Goal: Task Accomplishment & Management: Complete application form

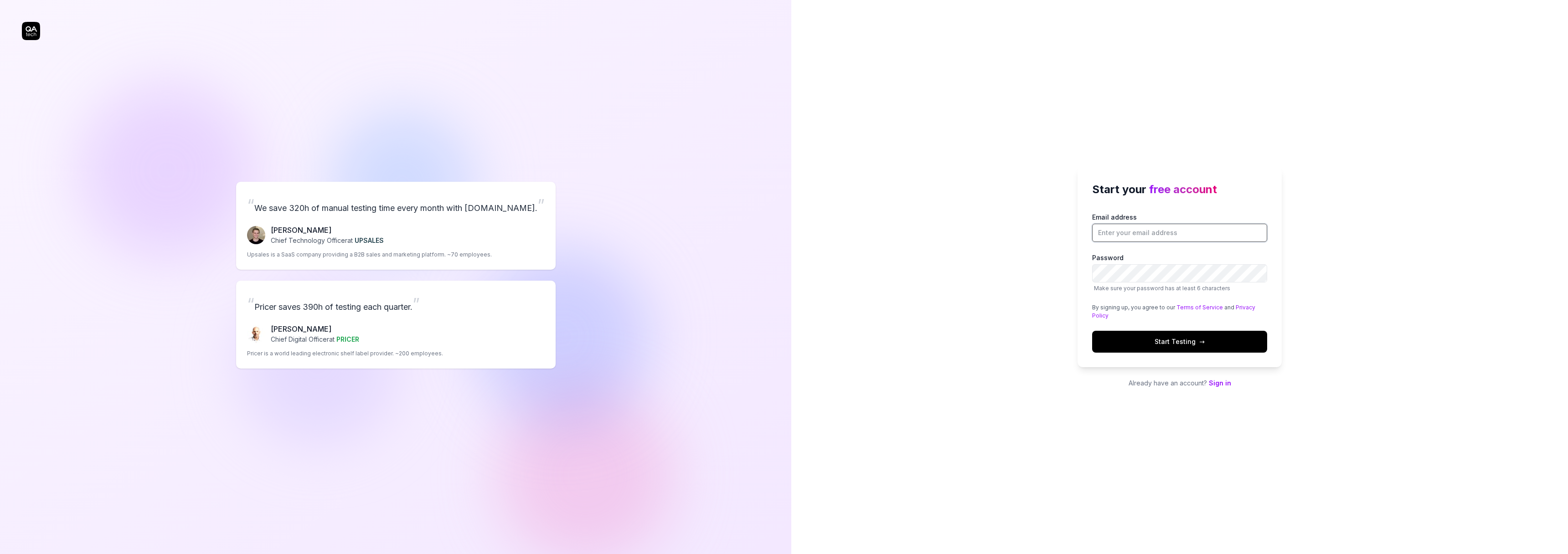
click at [1175, 233] on input "Email address" at bounding box center [1179, 233] width 175 height 18
type input "joona.rahko@gmail.com"
click at [1174, 342] on span "Start Testing →" at bounding box center [1179, 342] width 50 height 9
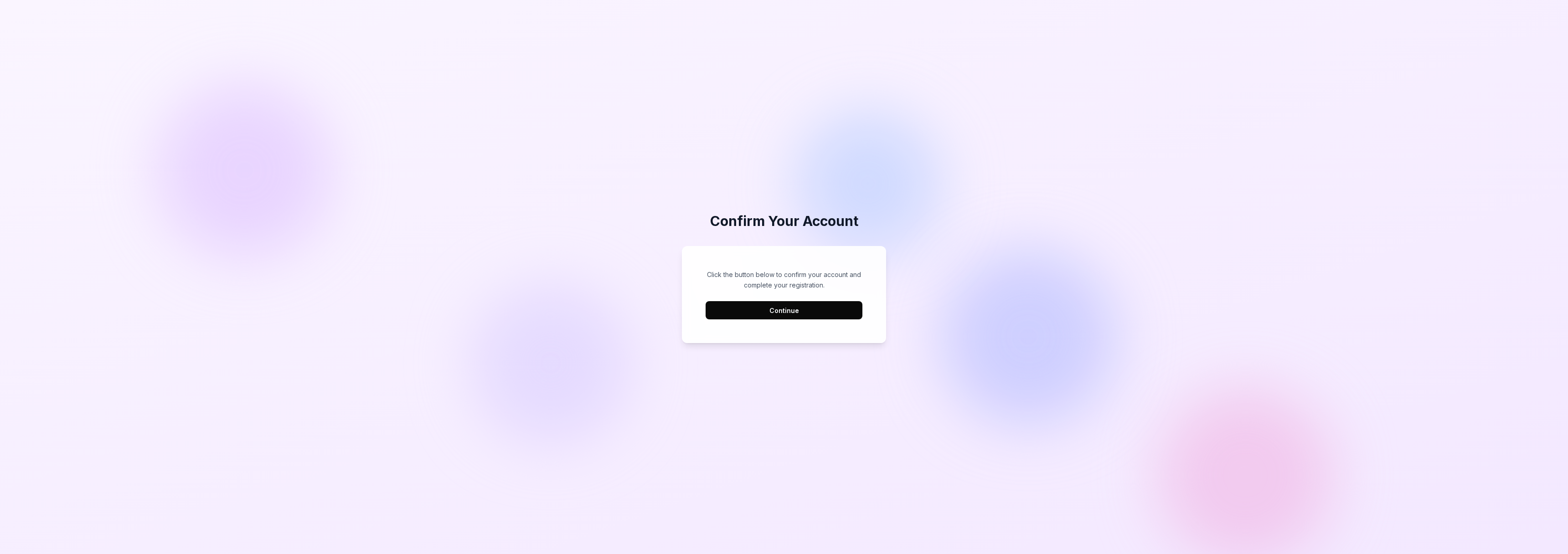
click at [825, 313] on button "Continue" at bounding box center [784, 310] width 157 height 18
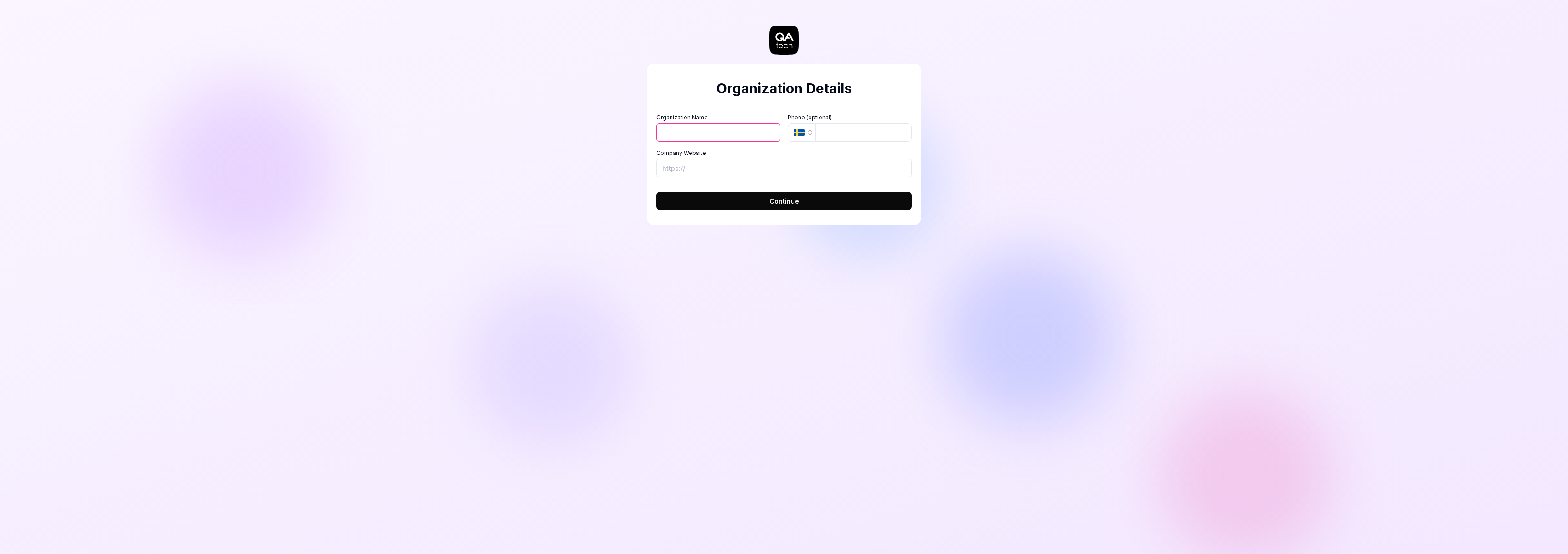
drag, startPoint x: 727, startPoint y: 142, endPoint x: 727, endPoint y: 136, distance: 6.0
click at [727, 141] on div "Organization Name Organization Logo (Square minimum 256x256px) Click to upload …" at bounding box center [784, 146] width 255 height 64
click at [727, 136] on input "Organization Name" at bounding box center [718, 132] width 124 height 18
type input "testorganization"
click at [788, 123] on button "SE" at bounding box center [801, 132] width 28 height 18
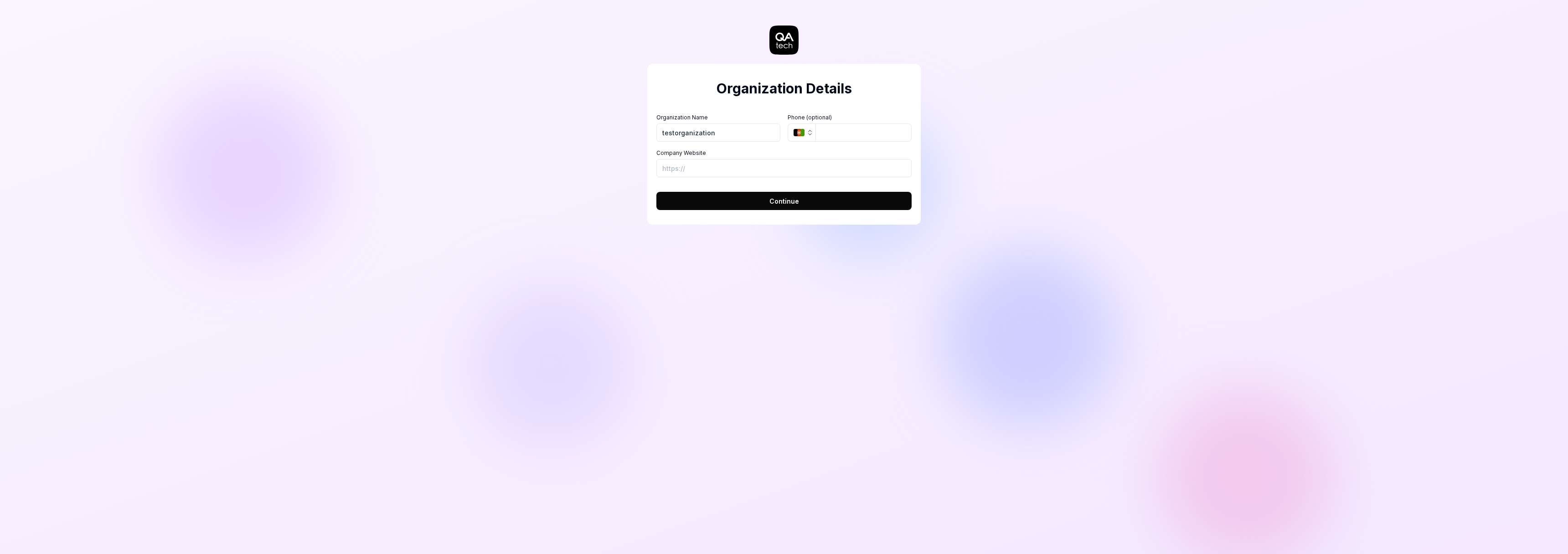
click at [827, 178] on form "Organization Name testorganization Organization Logo (Square minimum 256x256px)…" at bounding box center [784, 159] width 255 height 102
click at [821, 165] on input "Company Website" at bounding box center [784, 168] width 255 height 18
type input "https://zuma.com"
click at [791, 203] on span "Continue" at bounding box center [784, 201] width 30 height 9
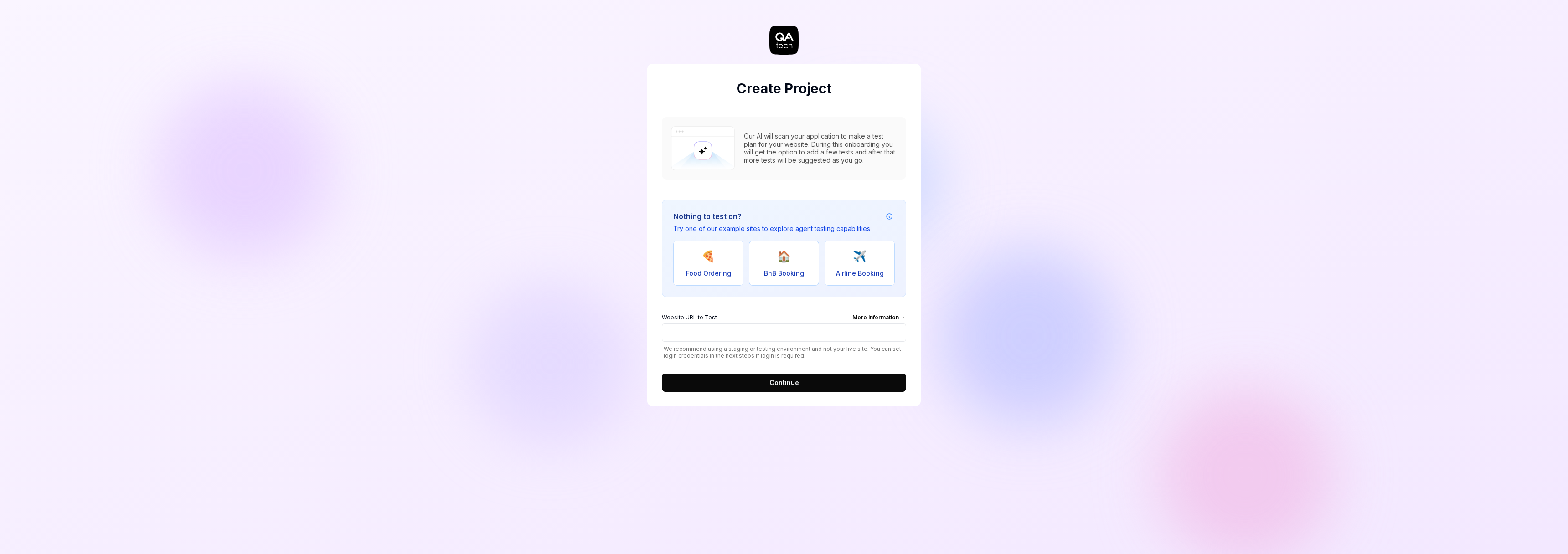
click at [867, 383] on button "Continue" at bounding box center [784, 382] width 244 height 18
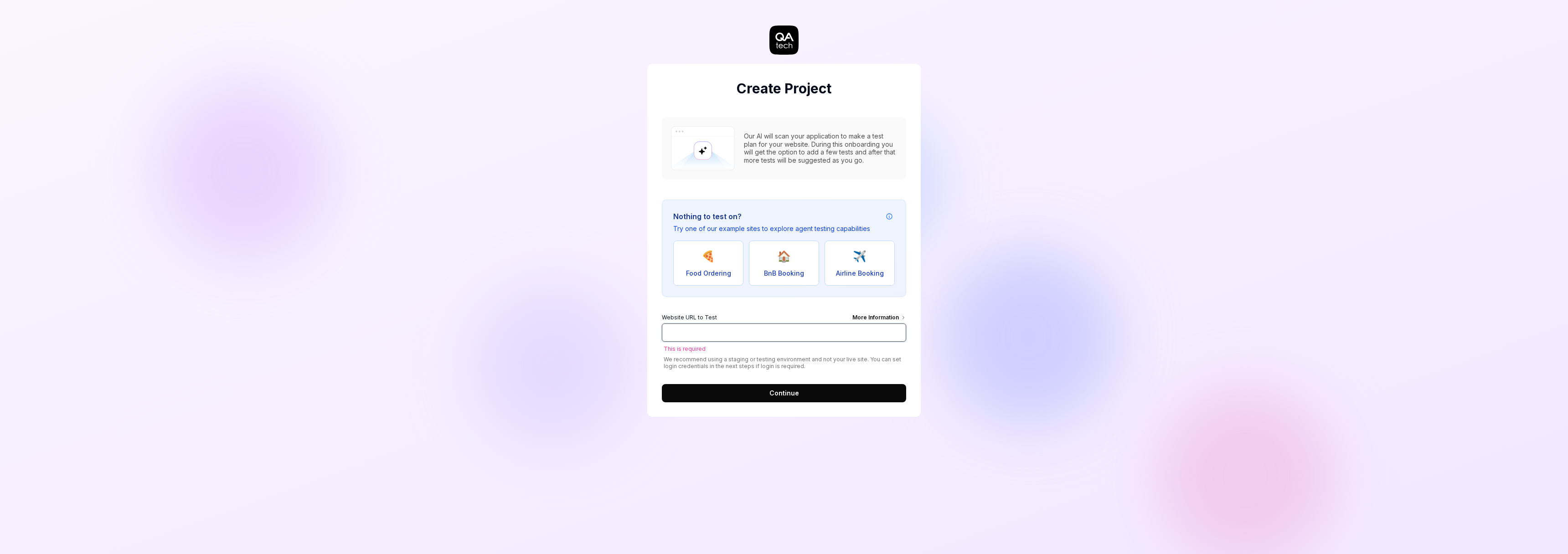
click at [823, 339] on input "Website URL to Test More Information" at bounding box center [784, 332] width 244 height 18
click at [797, 268] on span "BnB Booking" at bounding box center [784, 273] width 40 height 9
type input "https://real-staynb.vercel.app/"
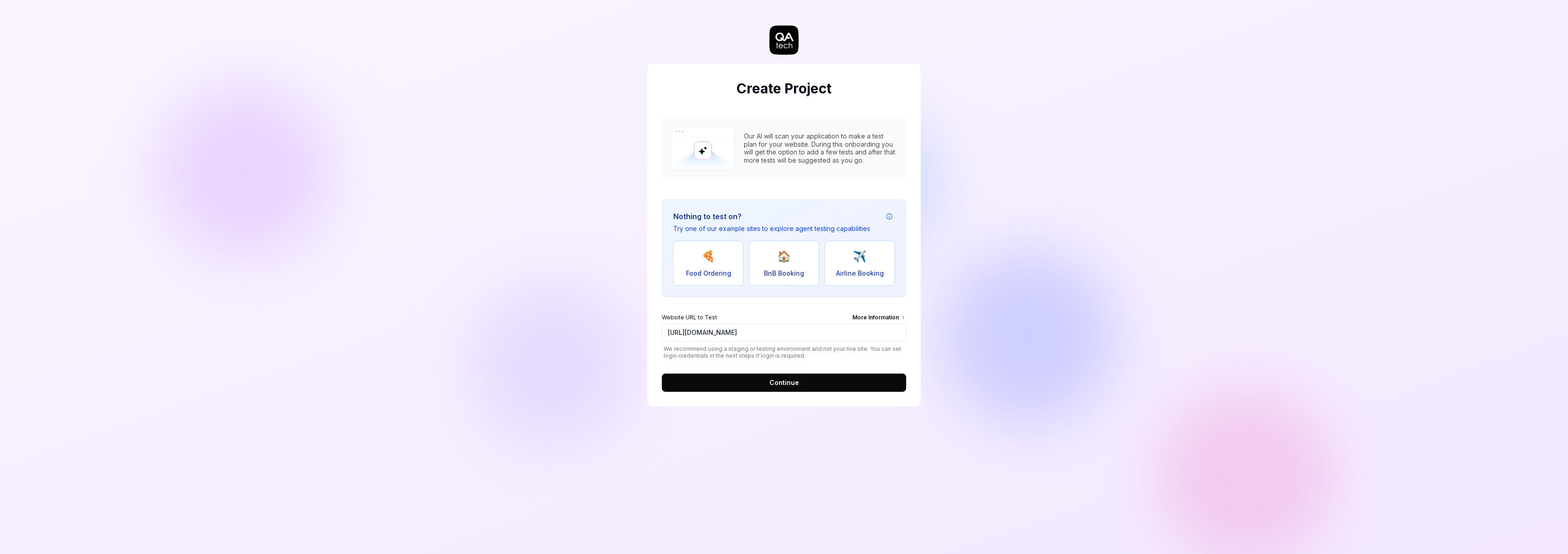
click at [825, 382] on button "Continue" at bounding box center [784, 382] width 244 height 18
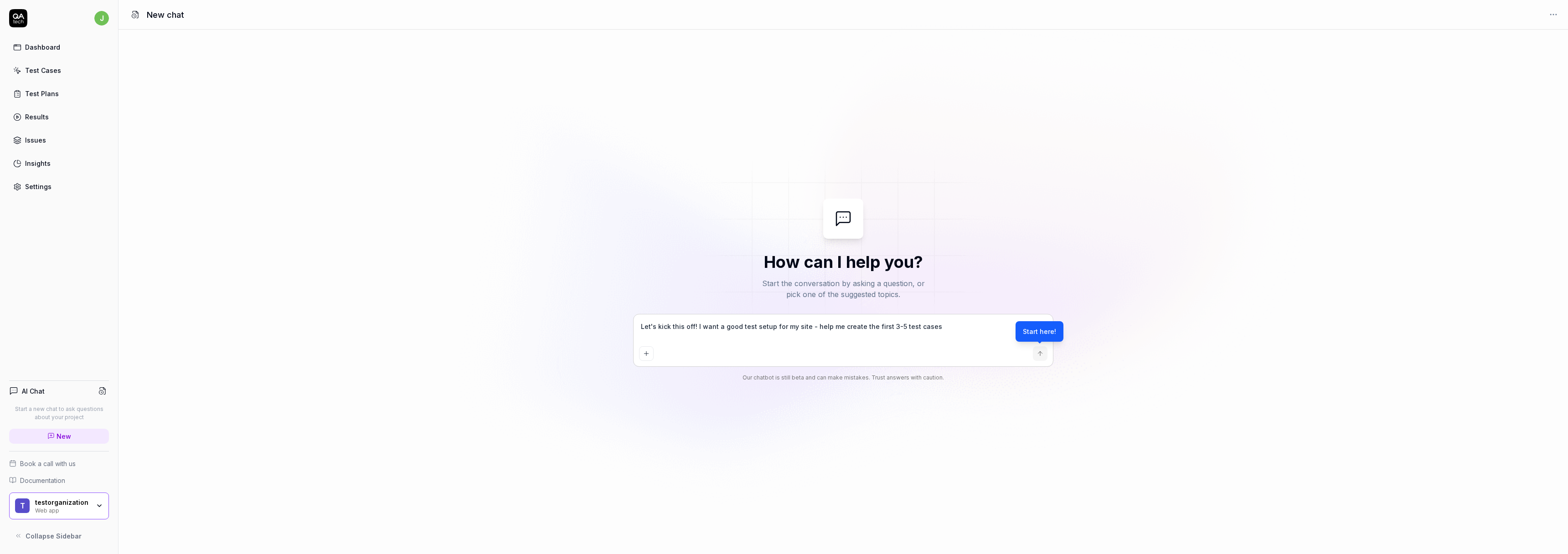
drag, startPoint x: 894, startPoint y: 333, endPoint x: 882, endPoint y: 350, distance: 20.8
click at [894, 333] on textarea "Let's kick this off! I want a good test setup for my site - help me create the …" at bounding box center [843, 331] width 408 height 22
click at [78, 73] on link "Test Cases" at bounding box center [59, 70] width 100 height 18
click at [47, 49] on div "Dashboard" at bounding box center [43, 46] width 35 height 9
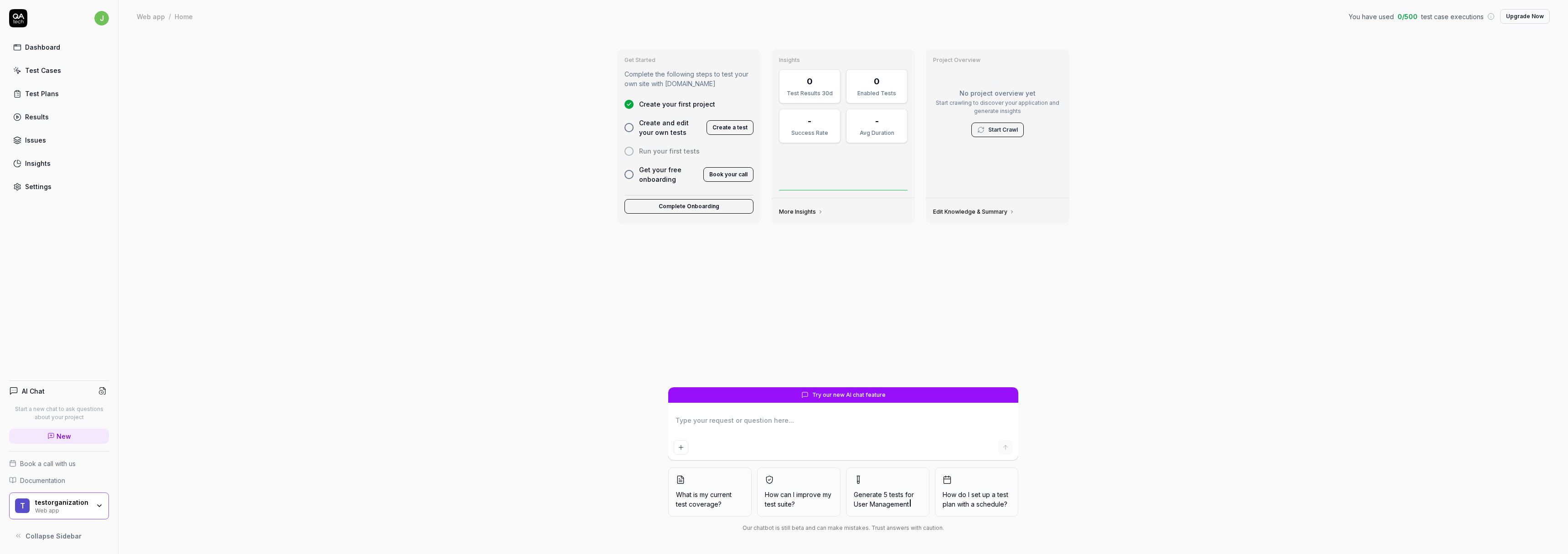
click at [78, 116] on link "Results" at bounding box center [59, 117] width 100 height 18
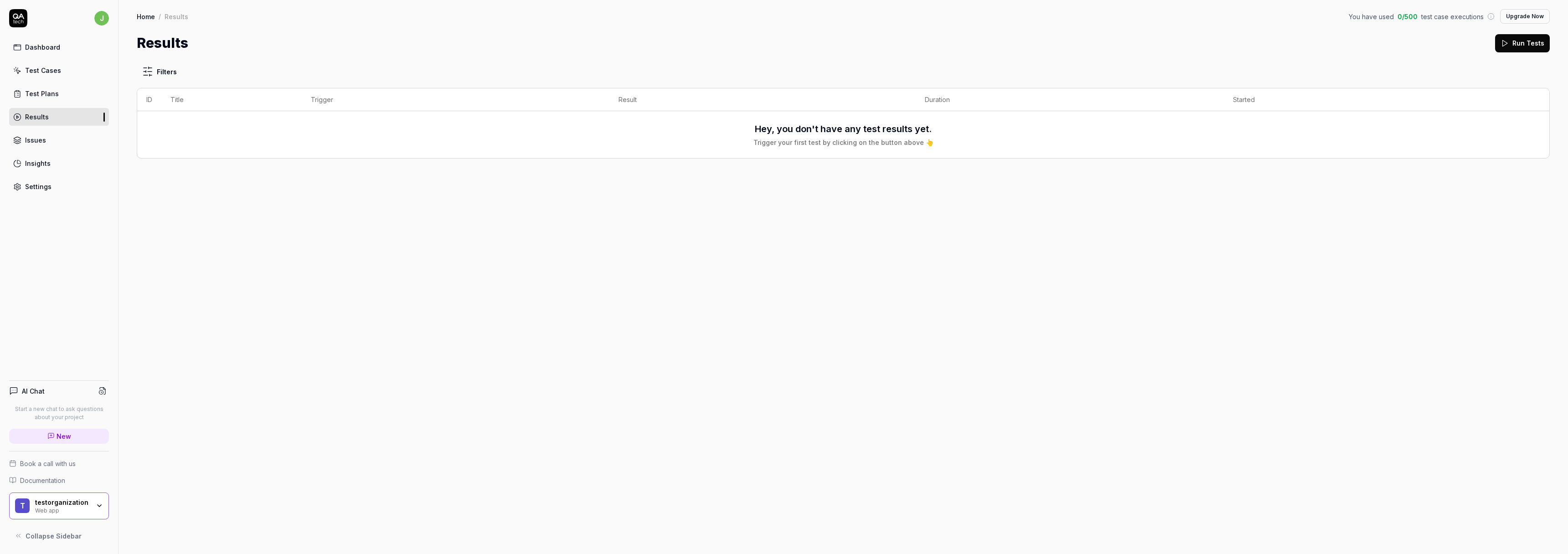
click at [96, 505] on icon "button" at bounding box center [99, 506] width 7 height 7
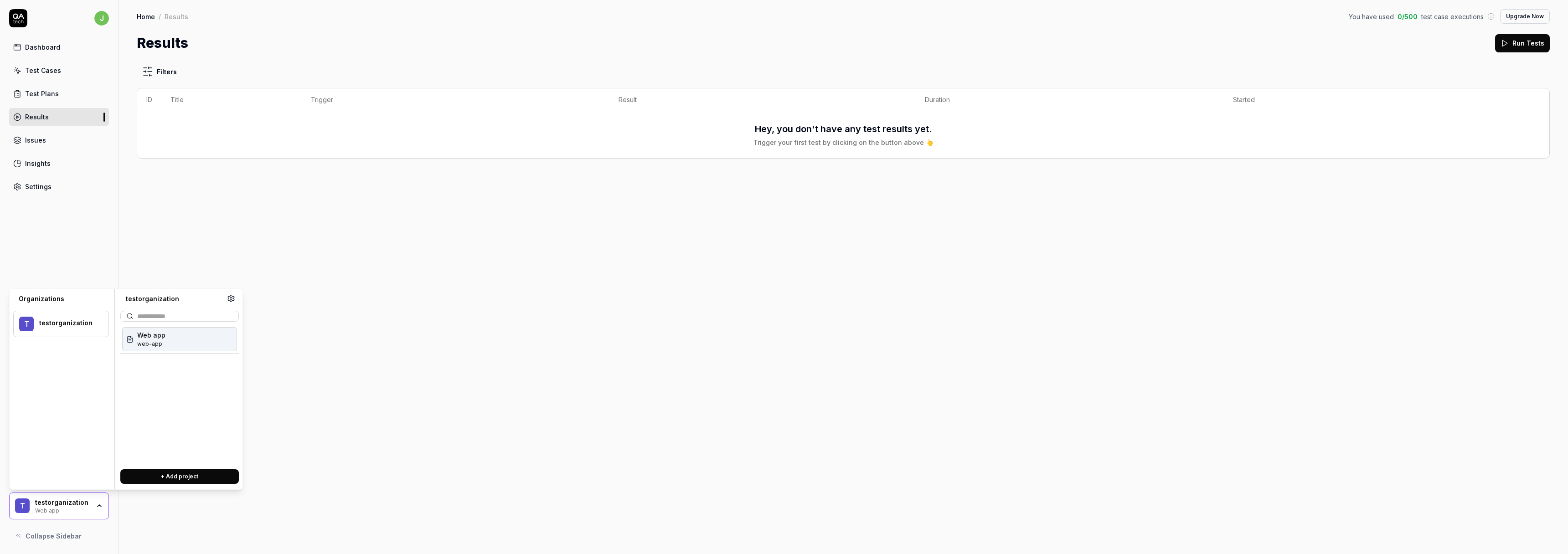
click at [327, 429] on div "Filters ID Title Trigger Result Duration Started Hey, you don't have any test r…" at bounding box center [843, 304] width 1450 height 501
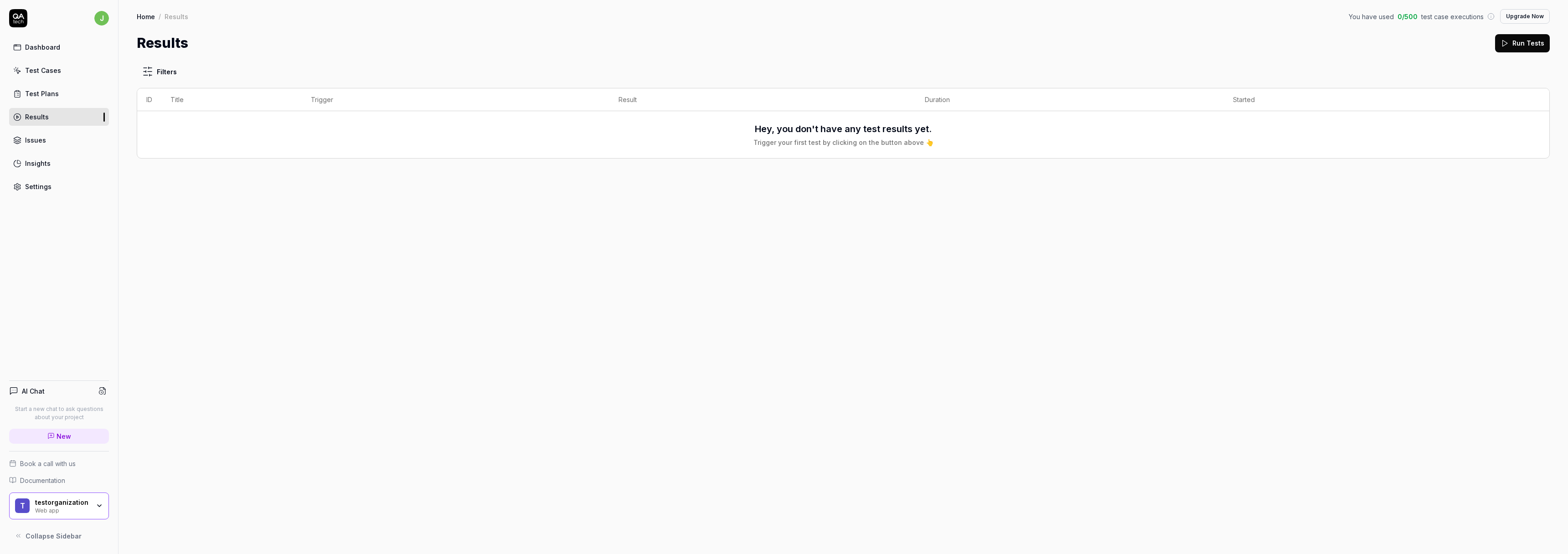
click at [75, 45] on link "Dashboard" at bounding box center [59, 47] width 100 height 18
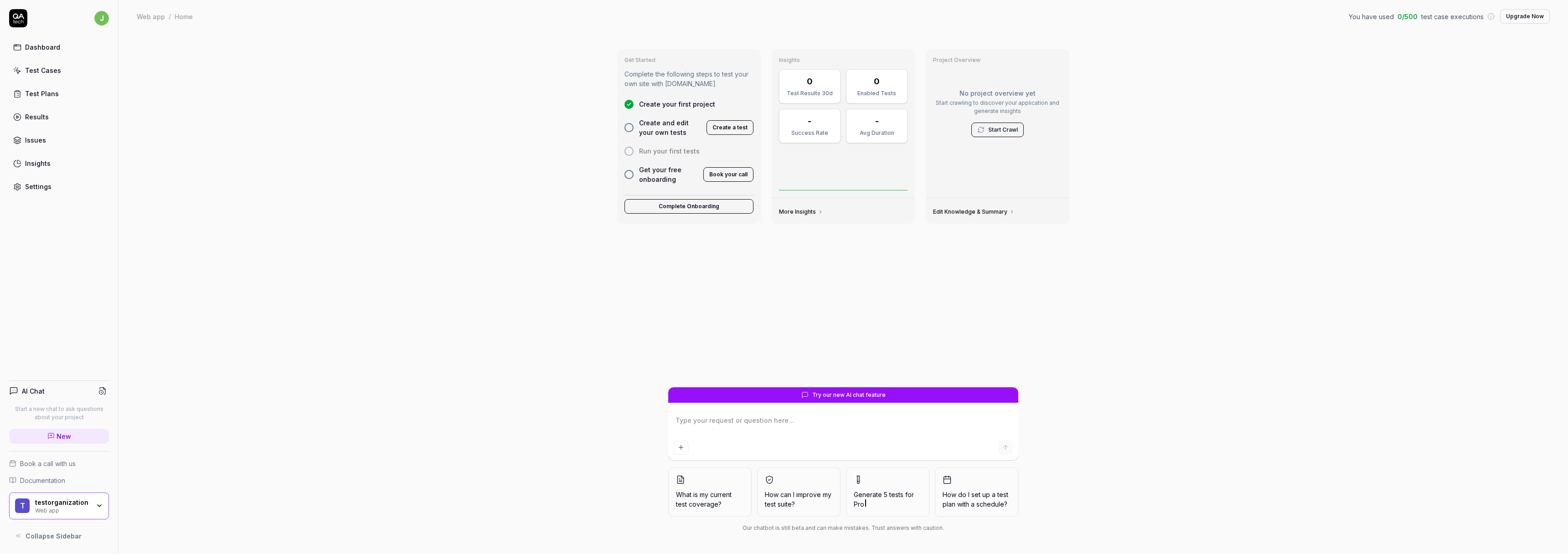
click at [644, 132] on span "Create and edit your own tests" at bounding box center [669, 128] width 62 height 19
click at [633, 130] on div "Create and edit your own tests" at bounding box center [663, 128] width 77 height 19
click at [630, 130] on div at bounding box center [629, 128] width 9 height 9
click at [630, 129] on div at bounding box center [629, 128] width 9 height 9
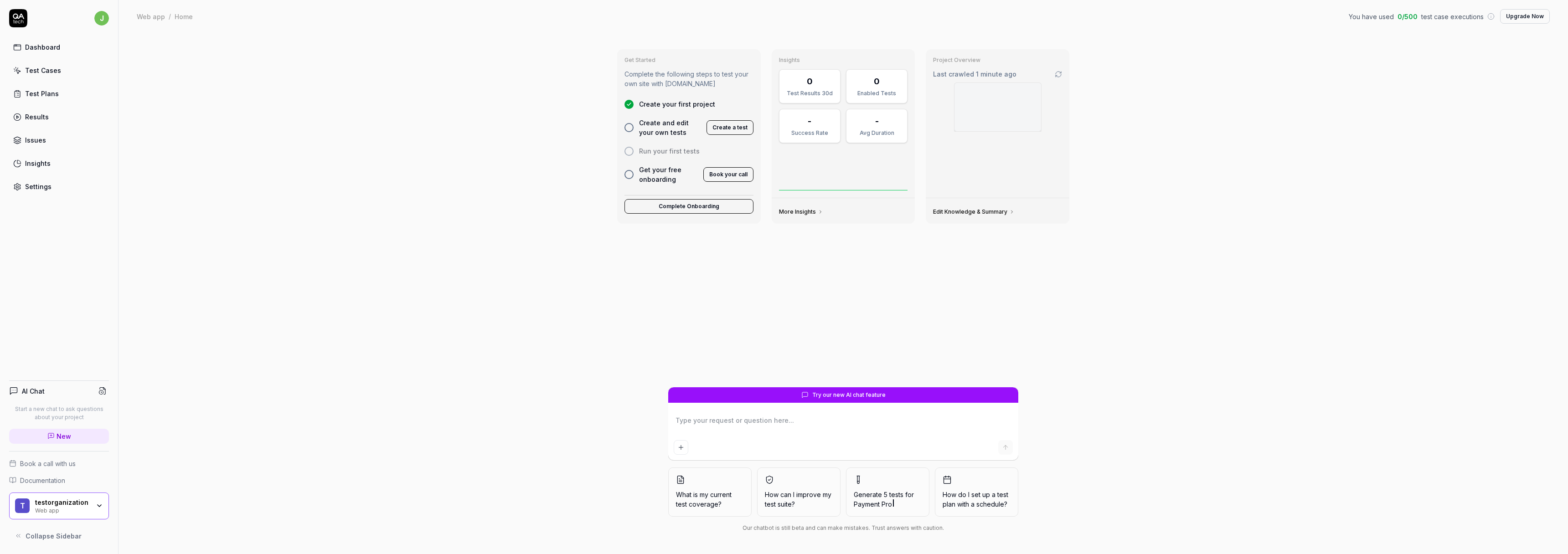
click at [61, 52] on link "Dashboard" at bounding box center [59, 47] width 100 height 18
click at [62, 73] on link "Test Cases" at bounding box center [59, 70] width 100 height 18
type textarea "*"
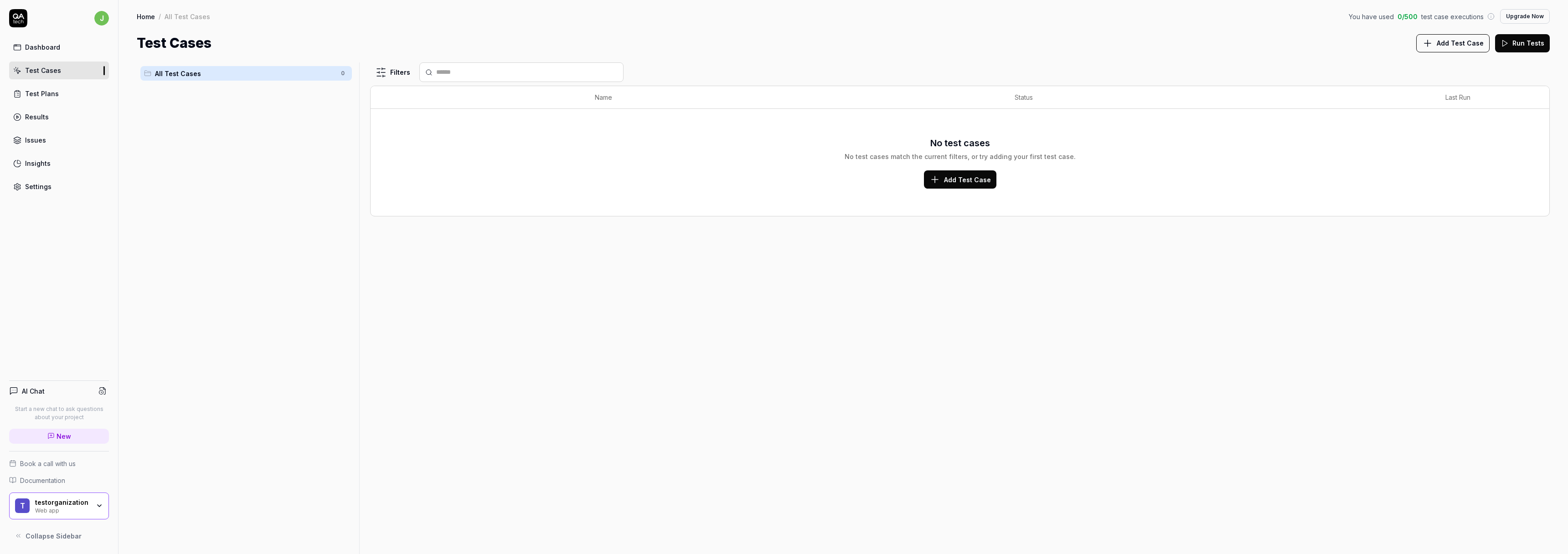
click at [1468, 48] on button "Add Test Case" at bounding box center [1453, 43] width 73 height 18
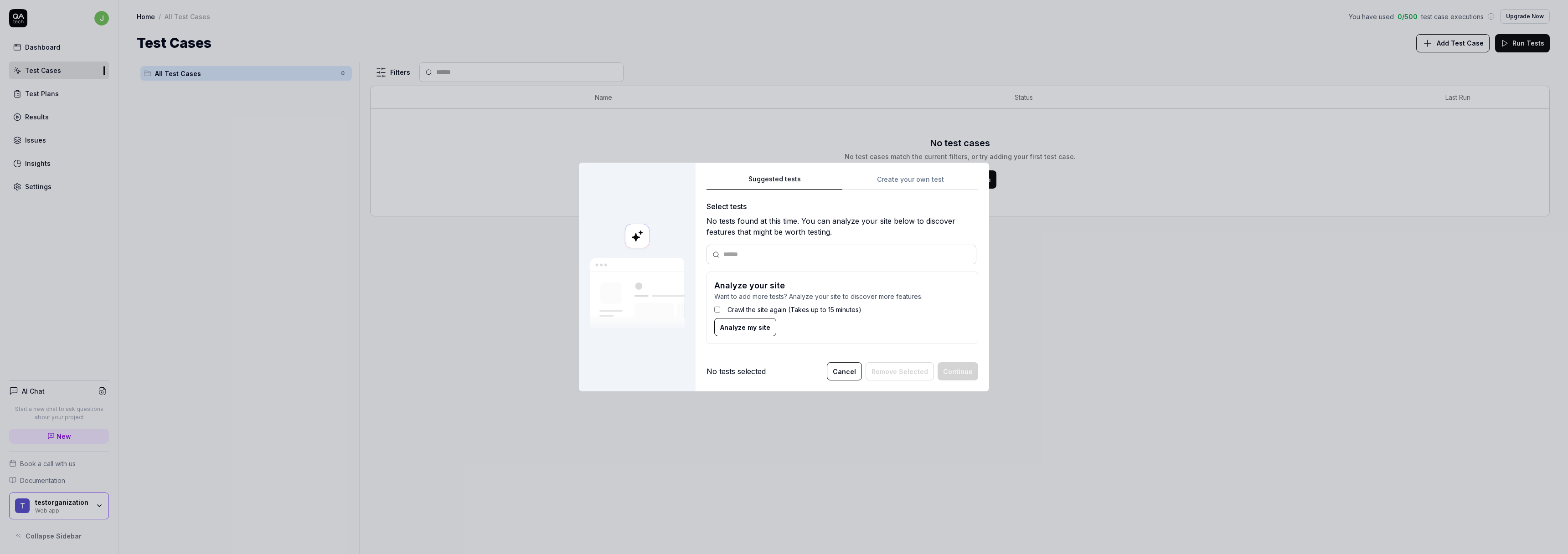
click at [809, 311] on label "Crawl the site again (Takes up to 15 minutes)" at bounding box center [794, 310] width 134 height 9
click at [811, 249] on input "text" at bounding box center [847, 254] width 247 height 9
paste input "**********"
type input "**********"
click at [928, 306] on div "Crawl the site again (Takes up to 15 minutes)" at bounding box center [842, 310] width 256 height 17
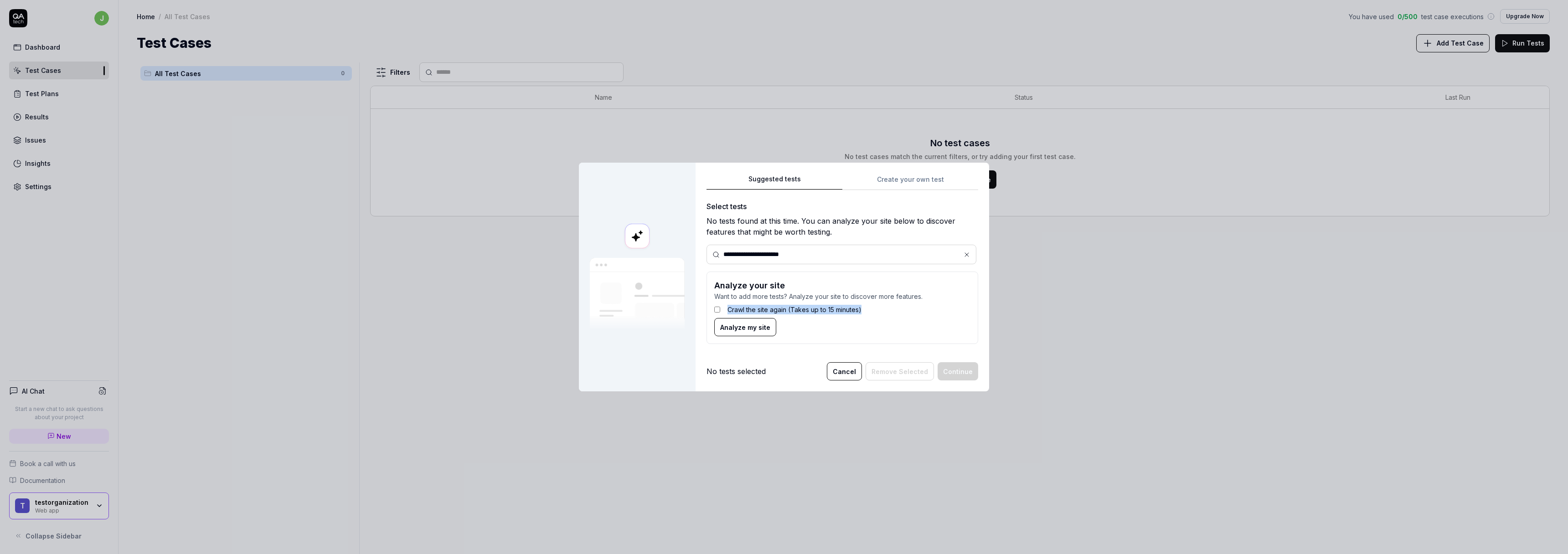
click at [753, 328] on span "Analyze my site" at bounding box center [745, 327] width 50 height 9
click at [894, 344] on div "**********" at bounding box center [842, 276] width 272 height 150
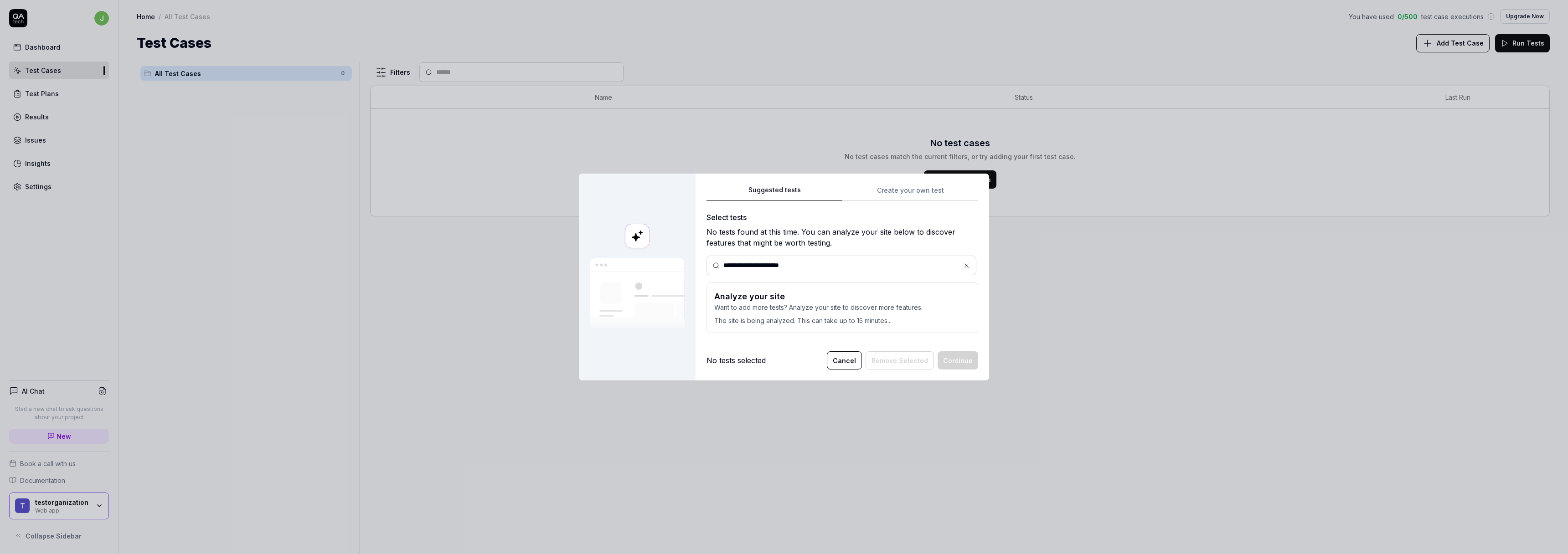
click at [849, 270] on input "**********" at bounding box center [847, 265] width 247 height 9
click at [857, 266] on input "**********" at bounding box center [847, 265] width 247 height 9
click at [856, 274] on div "**********" at bounding box center [841, 265] width 270 height 20
click at [857, 268] on input "**********" at bounding box center [847, 265] width 247 height 9
click at [834, 297] on h3 "Analyze your site" at bounding box center [842, 296] width 256 height 12
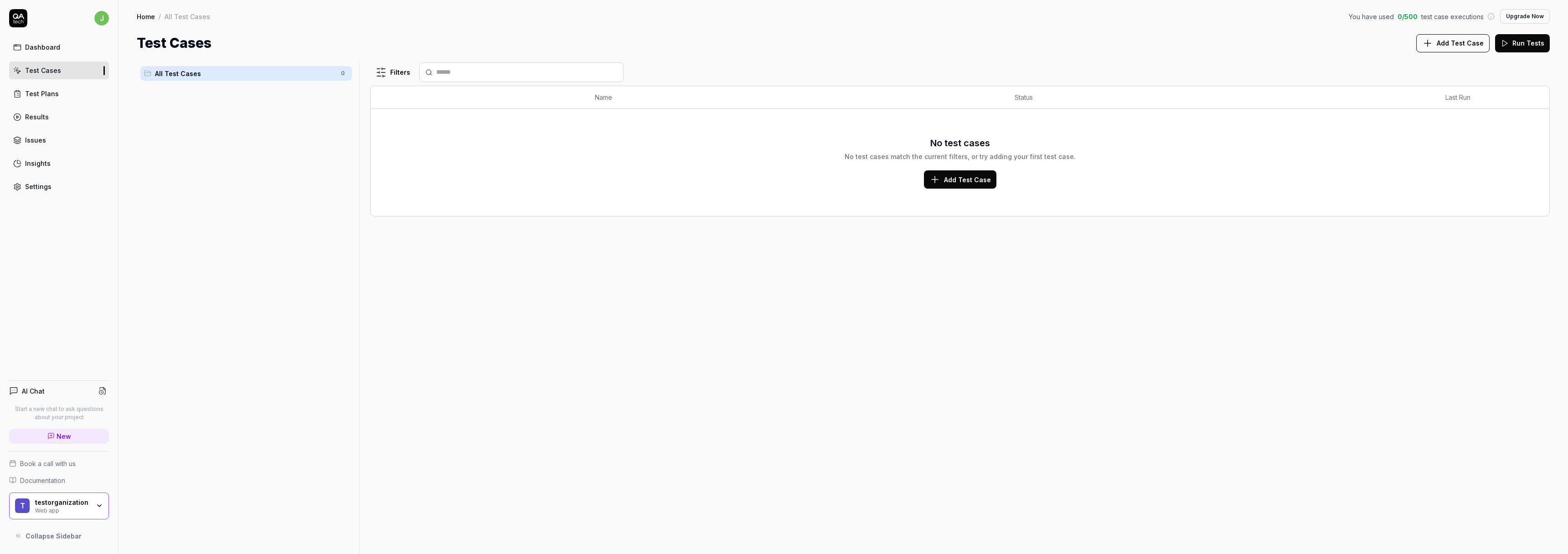
click at [49, 83] on div "Dashboard Test Cases Test Plans Results Issues Insights Settings" at bounding box center [59, 117] width 100 height 157
click at [49, 91] on div "Test Plans" at bounding box center [42, 94] width 34 height 9
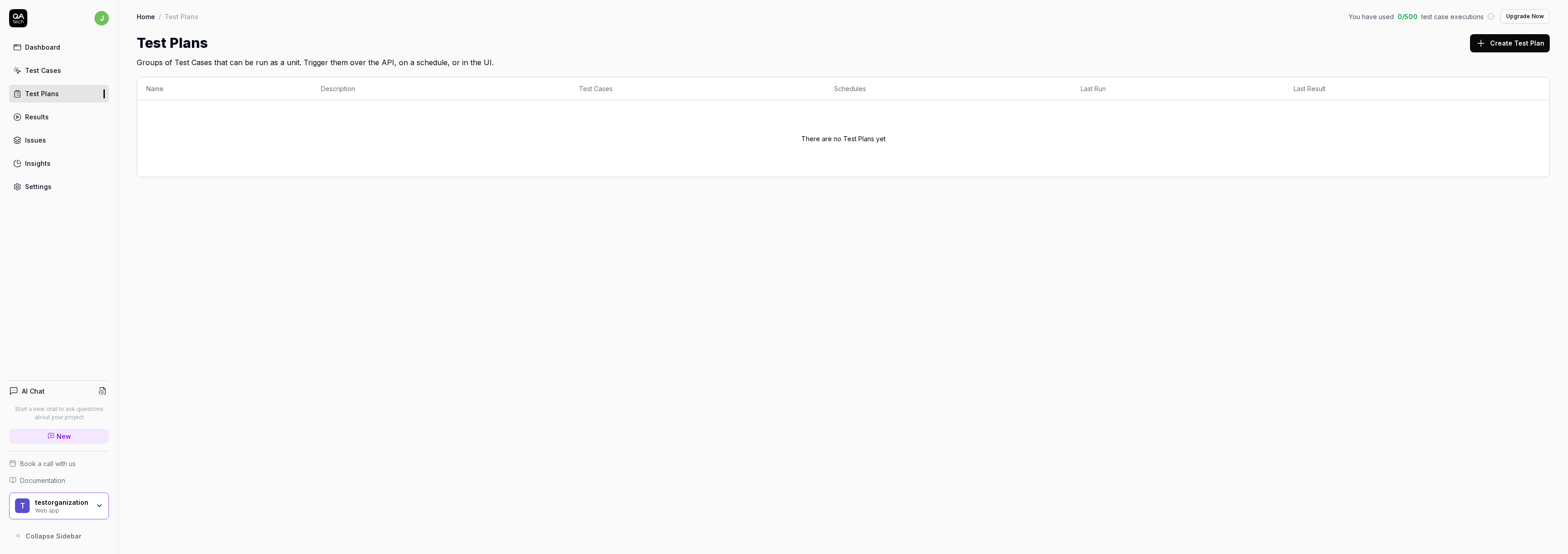
click at [73, 115] on link "Results" at bounding box center [59, 117] width 100 height 18
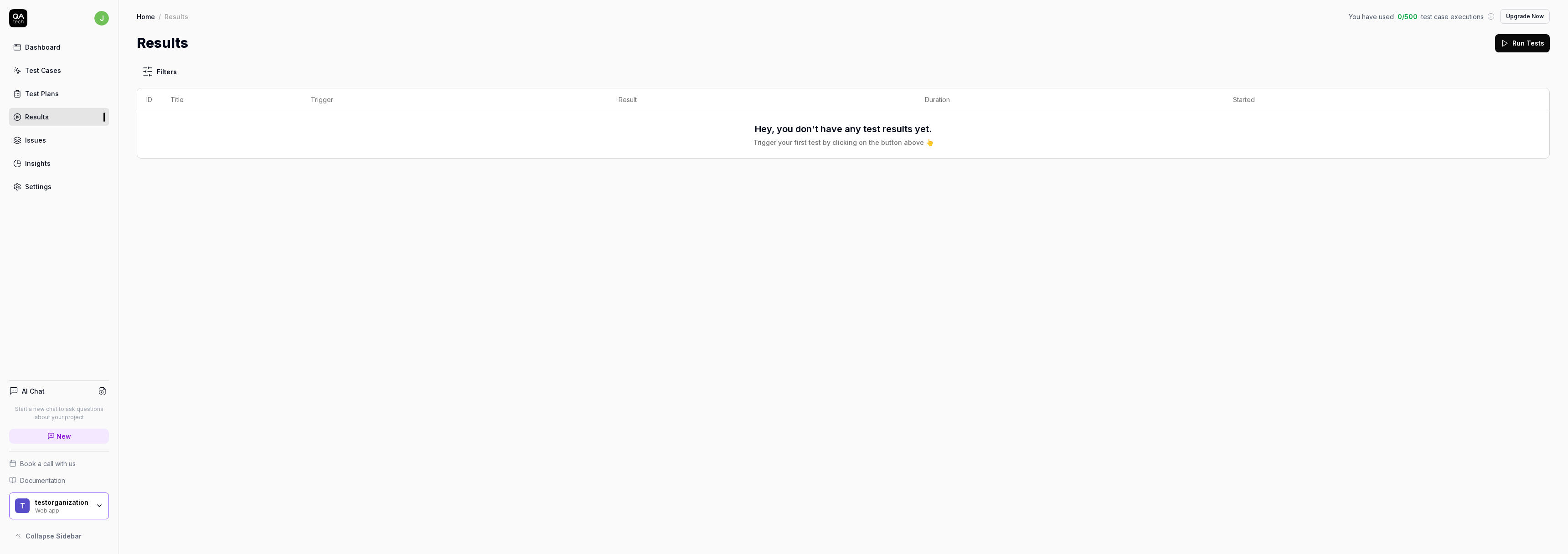
click at [96, 131] on link "Issues" at bounding box center [59, 140] width 100 height 18
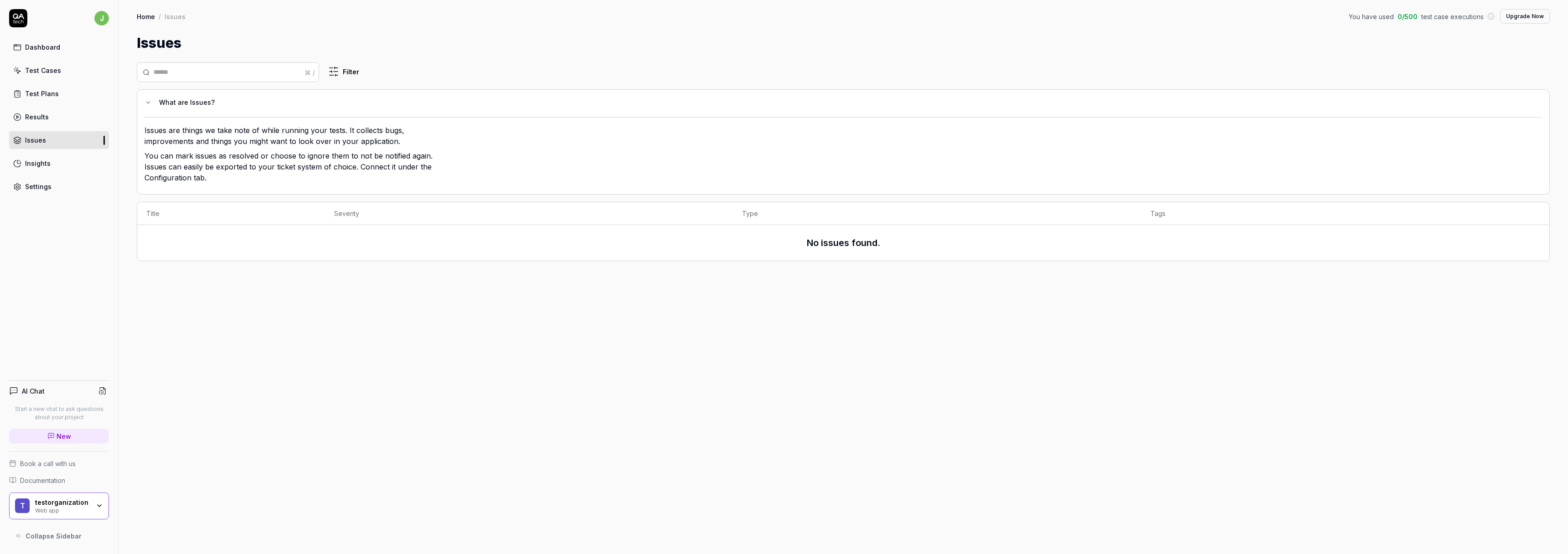
click at [64, 157] on link "Insights" at bounding box center [59, 163] width 100 height 18
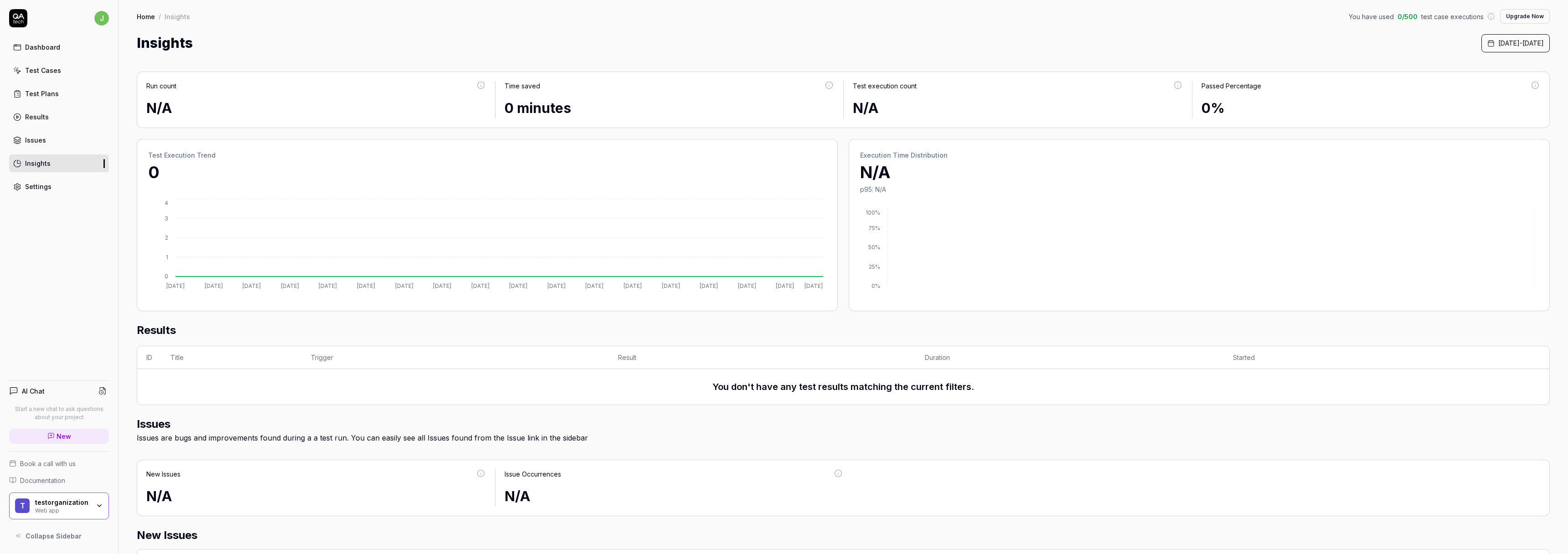
click at [86, 74] on link "Test Cases" at bounding box center [59, 70] width 100 height 18
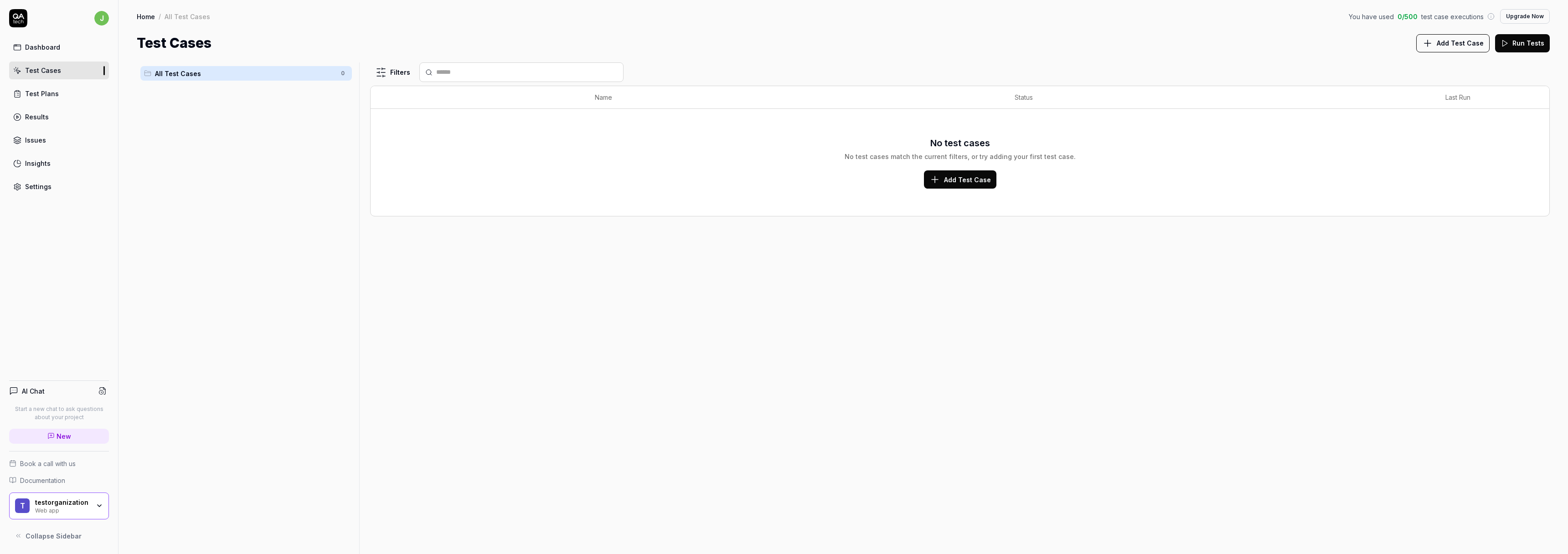
click at [80, 49] on link "Dashboard" at bounding box center [59, 47] width 100 height 18
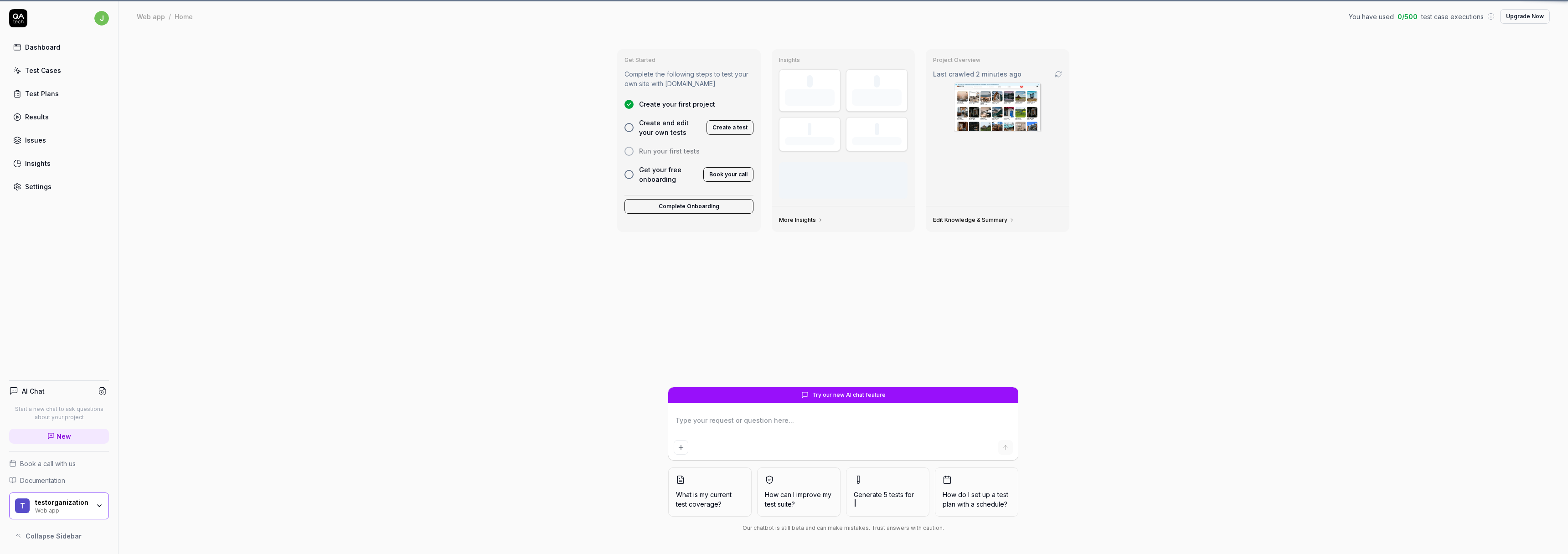
type textarea "*"
click at [66, 99] on link "Test Plans" at bounding box center [59, 94] width 100 height 18
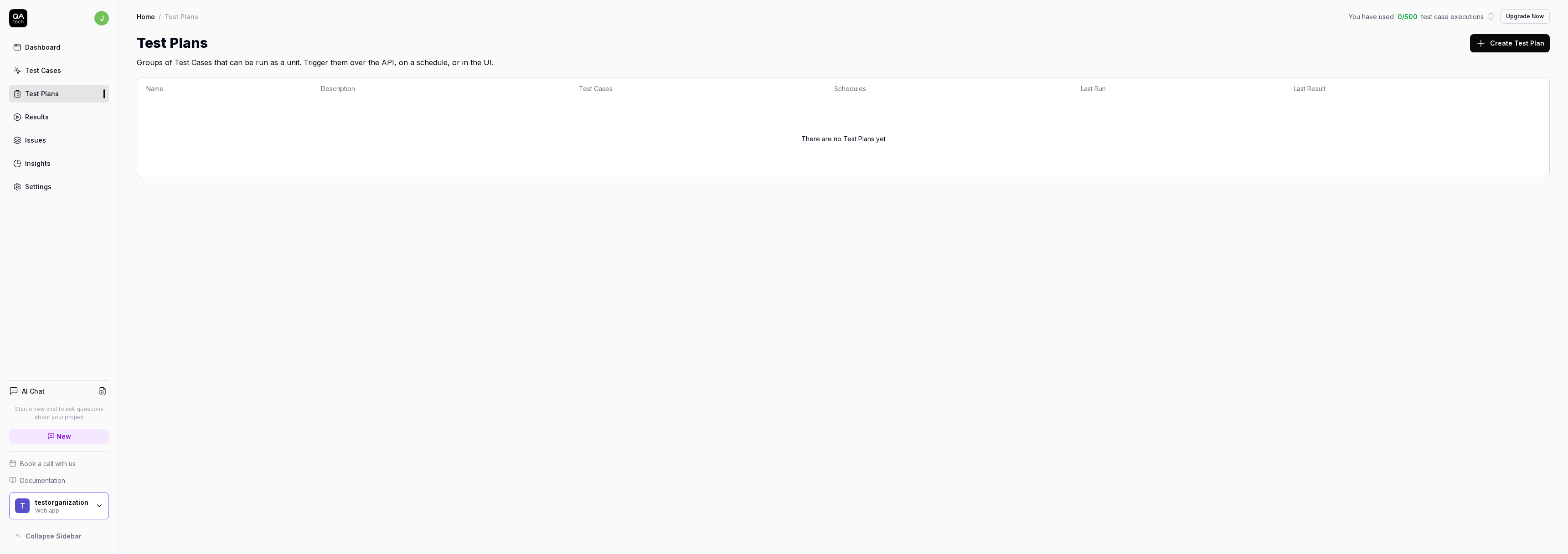
click at [1548, 46] on button "Create Test Plan" at bounding box center [1510, 43] width 80 height 18
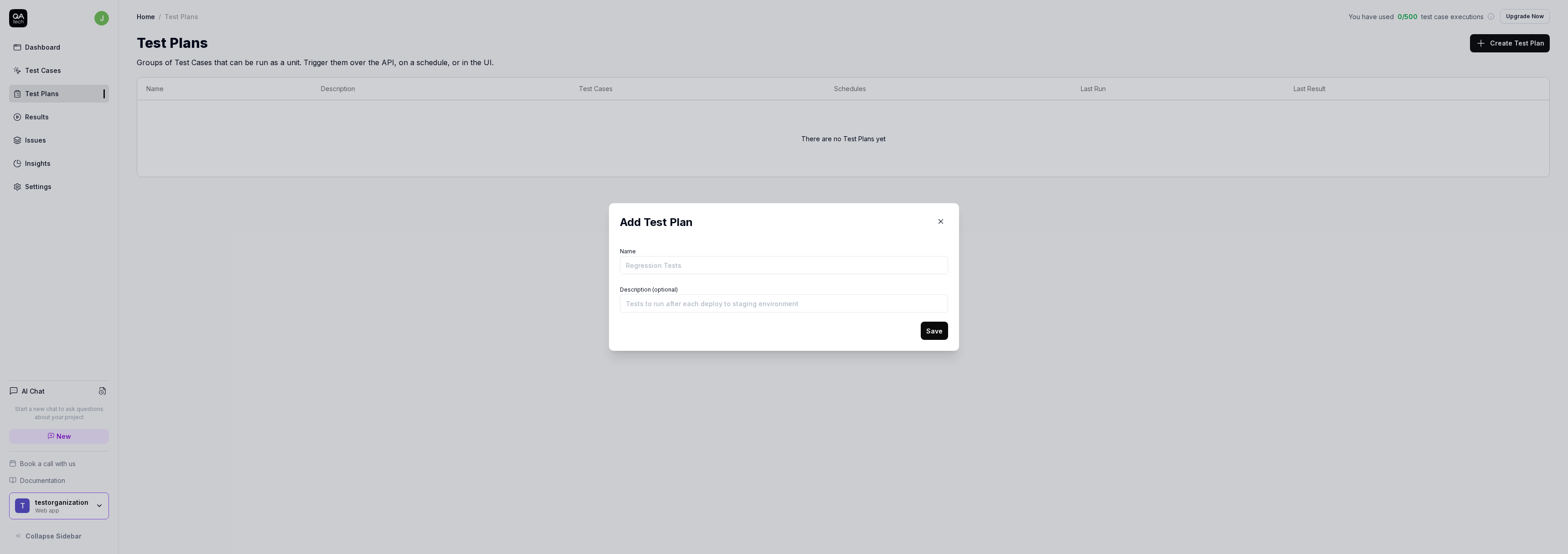
click at [733, 271] on input "Name" at bounding box center [784, 265] width 329 height 18
type input "My test plan"
type input "asd"
click at [936, 329] on button "Save" at bounding box center [935, 331] width 28 height 18
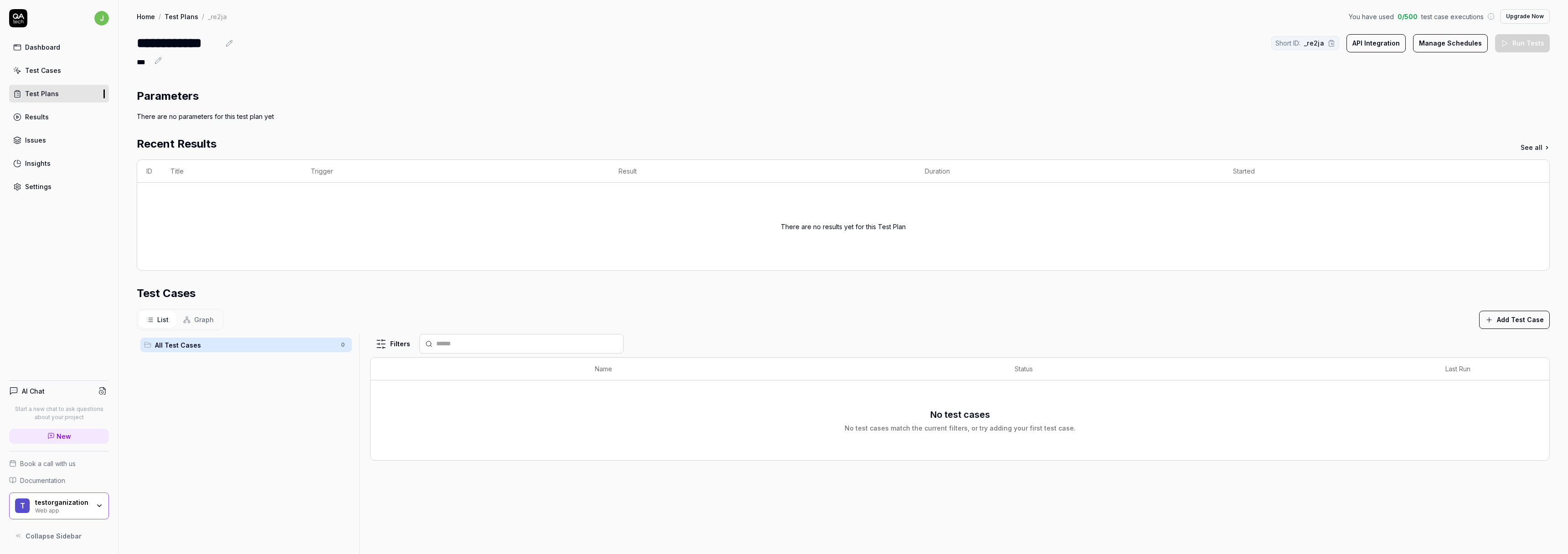
drag, startPoint x: 203, startPoint y: 104, endPoint x: 192, endPoint y: 96, distance: 13.6
click at [203, 104] on section "Parameters There are no parameters for this test plan yet" at bounding box center [843, 104] width 1414 height 33
click at [188, 95] on h2 "Parameters" at bounding box center [168, 96] width 62 height 17
click at [199, 323] on span "Graph" at bounding box center [204, 319] width 20 height 9
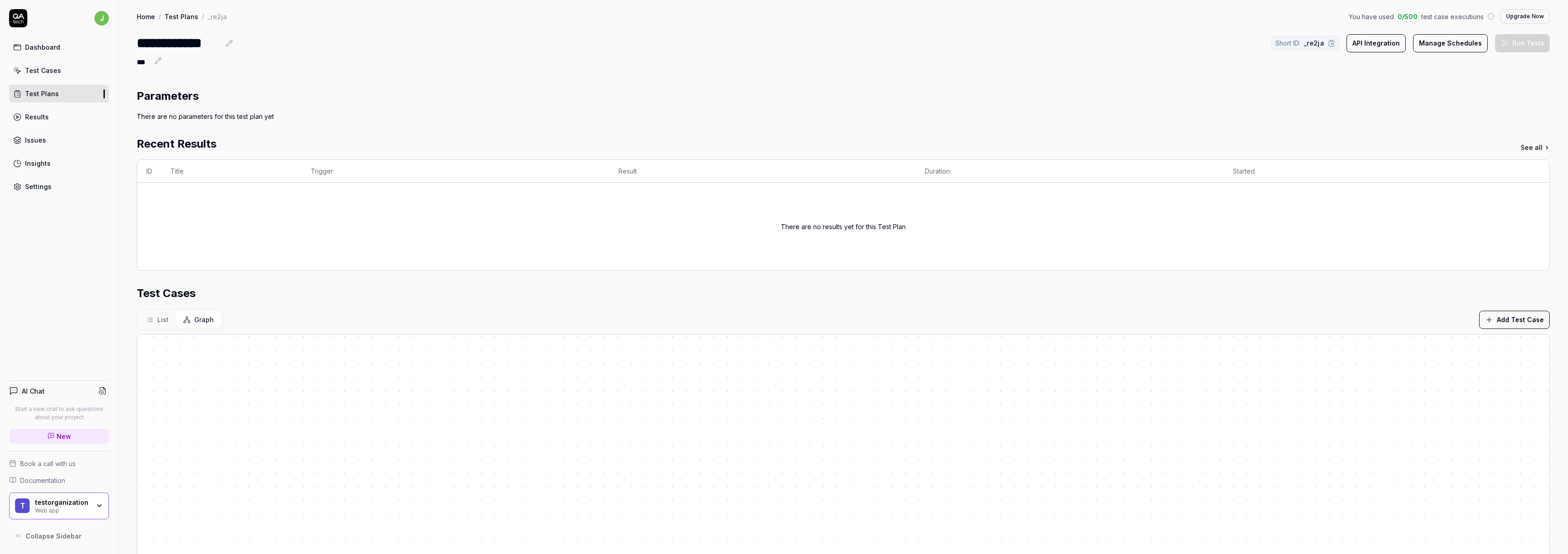
click at [165, 323] on span "List" at bounding box center [163, 319] width 12 height 9
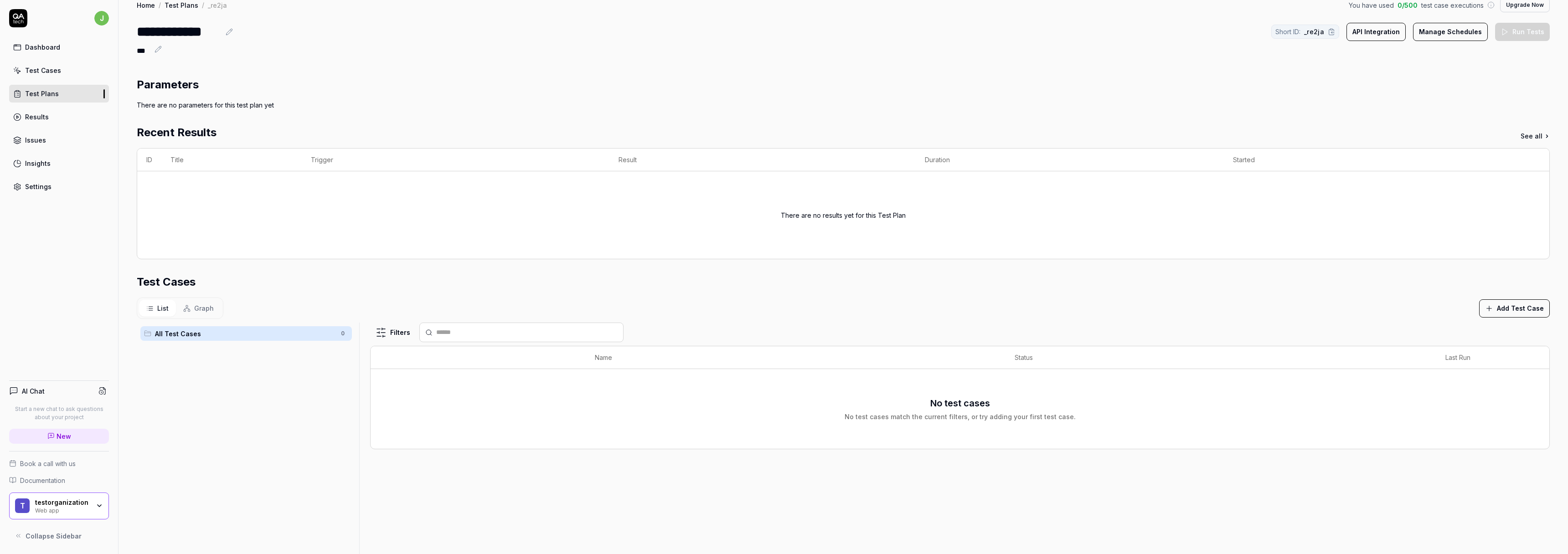
scroll to position [17, 0]
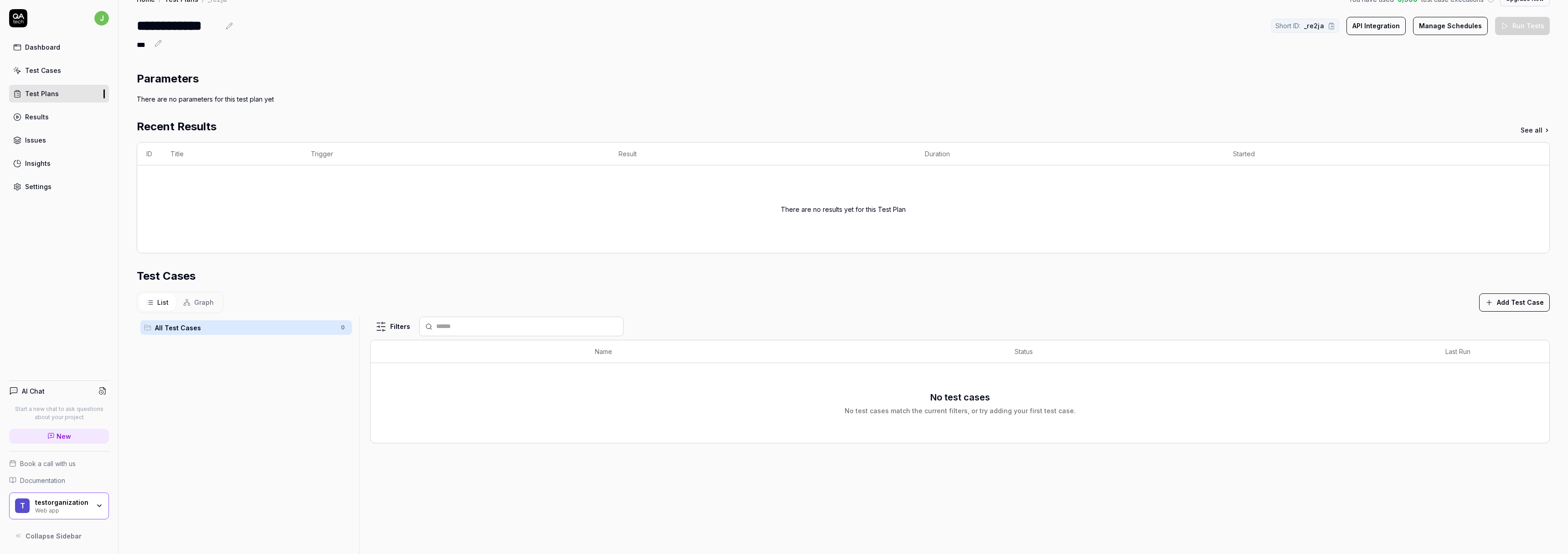
click at [1504, 309] on button "Add Test Case" at bounding box center [1514, 302] width 70 height 18
click at [954, 306] on div "List Graph Add Test Case" at bounding box center [843, 302] width 1414 height 22
click at [75, 67] on link "Test Cases" at bounding box center [59, 70] width 100 height 18
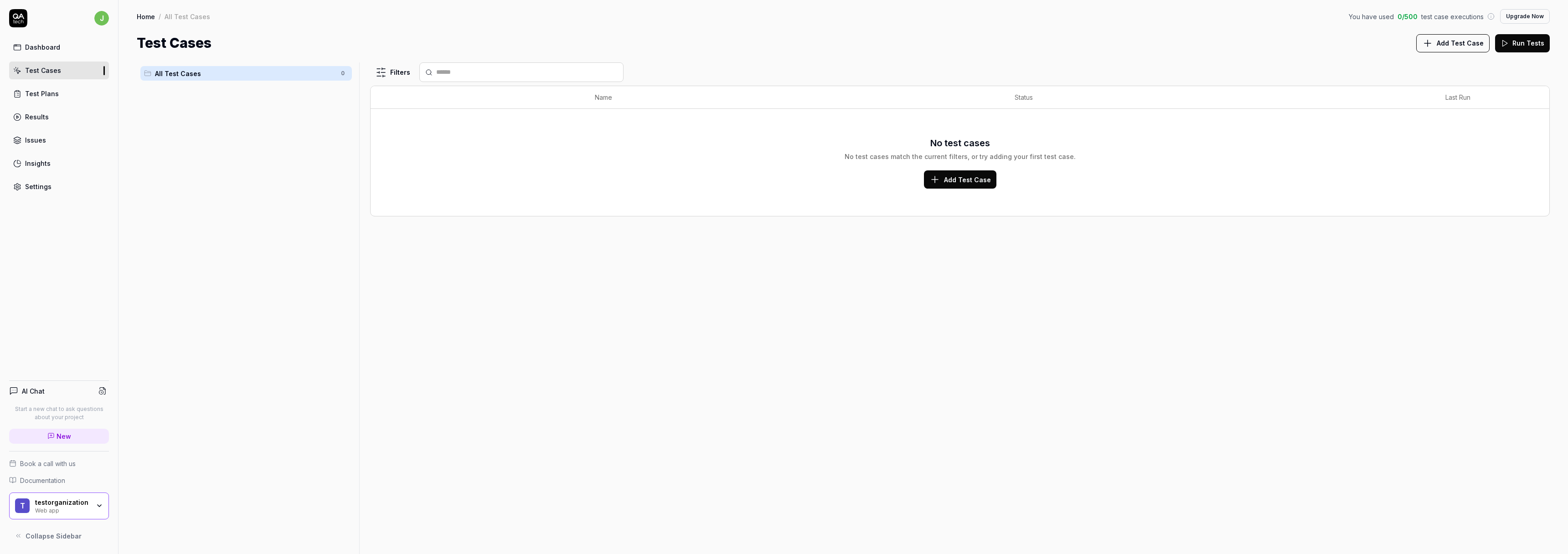
click at [952, 175] on span "Add Test Case" at bounding box center [967, 179] width 47 height 9
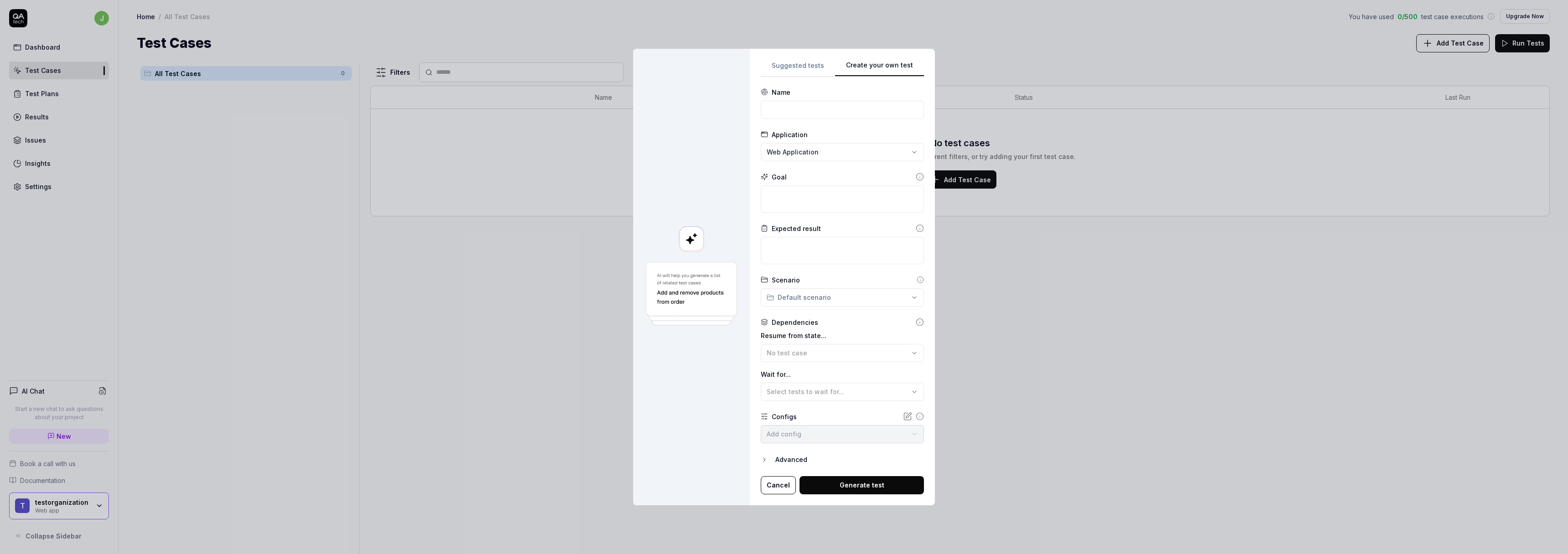
click at [909, 183] on div "Suggested tests Create your own test Name Application Web Application Goal Expe…" at bounding box center [842, 277] width 163 height 435
click at [867, 152] on div "**********" at bounding box center [784, 277] width 1568 height 554
drag, startPoint x: 866, startPoint y: 153, endPoint x: 867, endPoint y: 169, distance: 16.0
click at [866, 153] on div "**********" at bounding box center [784, 277] width 1568 height 554
click at [850, 239] on textarea at bounding box center [842, 251] width 163 height 28
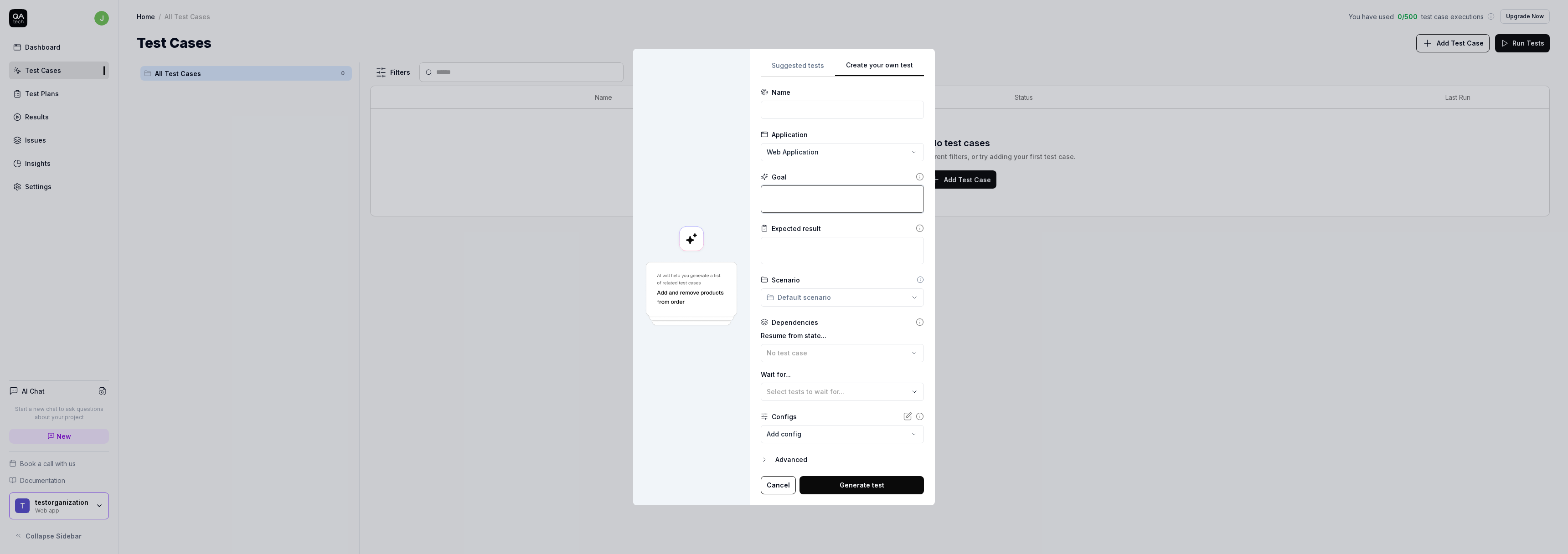
click at [852, 212] on textarea at bounding box center [842, 199] width 163 height 28
click at [830, 355] on div "No test case" at bounding box center [838, 352] width 142 height 9
click at [806, 388] on span "Select tests to wait for..." at bounding box center [805, 392] width 78 height 8
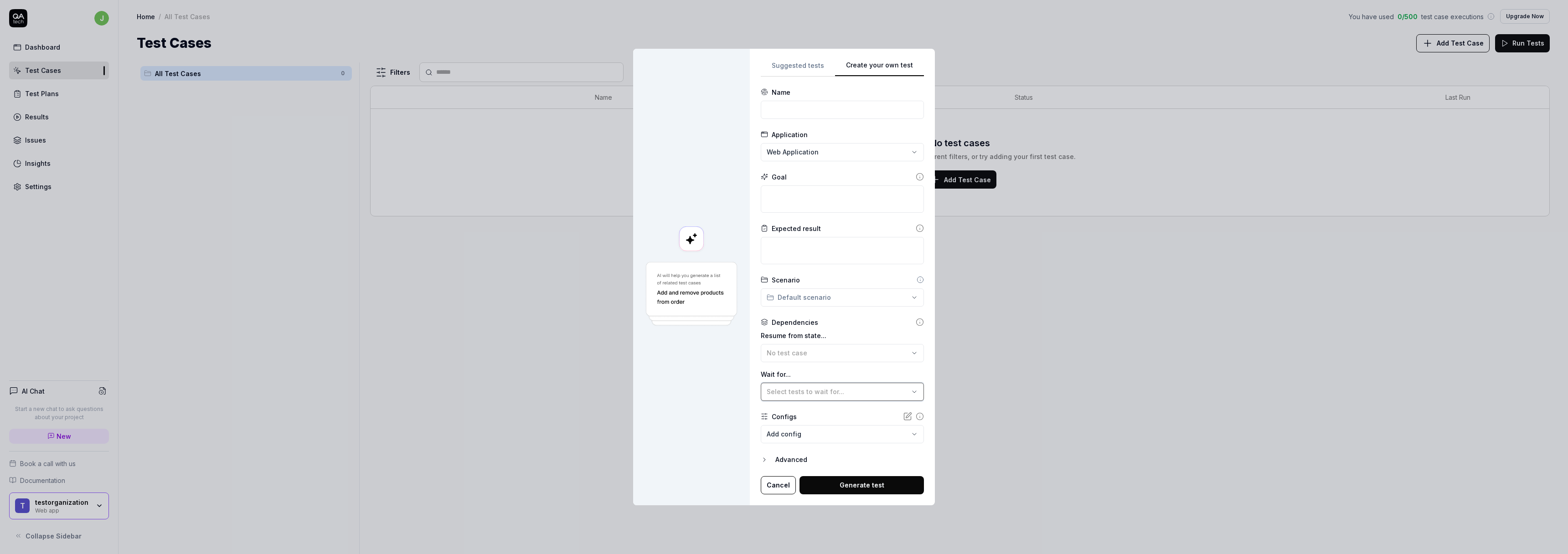
click at [806, 388] on span "Select tests to wait for..." at bounding box center [805, 392] width 78 height 8
click at [809, 437] on span "Select tests to wait for..." at bounding box center [820, 436] width 70 height 8
click at [701, 401] on div at bounding box center [691, 277] width 117 height 457
click at [809, 430] on body "j Dashboard Test Cases Test Plans Results Issues Insights Settings AI Chat Star…" at bounding box center [784, 277] width 1568 height 554
click at [696, 433] on div "**********" at bounding box center [784, 277] width 1568 height 554
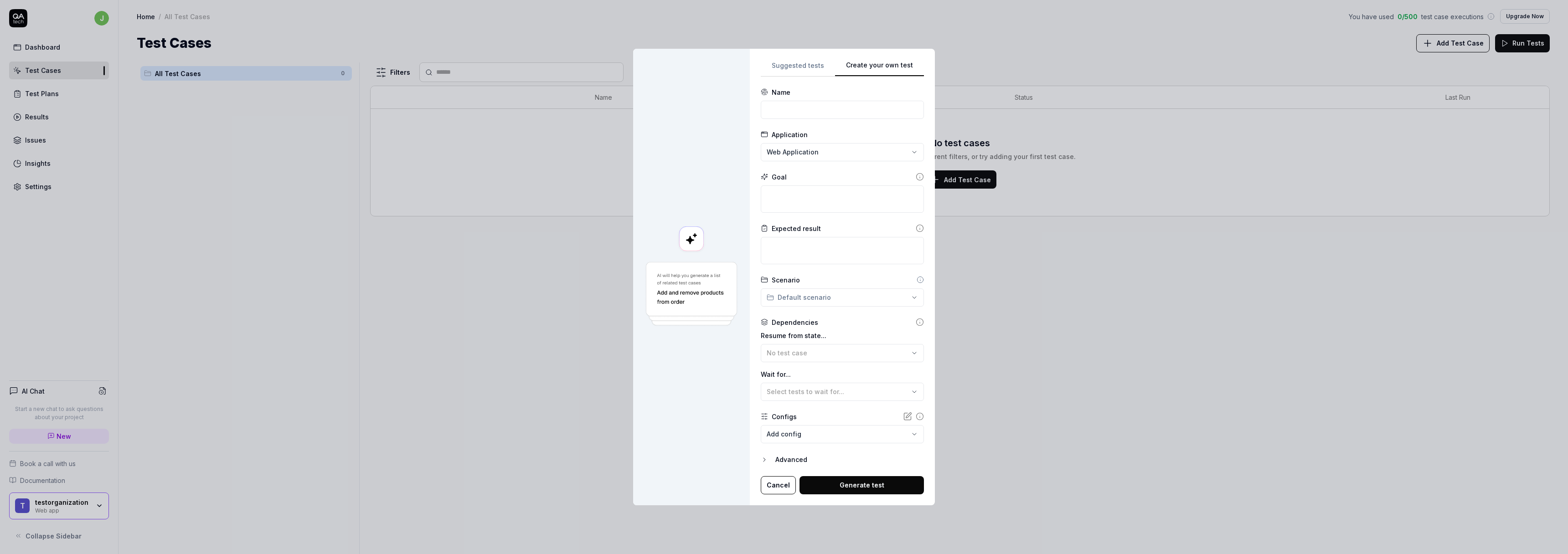
click at [903, 416] on icon at bounding box center [907, 416] width 9 height 9
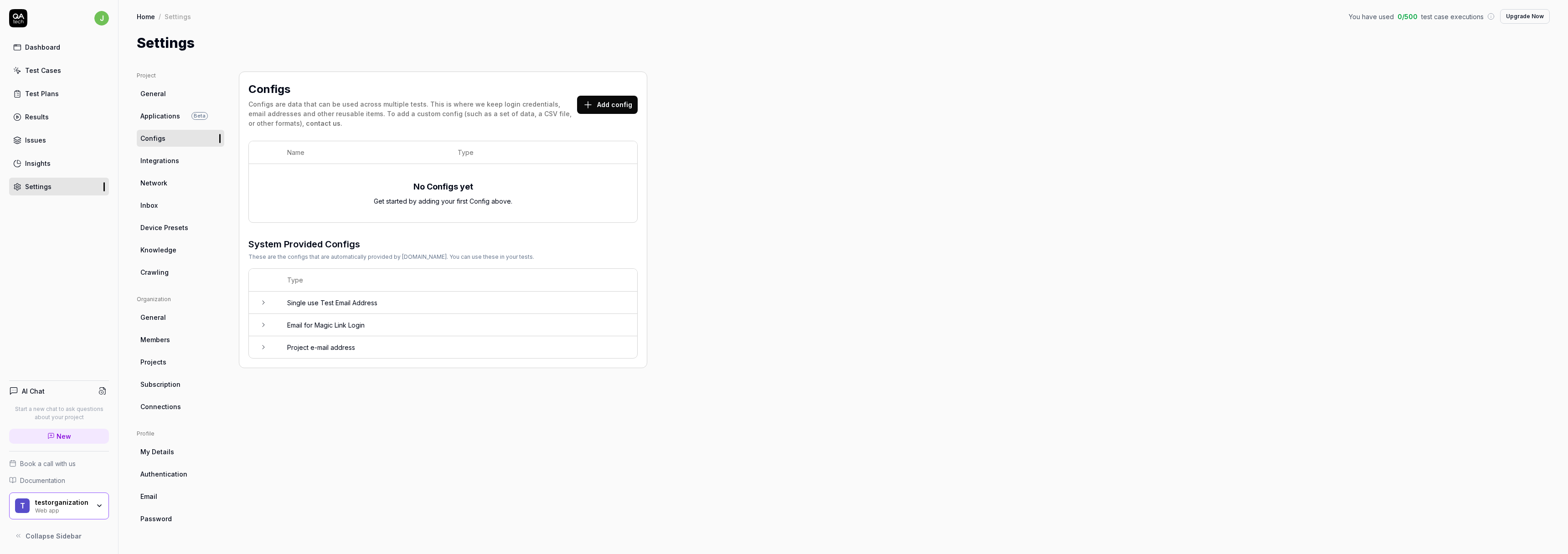
click at [165, 106] on ul "Project General Applications Beta Configs Integrations Network Inbox Device Pre…" at bounding box center [181, 176] width 88 height 210
click at [165, 103] on ul "Project General Applications Beta Configs Integrations Network Inbox Device Pre…" at bounding box center [181, 176] width 88 height 210
click at [168, 91] on link "General" at bounding box center [181, 94] width 88 height 17
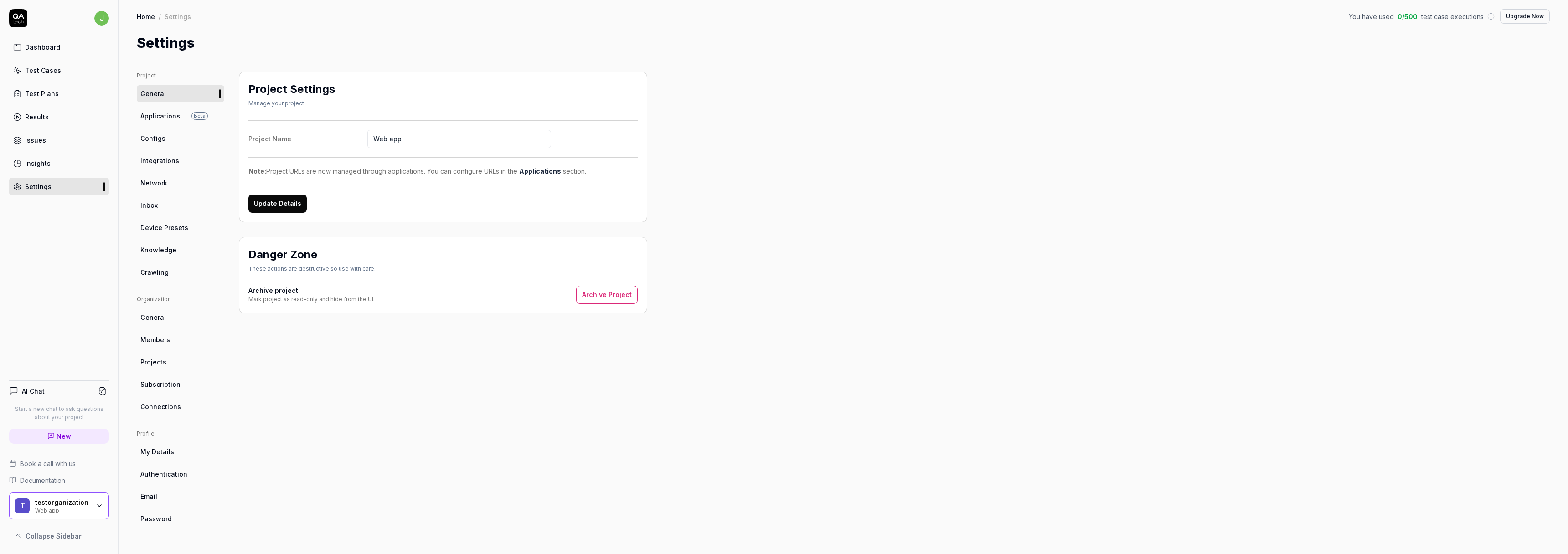
click at [79, 504] on div "testorganization" at bounding box center [62, 503] width 54 height 8
click at [314, 369] on div "Project Settings Manage your project Project Name Web app Note: Project URLs ar…" at bounding box center [442, 304] width 408 height 465
click at [179, 253] on link "Knowledge" at bounding box center [181, 249] width 88 height 17
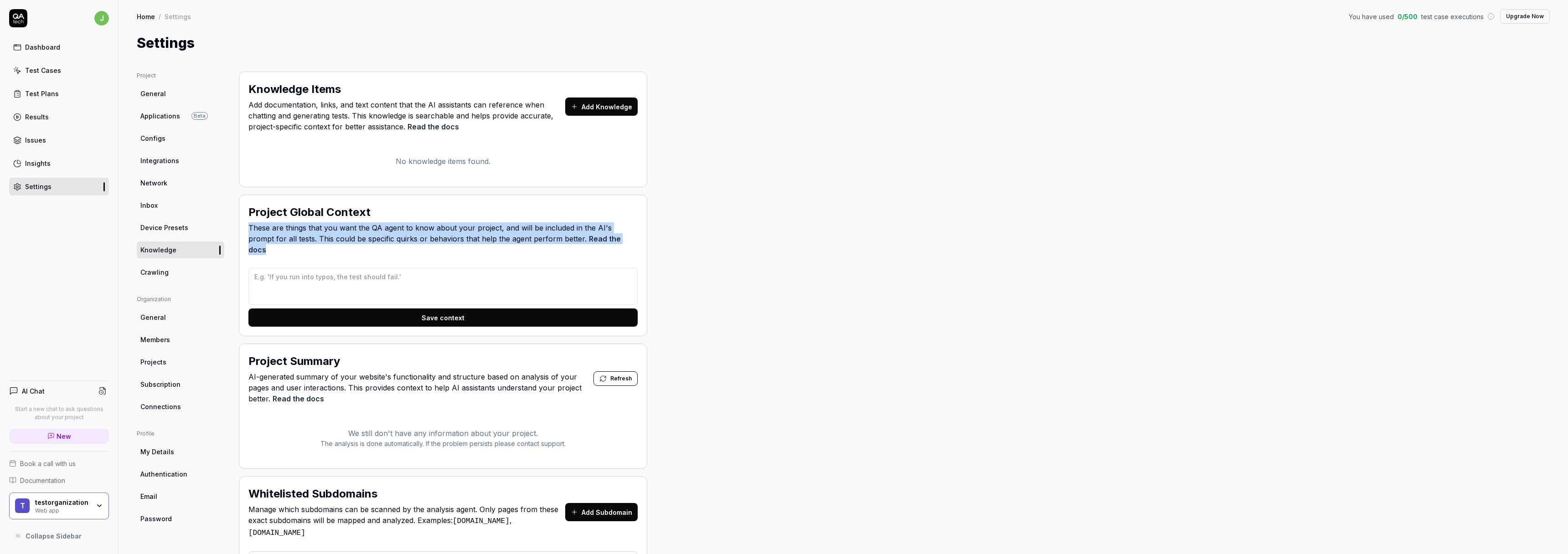
drag, startPoint x: 547, startPoint y: 236, endPoint x: 249, endPoint y: 229, distance: 298.1
click at [249, 229] on span "These are things that you want the QA agent to know about your project, and wil…" at bounding box center [443, 239] width 389 height 33
click at [191, 279] on link "Crawling" at bounding box center [181, 272] width 88 height 17
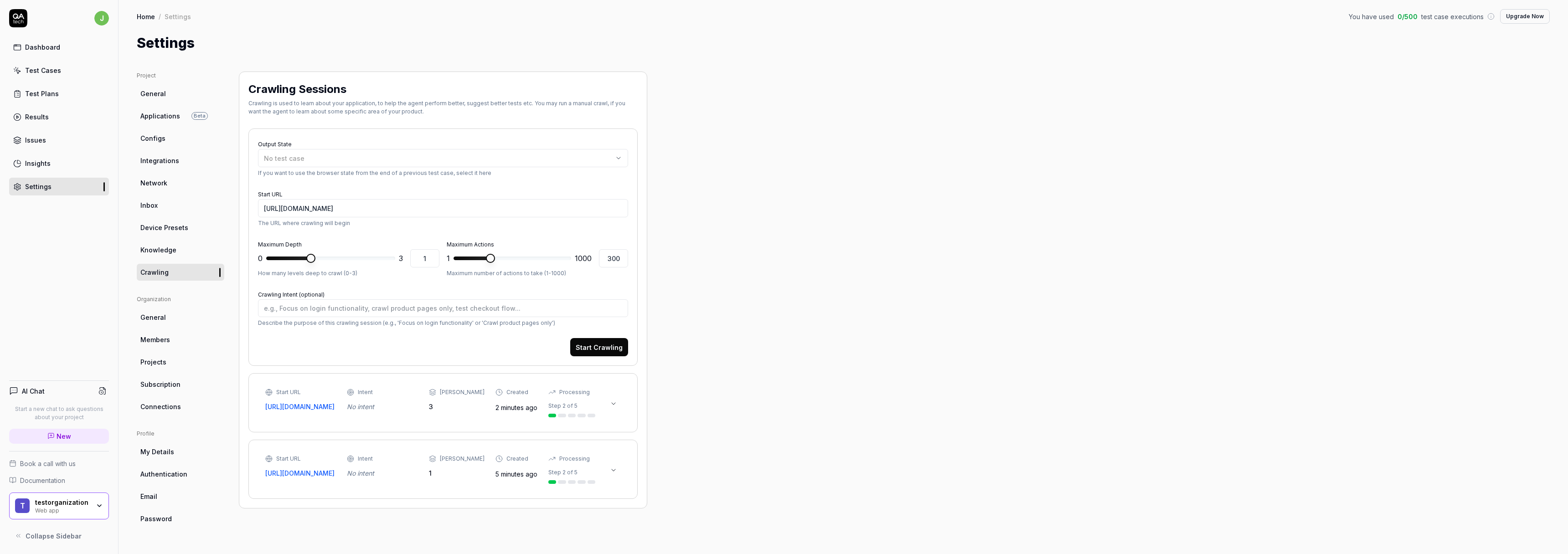
type textarea "*"
click at [189, 318] on link "General" at bounding box center [181, 317] width 88 height 17
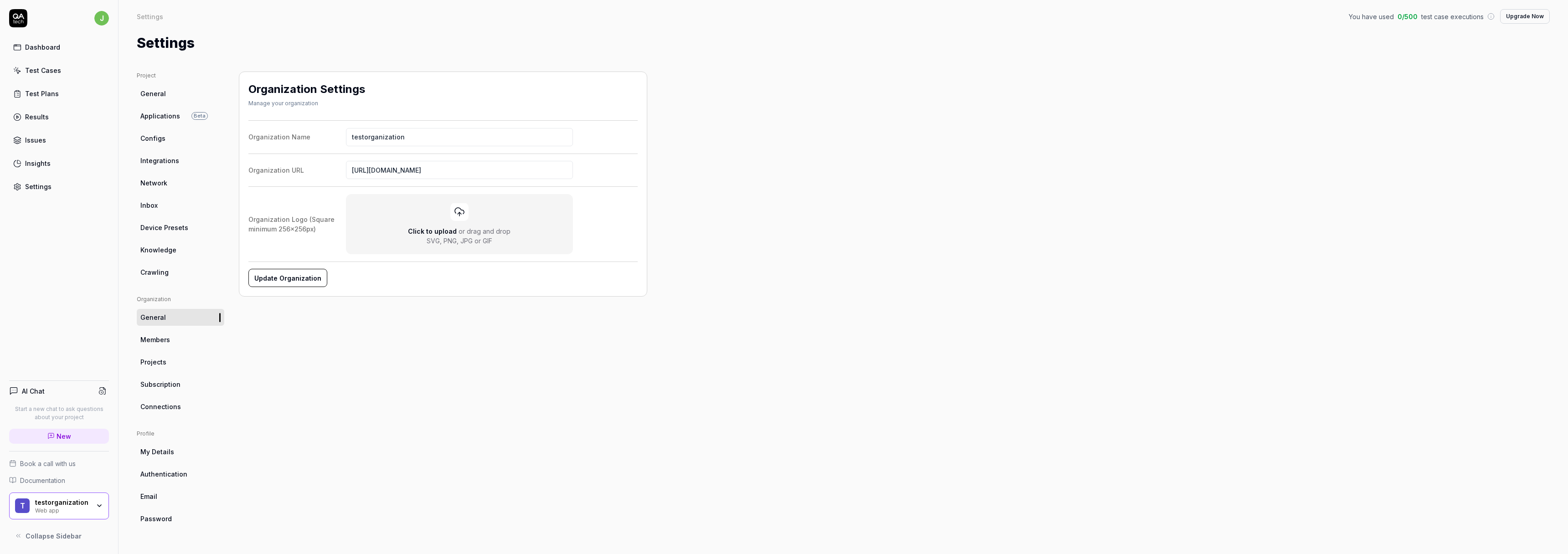
click at [180, 342] on link "Members" at bounding box center [181, 339] width 88 height 17
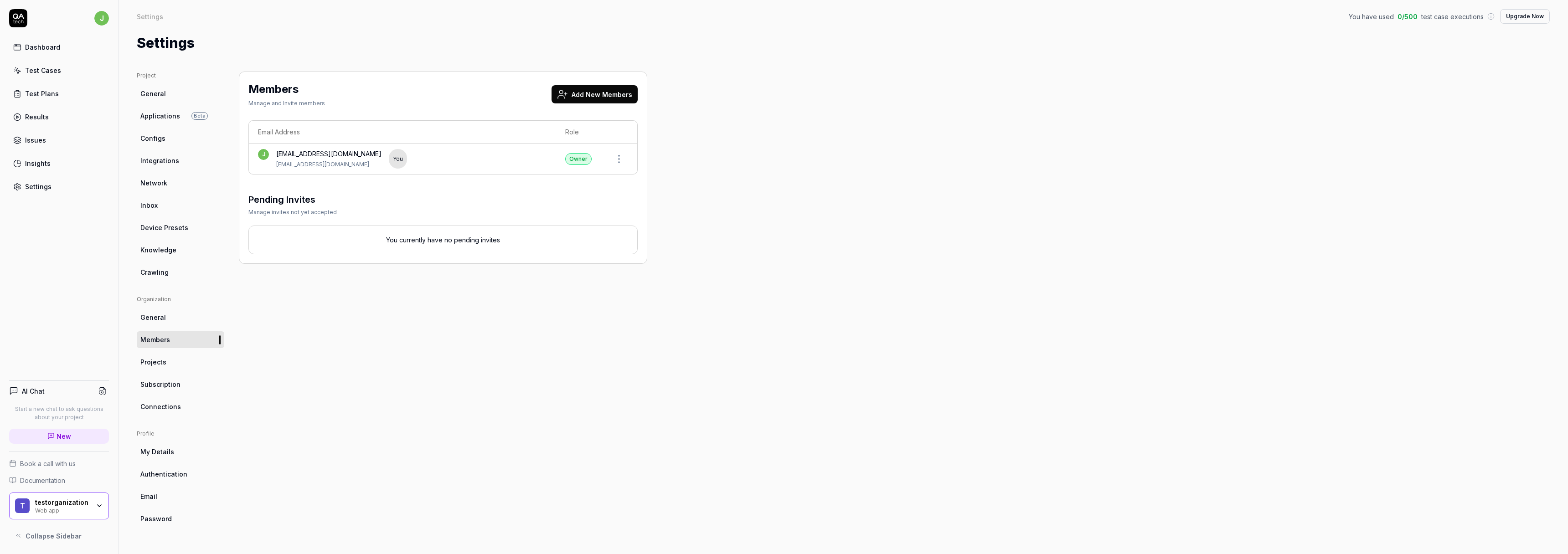
click at [209, 366] on link "Projects" at bounding box center [181, 362] width 88 height 17
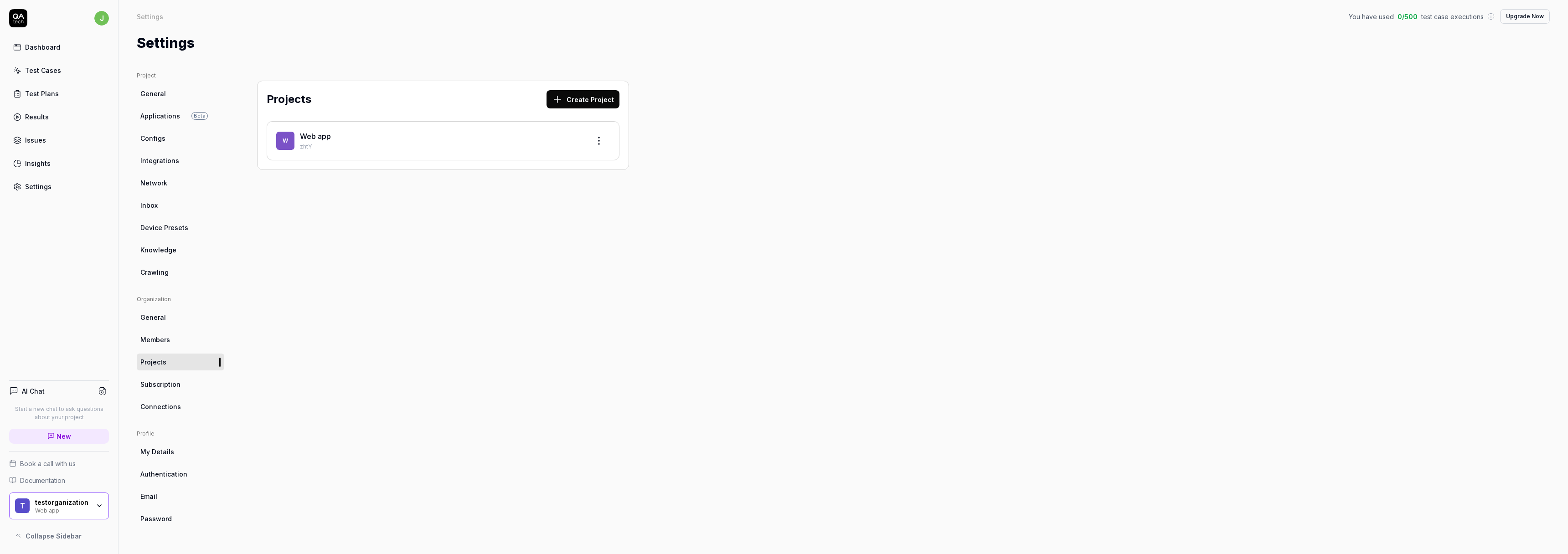
click at [206, 393] on ul "Organization General Members Projects Subscription Connections" at bounding box center [181, 355] width 88 height 120
click at [205, 389] on link "Subscription" at bounding box center [181, 384] width 88 height 17
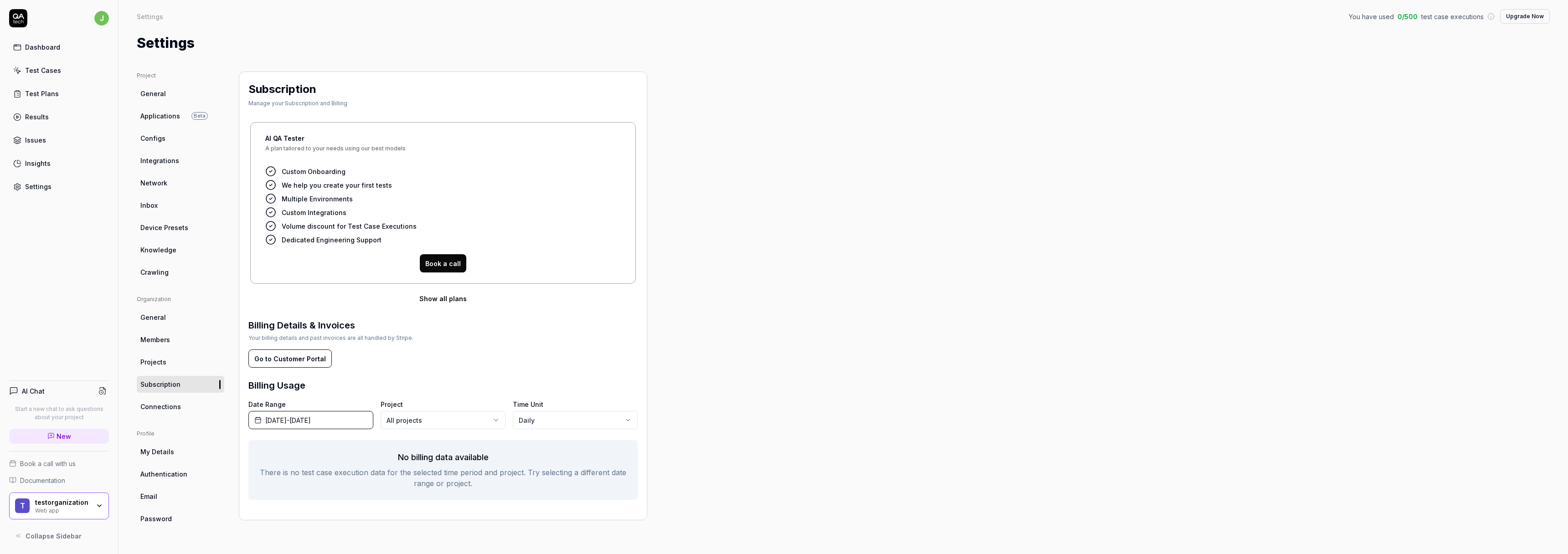
click at [150, 396] on ul "Organization General Members Projects Subscription Connections" at bounding box center [181, 355] width 88 height 120
click at [152, 406] on span "Connections" at bounding box center [161, 406] width 41 height 9
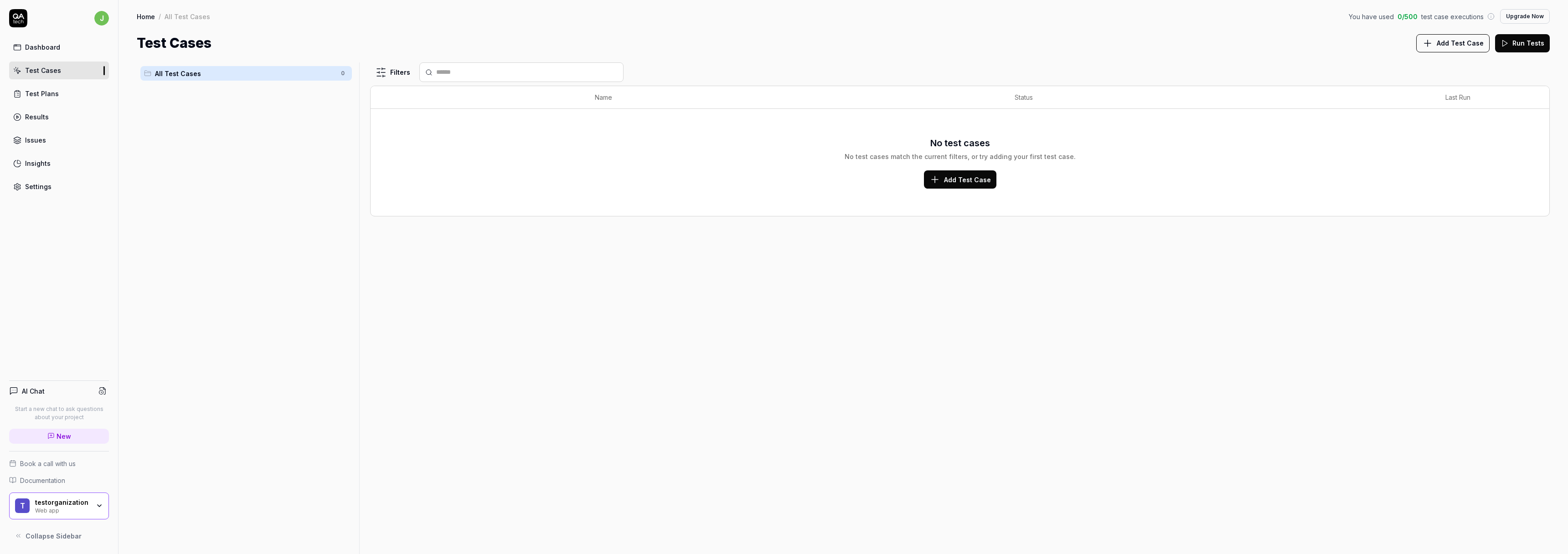
click at [80, 97] on link "Test Plans" at bounding box center [59, 94] width 100 height 18
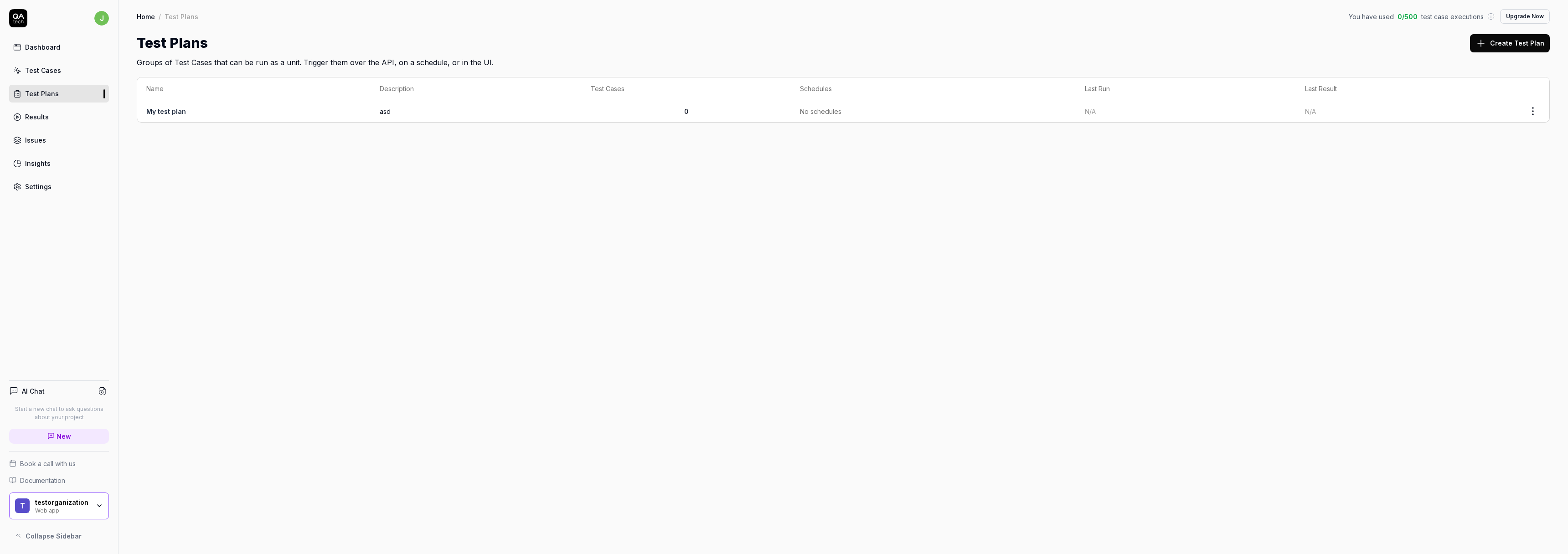
click at [89, 120] on link "Results" at bounding box center [59, 117] width 100 height 18
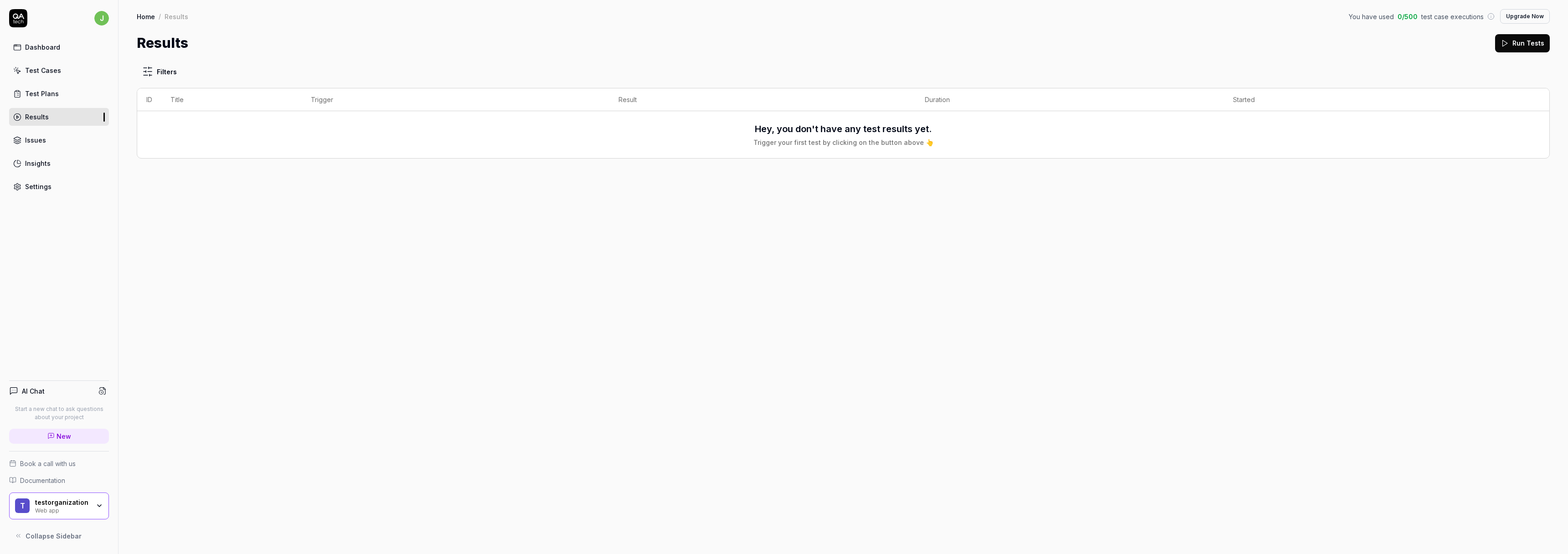
click at [88, 148] on link "Issues" at bounding box center [59, 140] width 100 height 18
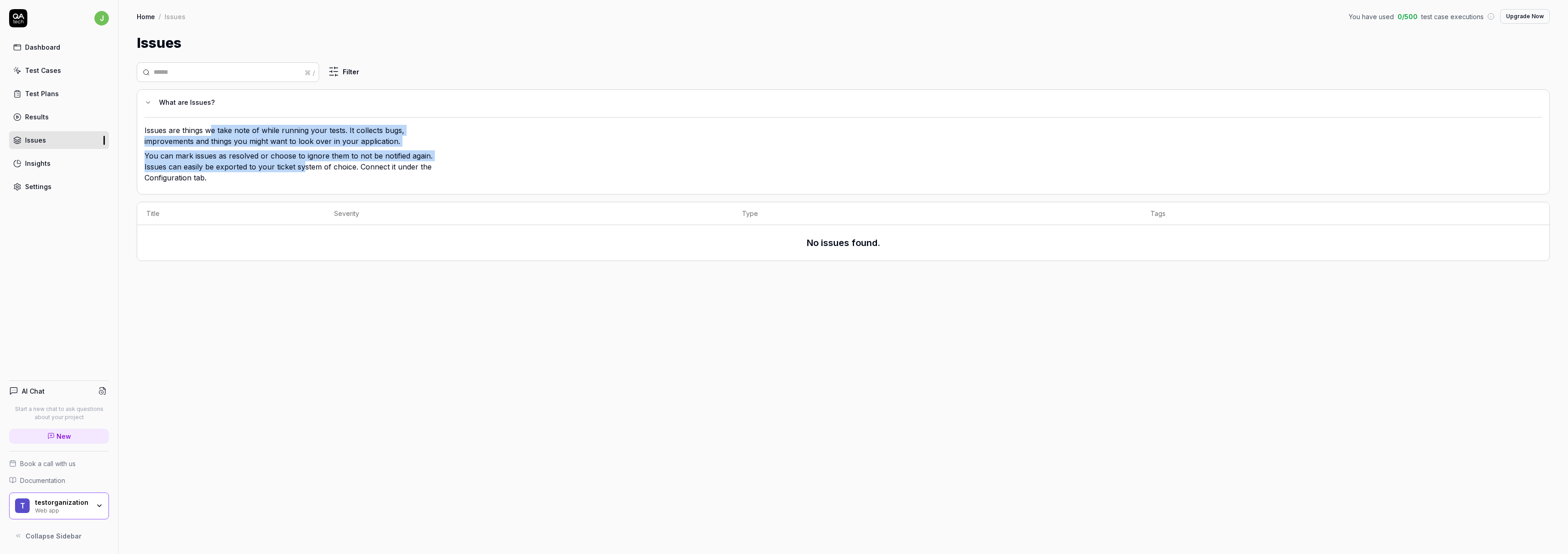
drag, startPoint x: 210, startPoint y: 134, endPoint x: 304, endPoint y: 172, distance: 101.4
click at [305, 169] on div "Issues are things we take note of while running your tests. It collects bugs, i…" at bounding box center [292, 155] width 297 height 62
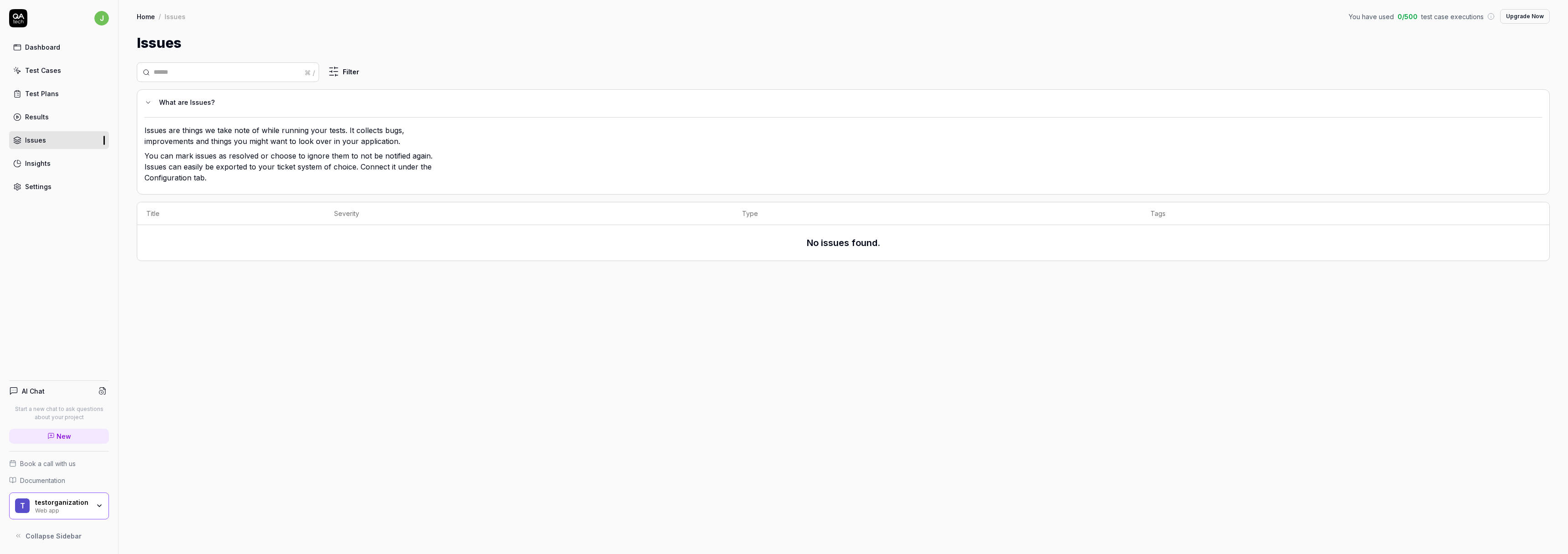
click at [304, 173] on p "You can mark issues as resolved or choose to ignore them to not be notified aga…" at bounding box center [292, 168] width 297 height 36
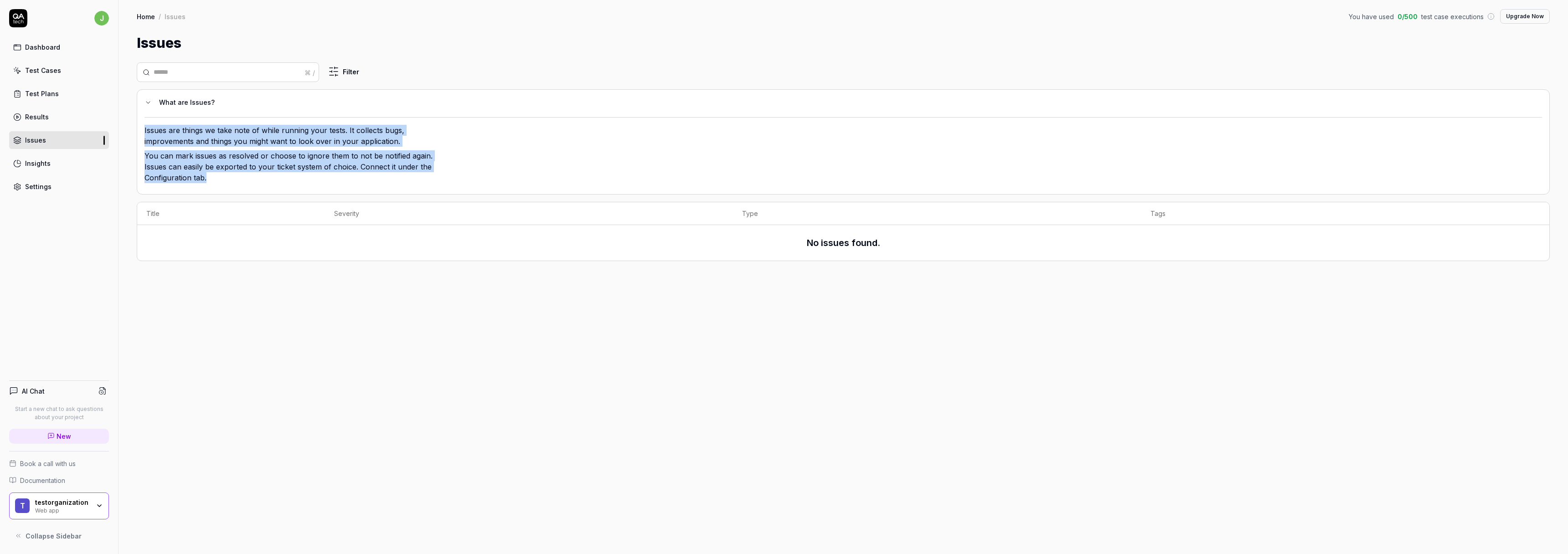
drag, startPoint x: 279, startPoint y: 191, endPoint x: 127, endPoint y: 125, distance: 165.7
click at [127, 125] on div "⌘ / Filter What are Issues? Issues are things we take note of while running you…" at bounding box center [843, 304] width 1450 height 501
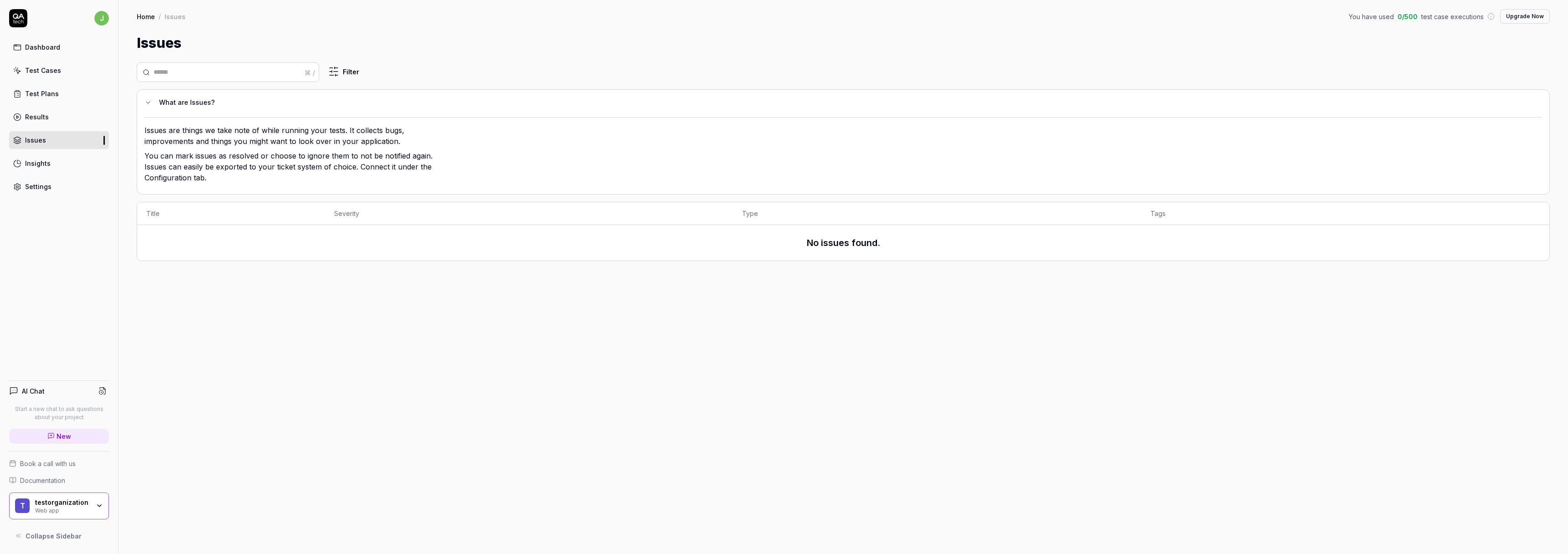
click at [142, 134] on div "What are Issues? Issues are things we take note of while running your tests. It…" at bounding box center [843, 141] width 1414 height 105
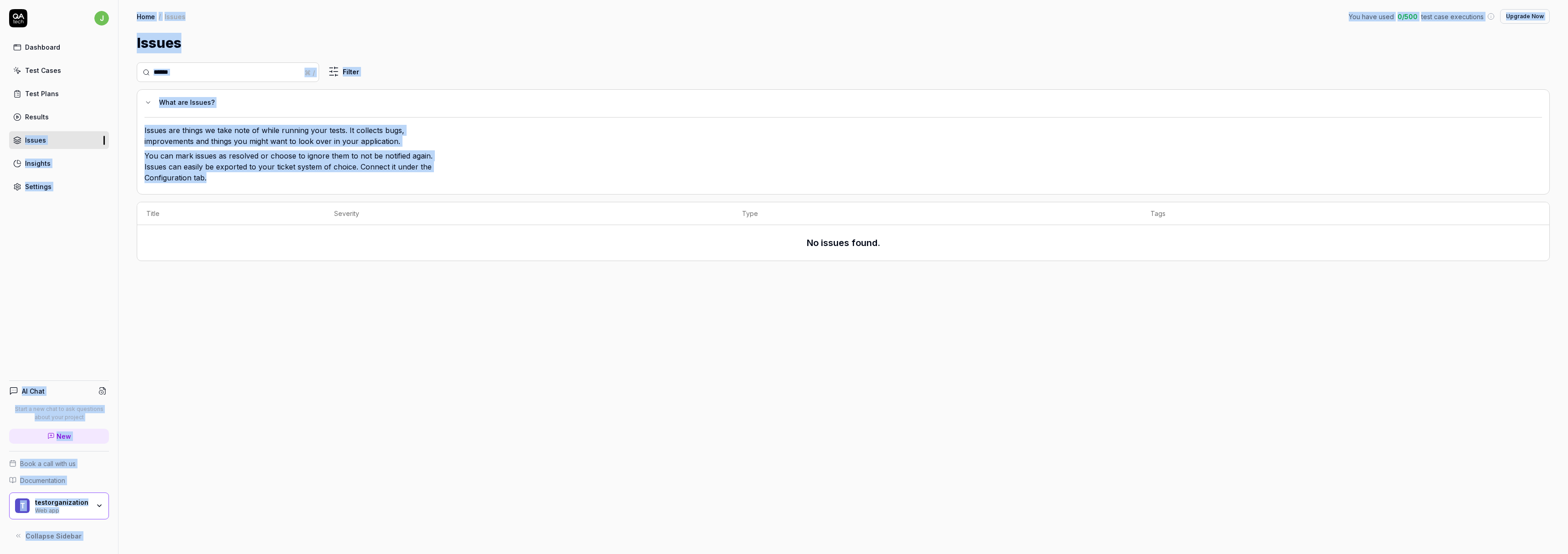
drag, startPoint x: 215, startPoint y: 179, endPoint x: 116, endPoint y: 117, distance: 116.8
click at [116, 117] on div "j Dashboard Test Cases Test Plans Results Issues Insights Settings AI Chat Star…" at bounding box center [784, 277] width 1568 height 554
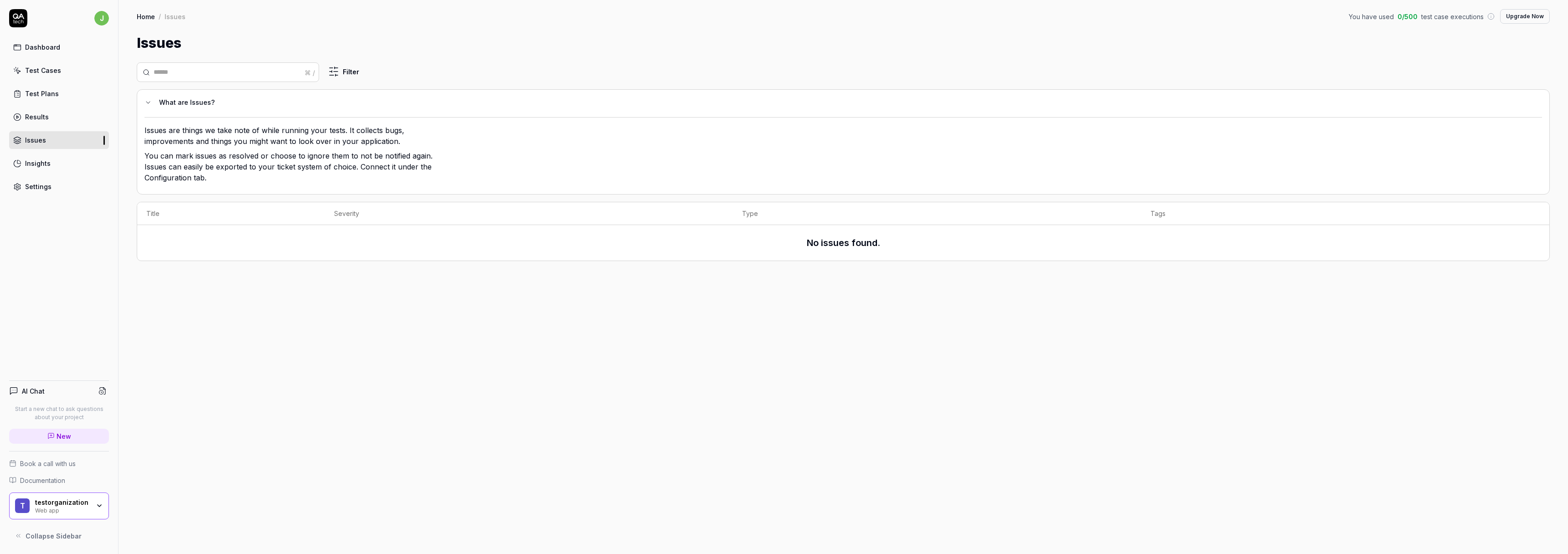
click at [160, 134] on p "Issues are things we take note of while running your tests. It collects bugs, i…" at bounding box center [292, 137] width 297 height 25
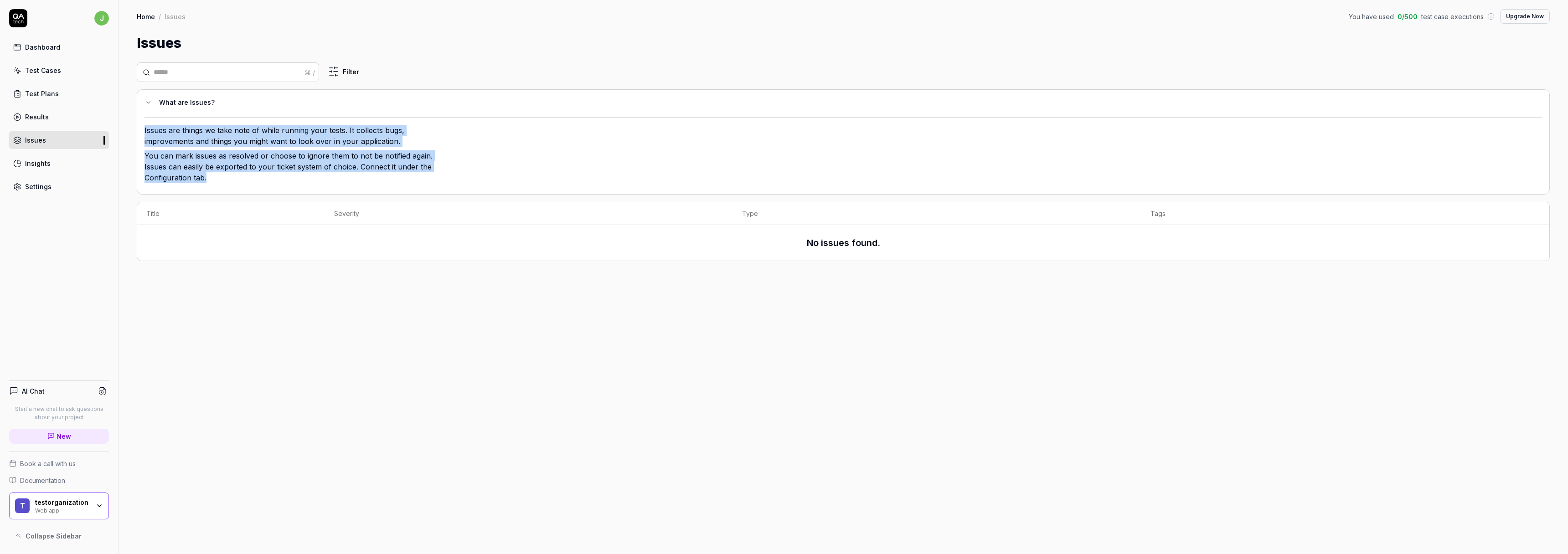
drag, startPoint x: 149, startPoint y: 132, endPoint x: 257, endPoint y: 181, distance: 118.6
click at [257, 181] on div "Issues are things we take note of while running your tests. It collects bugs, i…" at bounding box center [292, 155] width 297 height 62
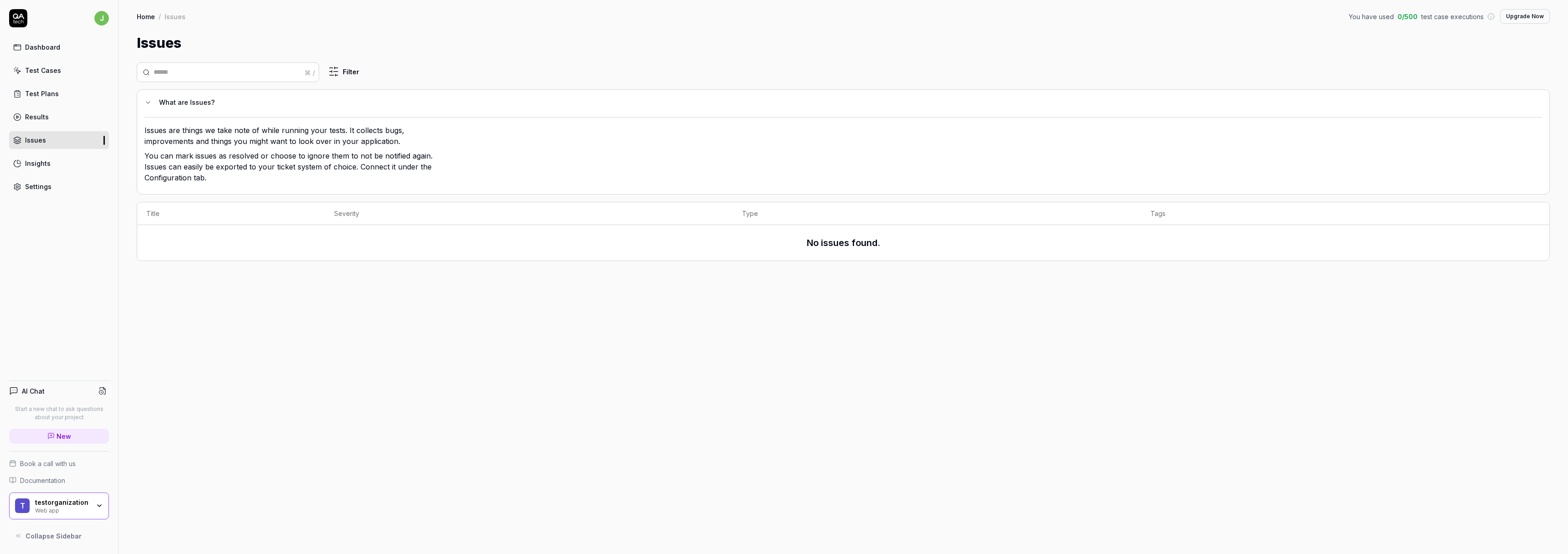
click at [257, 181] on p "You can mark issues as resolved or choose to ignore them to not be notified aga…" at bounding box center [292, 168] width 297 height 36
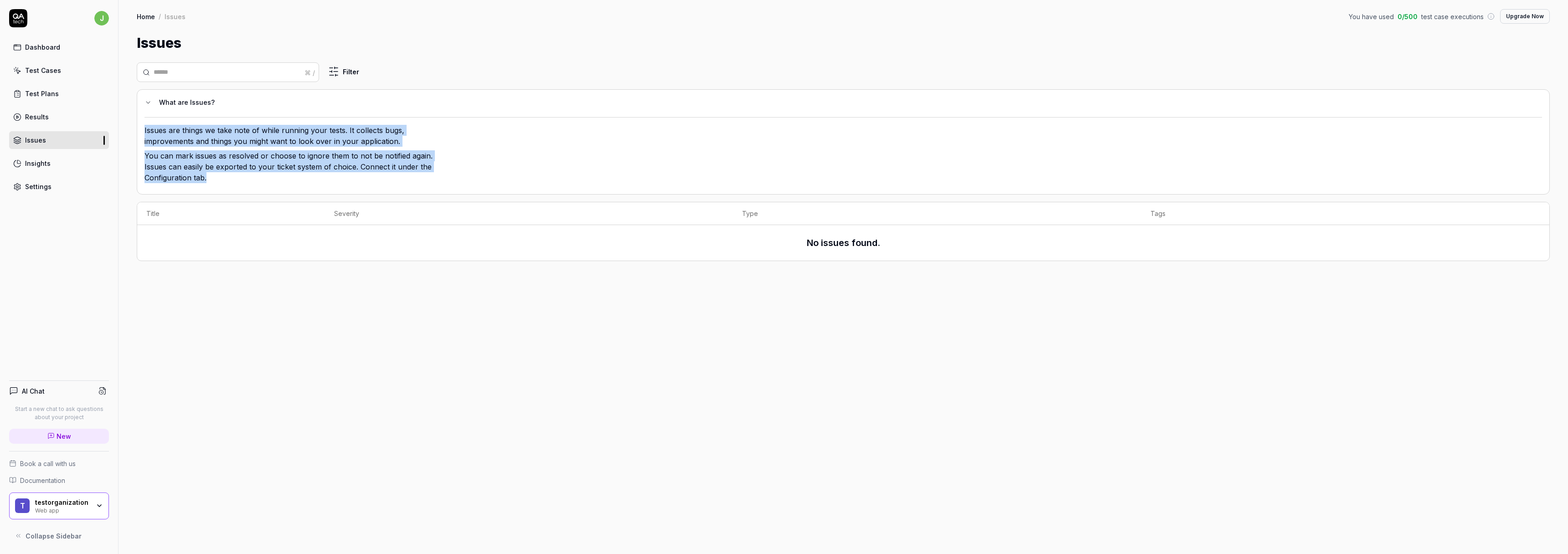
drag, startPoint x: 234, startPoint y: 178, endPoint x: 144, endPoint y: 121, distance: 106.5
click at [144, 121] on div "What are Issues? Issues are things we take note of while running your tests. It…" at bounding box center [843, 141] width 1414 height 105
click at [155, 133] on p "Issues are things we take note of while running your tests. It collects bugs, i…" at bounding box center [292, 137] width 297 height 25
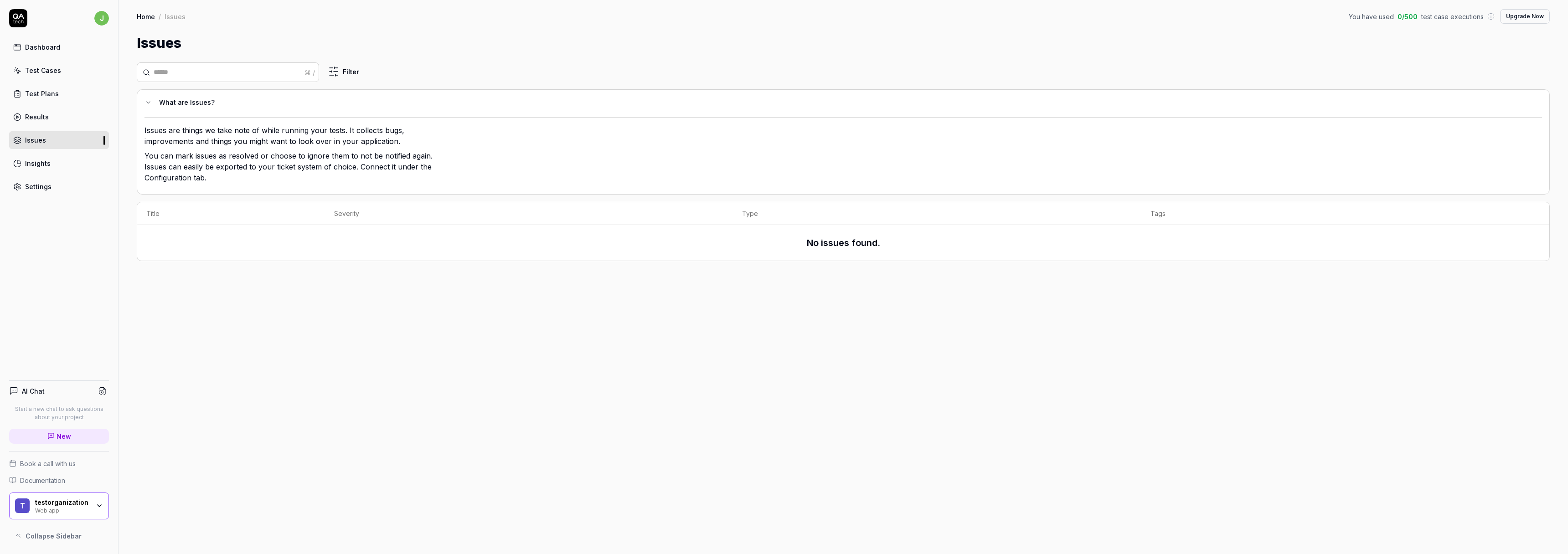
click at [67, 189] on link "Settings" at bounding box center [59, 186] width 100 height 18
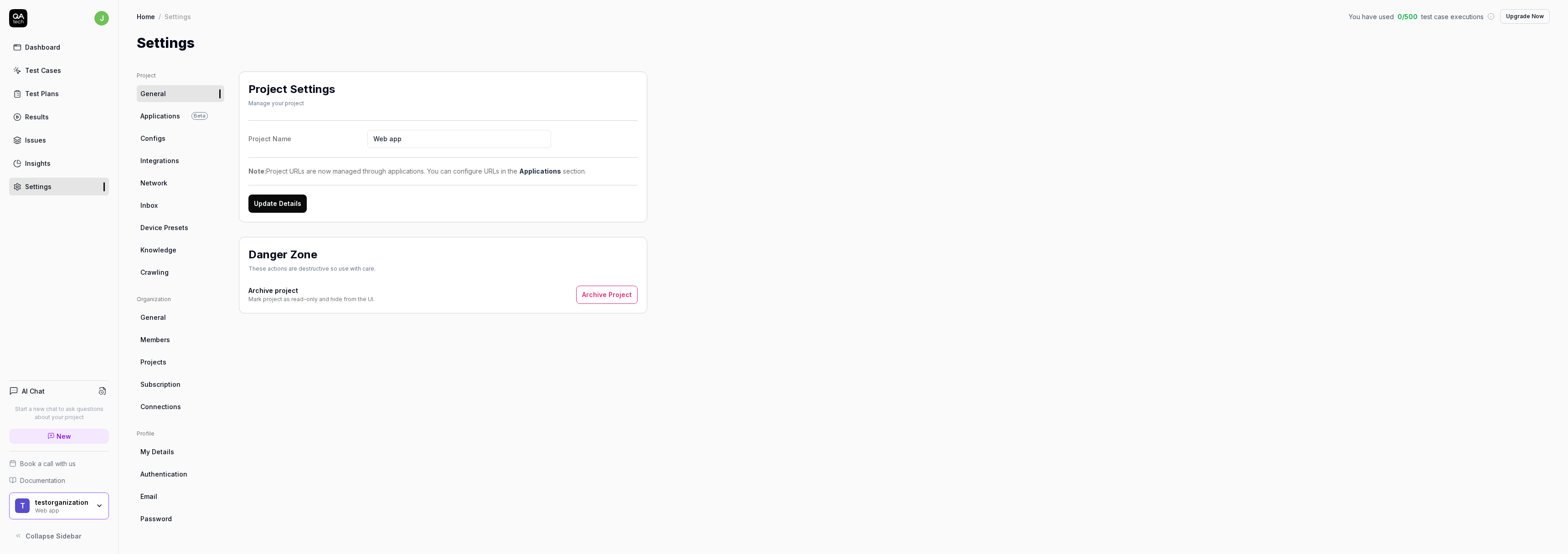
click at [61, 137] on link "Issues" at bounding box center [59, 140] width 100 height 18
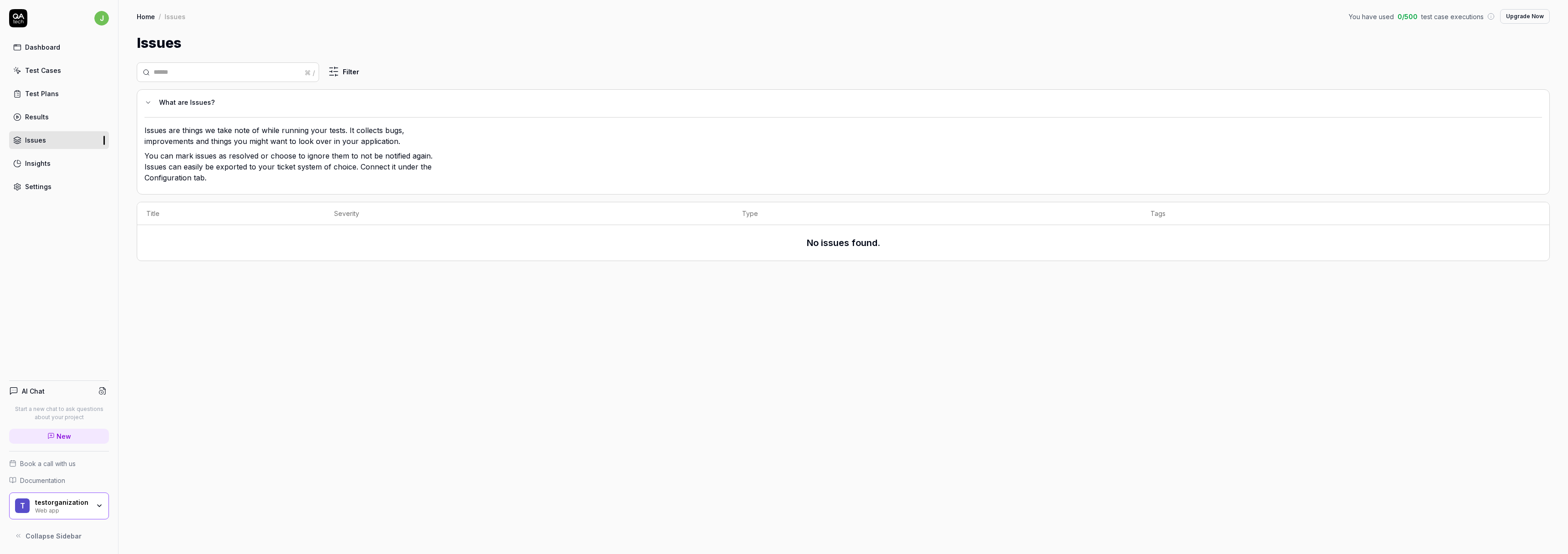
click at [100, 168] on link "Insights" at bounding box center [59, 163] width 100 height 18
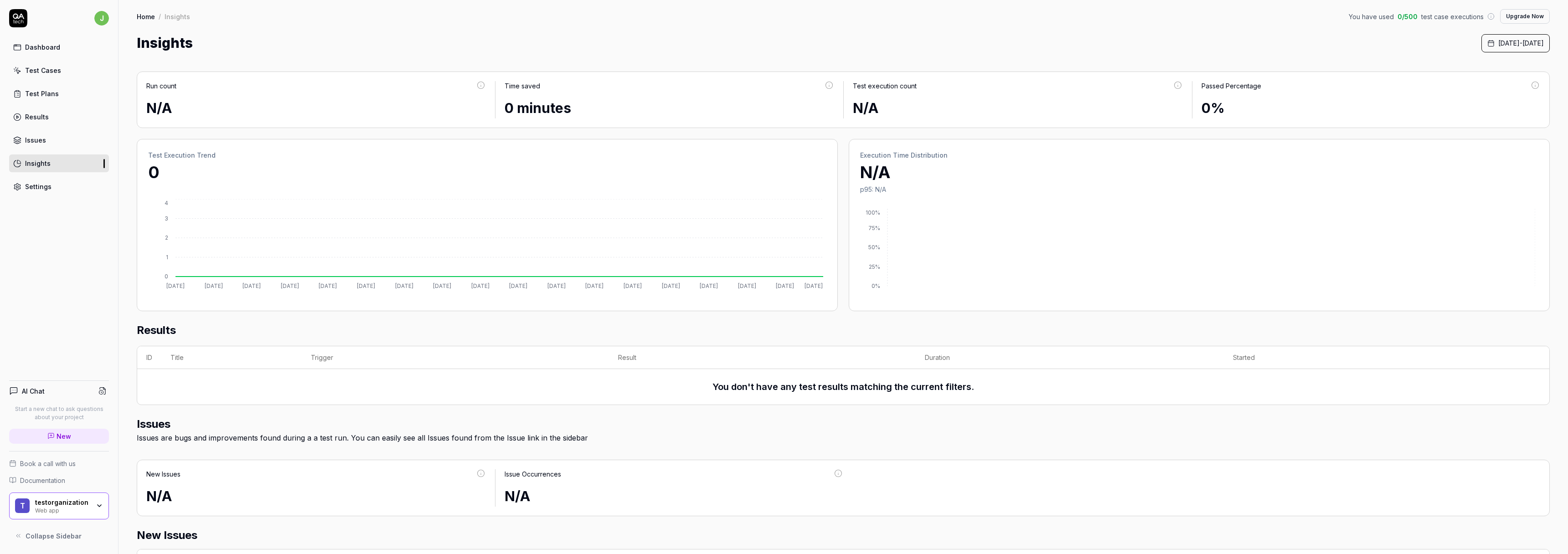
click at [66, 91] on link "Test Plans" at bounding box center [59, 94] width 100 height 18
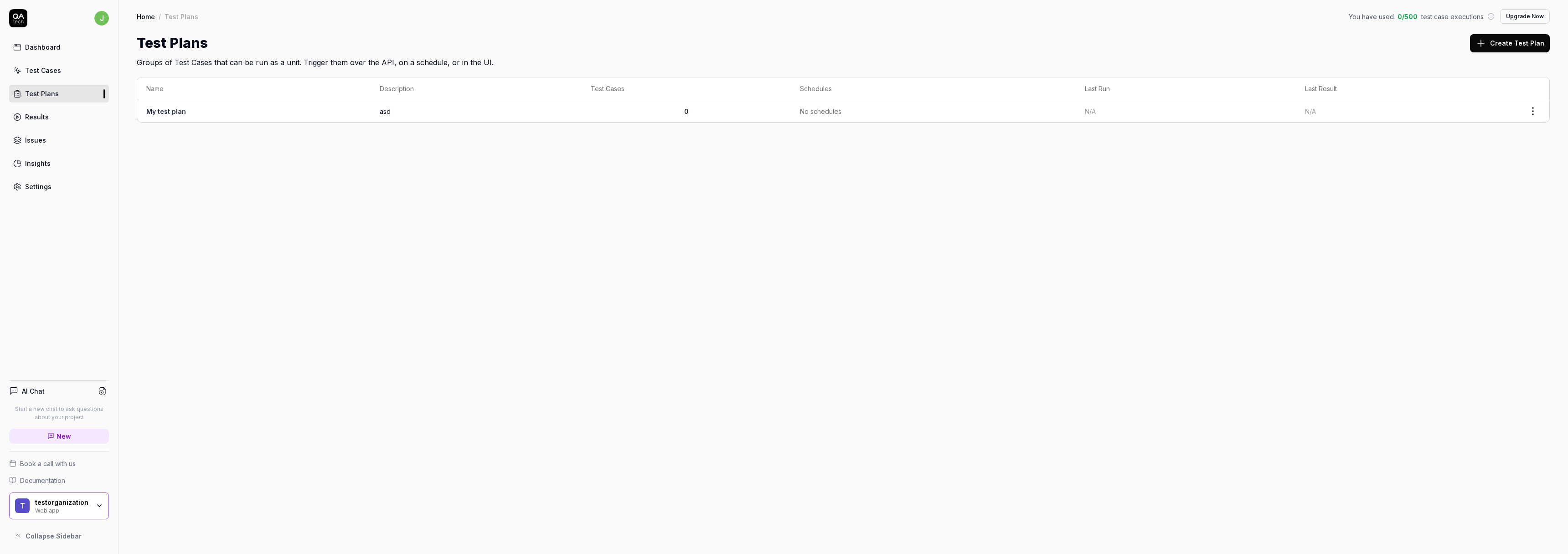
click at [68, 67] on link "Test Cases" at bounding box center [59, 70] width 100 height 18
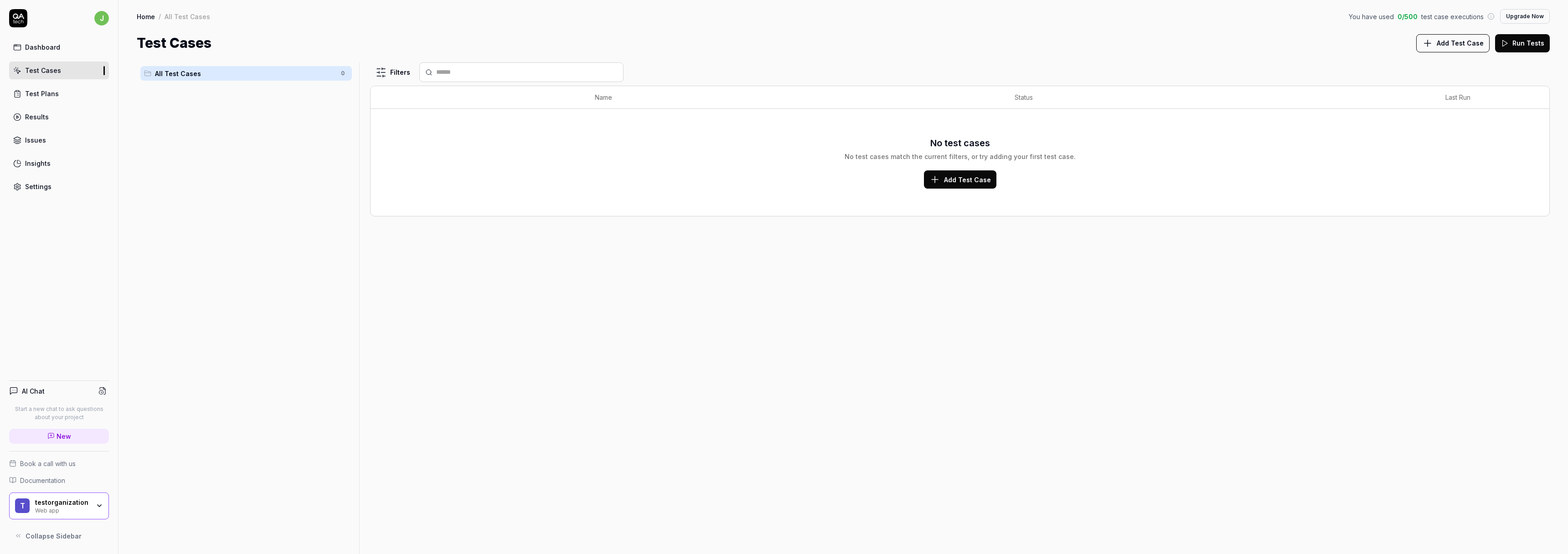
click at [953, 178] on span "Add Test Case" at bounding box center [967, 179] width 47 height 9
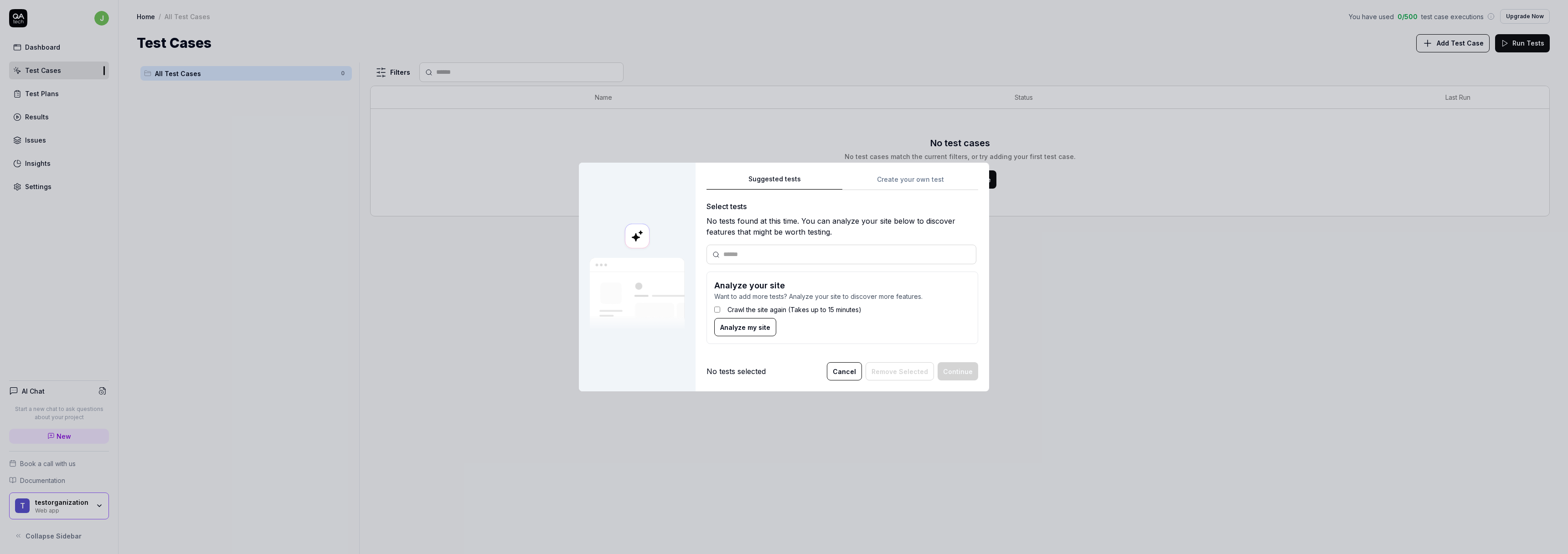
drag, startPoint x: 885, startPoint y: 193, endPoint x: 888, endPoint y: 186, distance: 7.6
click at [885, 191] on div "Suggested tests Create your own test Select tests No tests found at this time. …" at bounding box center [842, 263] width 272 height 178
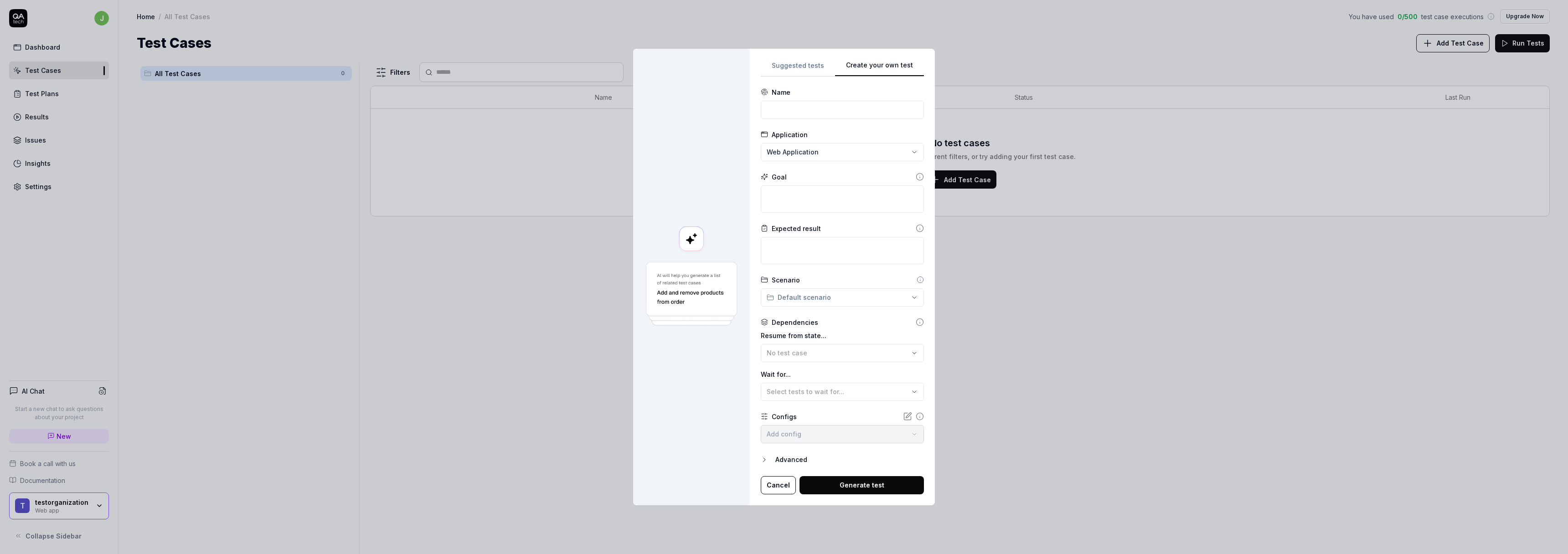
click at [888, 186] on div "Suggested tests Create your own test Name Application Web Application Goal Expe…" at bounding box center [842, 277] width 163 height 435
click at [865, 209] on textarea at bounding box center [842, 199] width 163 height 28
click at [916, 228] on icon at bounding box center [920, 228] width 8 height 8
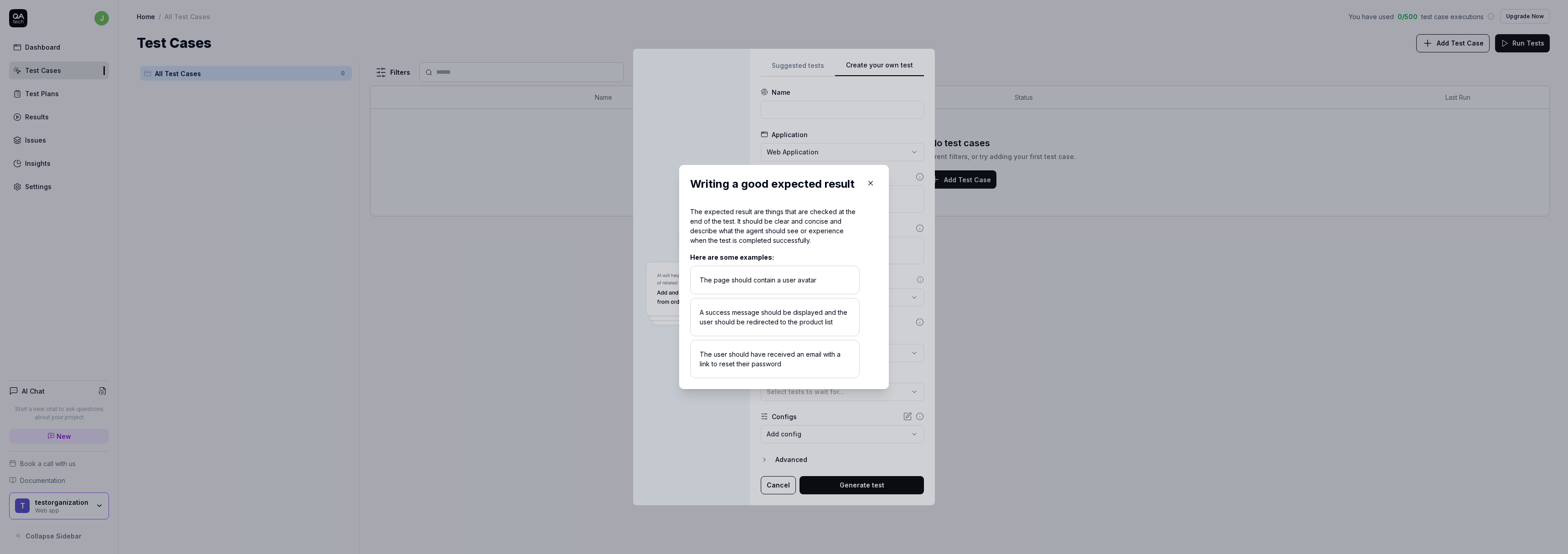
click at [806, 287] on div "The page should contain a user avatar" at bounding box center [775, 280] width 170 height 29
click at [823, 277] on div "The page should contain a user avatar" at bounding box center [775, 280] width 170 height 29
click at [872, 178] on button "button" at bounding box center [871, 183] width 15 height 15
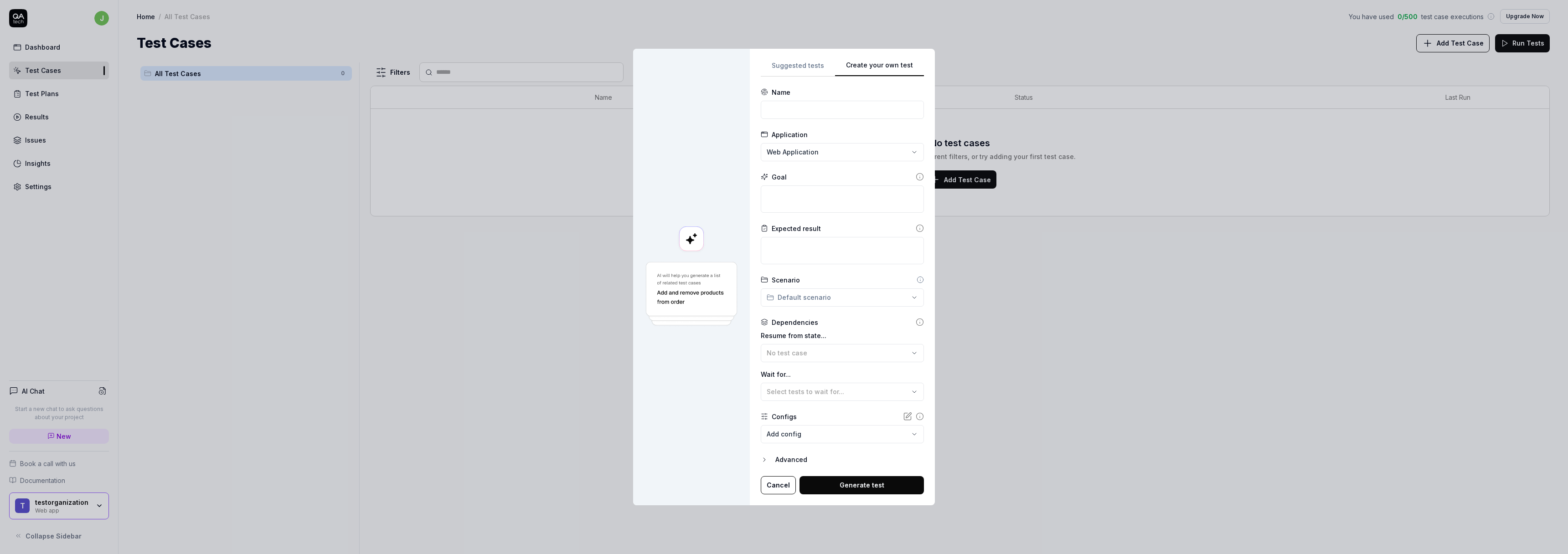
click at [914, 181] on div "Goal" at bounding box center [842, 193] width 163 height 41
click at [913, 178] on div "Goal" at bounding box center [842, 177] width 163 height 9
click at [920, 178] on icon at bounding box center [920, 178] width 0 height 1
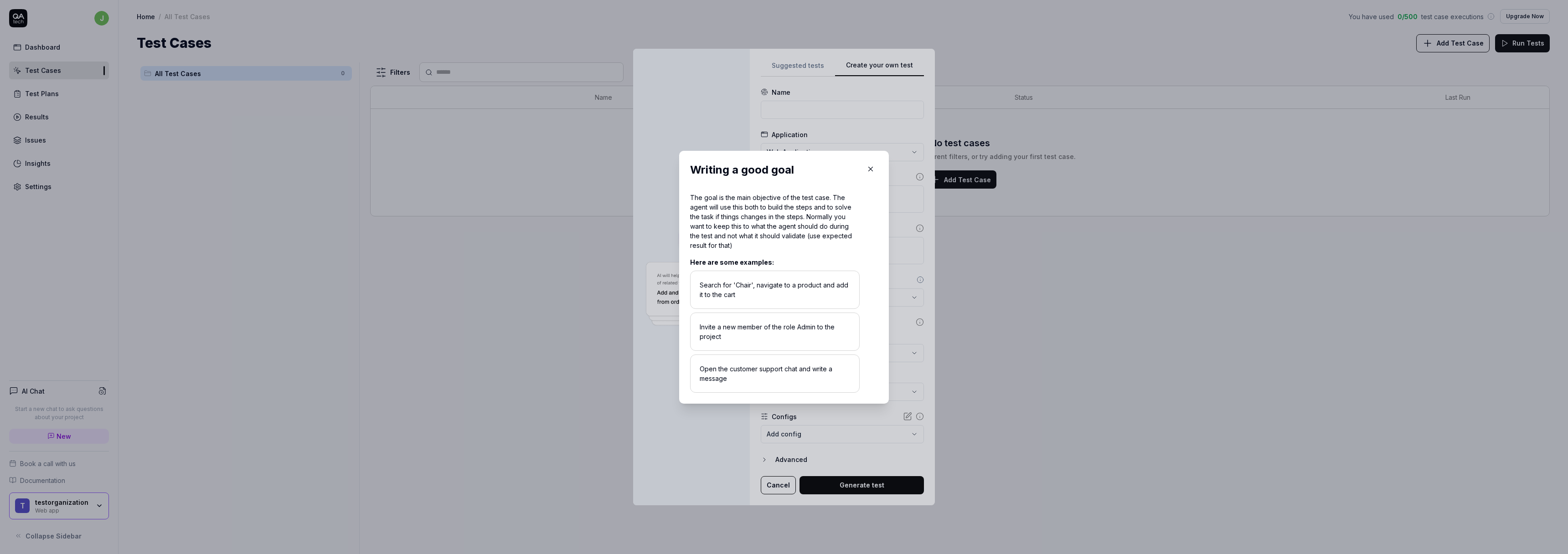
click at [867, 171] on icon "button" at bounding box center [870, 169] width 8 height 8
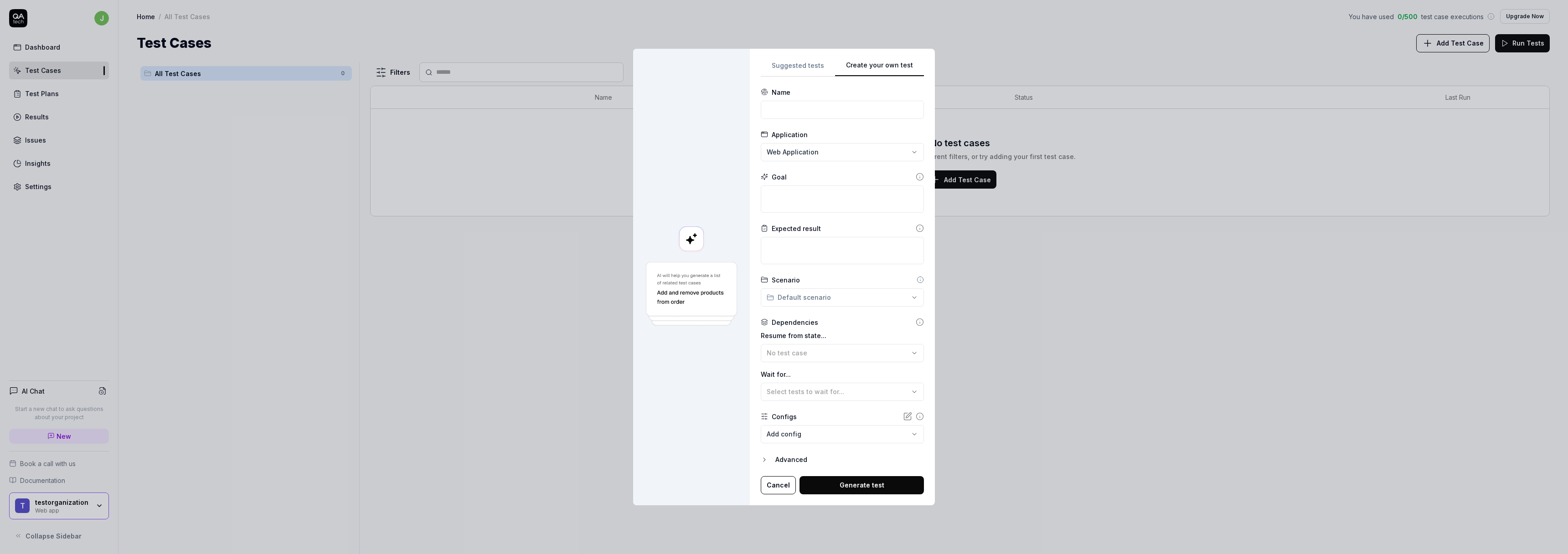
click at [906, 224] on div "Expected result" at bounding box center [842, 228] width 163 height 9
click at [908, 226] on div "Expected result" at bounding box center [842, 228] width 163 height 9
click at [908, 228] on div "Expected result" at bounding box center [842, 228] width 163 height 9
click at [916, 231] on icon at bounding box center [920, 228] width 8 height 8
click at [896, 273] on form "**********" at bounding box center [842, 291] width 163 height 407
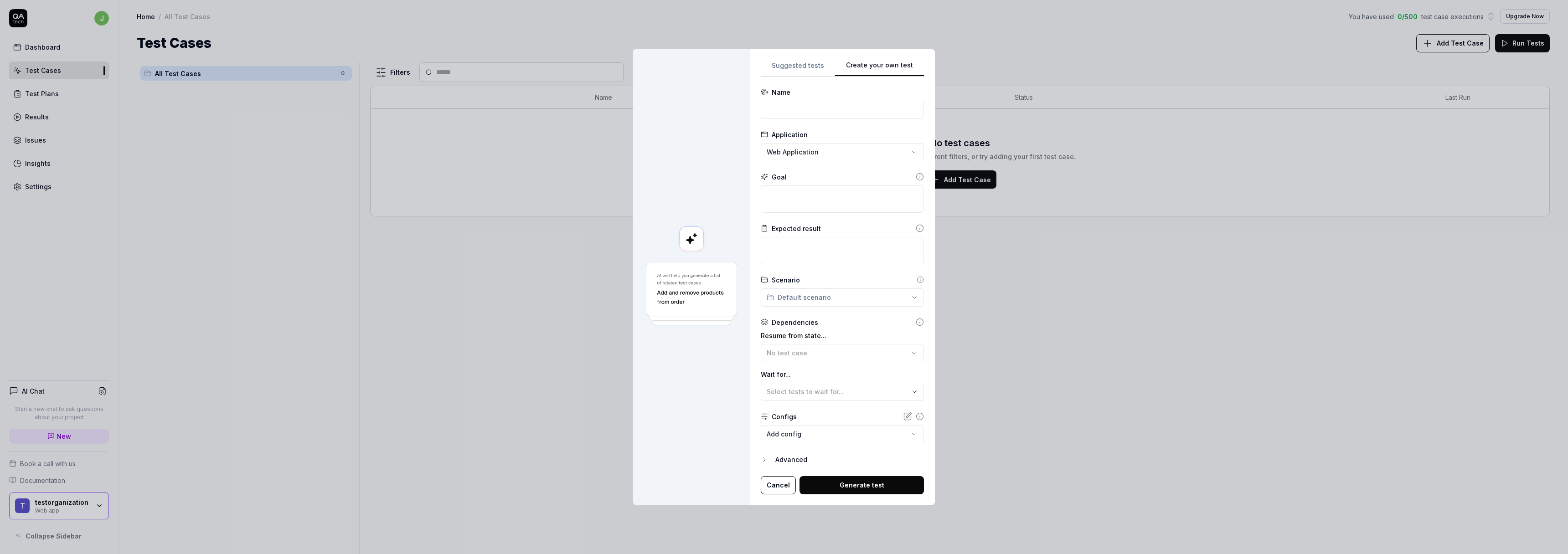
click at [917, 281] on icon at bounding box center [920, 280] width 7 height 7
click at [916, 323] on icon at bounding box center [920, 322] width 8 height 8
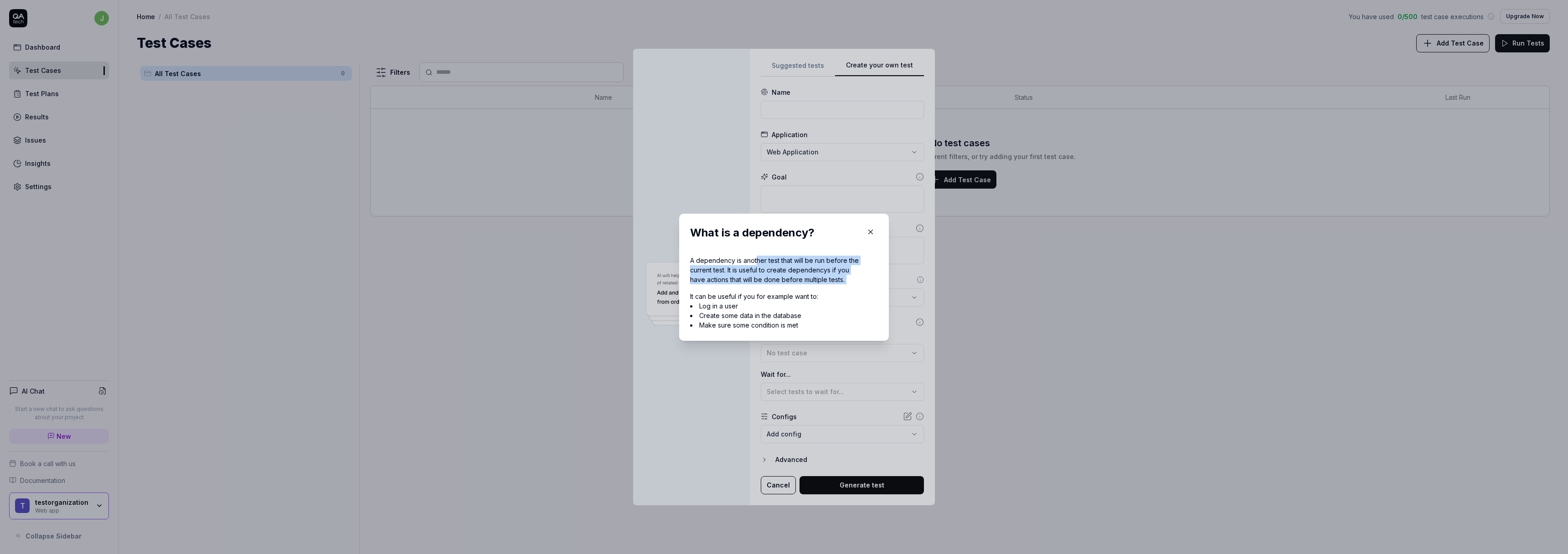
drag, startPoint x: 753, startPoint y: 260, endPoint x: 853, endPoint y: 285, distance: 103.1
click at [853, 285] on div "A dependency is another test that will be run before the current test. It is us…" at bounding box center [775, 293] width 170 height 74
click at [853, 285] on div "It can be useful if you for example want to: Log in a user Create some data in …" at bounding box center [775, 307] width 170 height 46
drag, startPoint x: 851, startPoint y: 286, endPoint x: 685, endPoint y: 260, distance: 168.0
click at [685, 260] on div "What is a dependency? A dependency is another test that will be run before the …" at bounding box center [784, 277] width 210 height 127
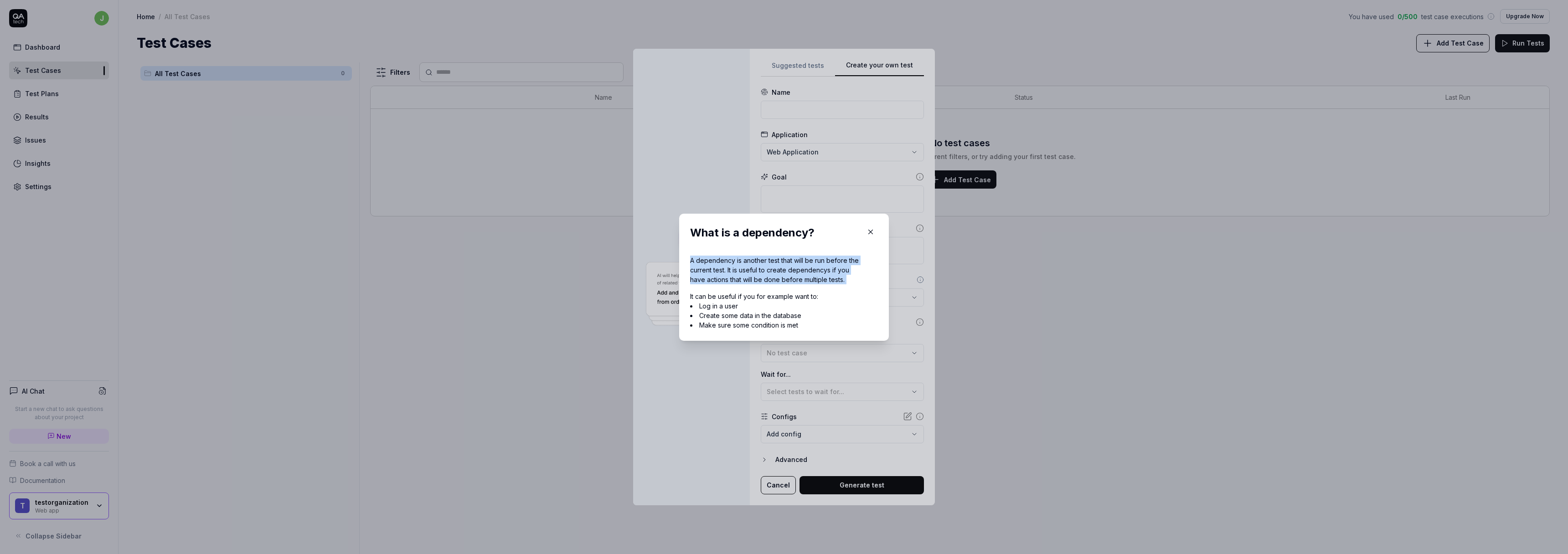
click at [867, 235] on button "button" at bounding box center [871, 232] width 15 height 15
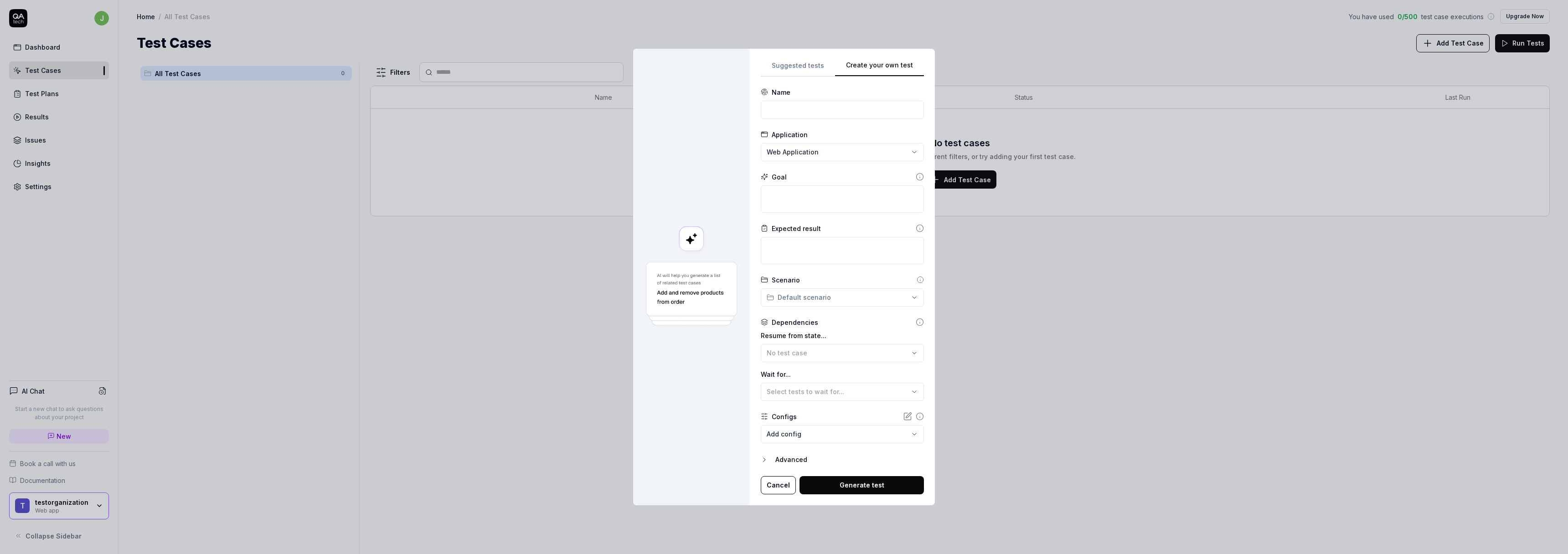
click at [785, 458] on div "Advanced" at bounding box center [849, 460] width 149 height 11
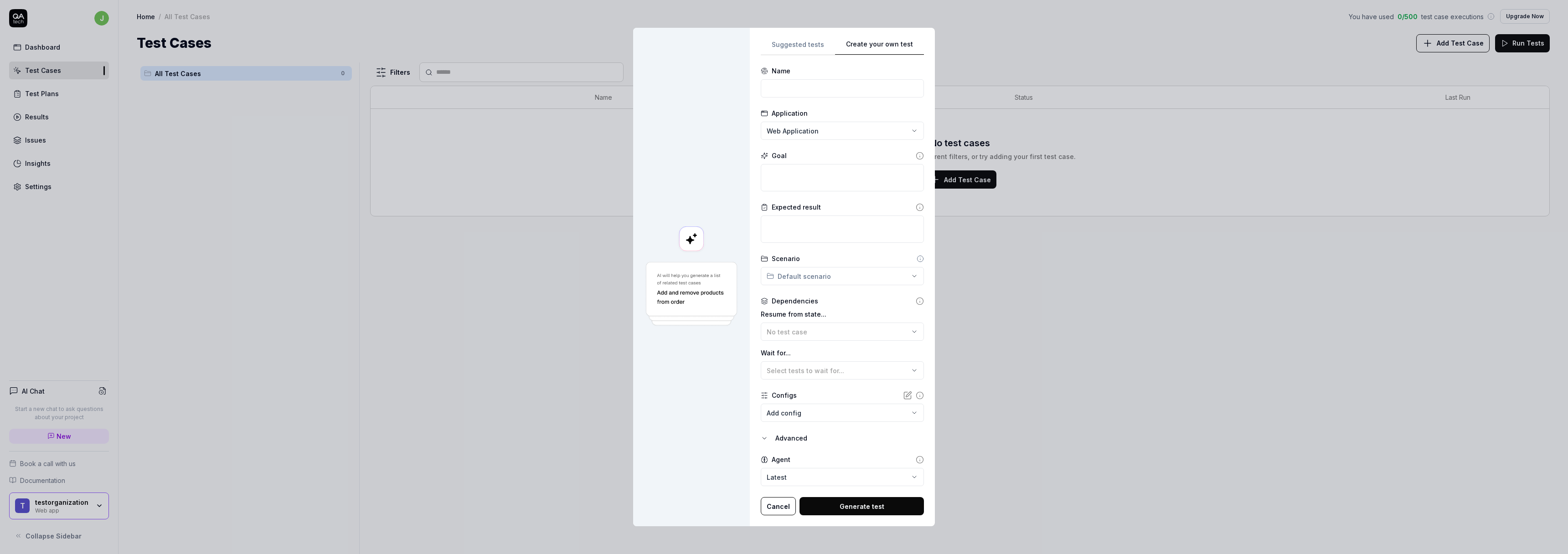
click at [822, 476] on body "j Dashboard Test Cases Test Plans Results Issues Insights Settings AI Chat Star…" at bounding box center [784, 277] width 1568 height 554
select select "**********"
click at [839, 445] on form "**********" at bounding box center [842, 291] width 163 height 450
click at [811, 442] on div "Advanced" at bounding box center [849, 438] width 149 height 11
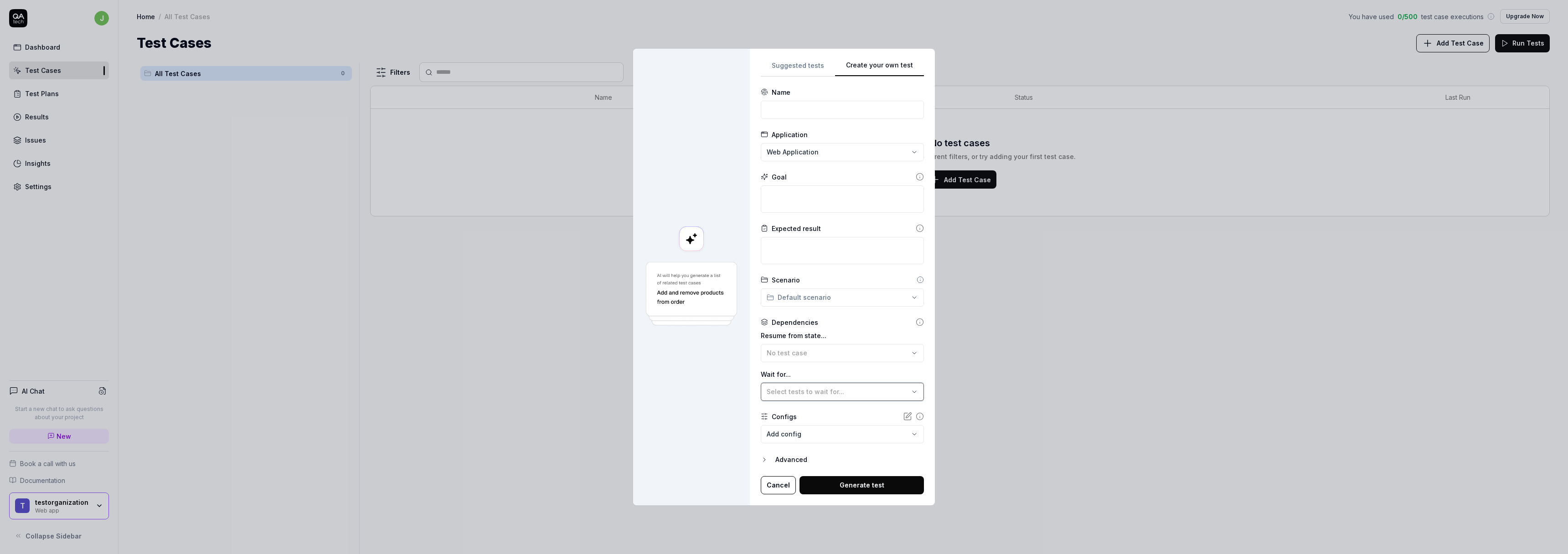
click at [827, 393] on span "Select tests to wait for..." at bounding box center [805, 392] width 78 height 8
click at [827, 394] on span "Select tests to wait for..." at bounding box center [805, 392] width 78 height 8
click at [858, 152] on div "**********" at bounding box center [784, 277] width 1568 height 554
click at [843, 178] on div "Web Application Web application for Web app" at bounding box center [812, 174] width 99 height 20
click at [875, 148] on div "**********" at bounding box center [784, 277] width 1568 height 554
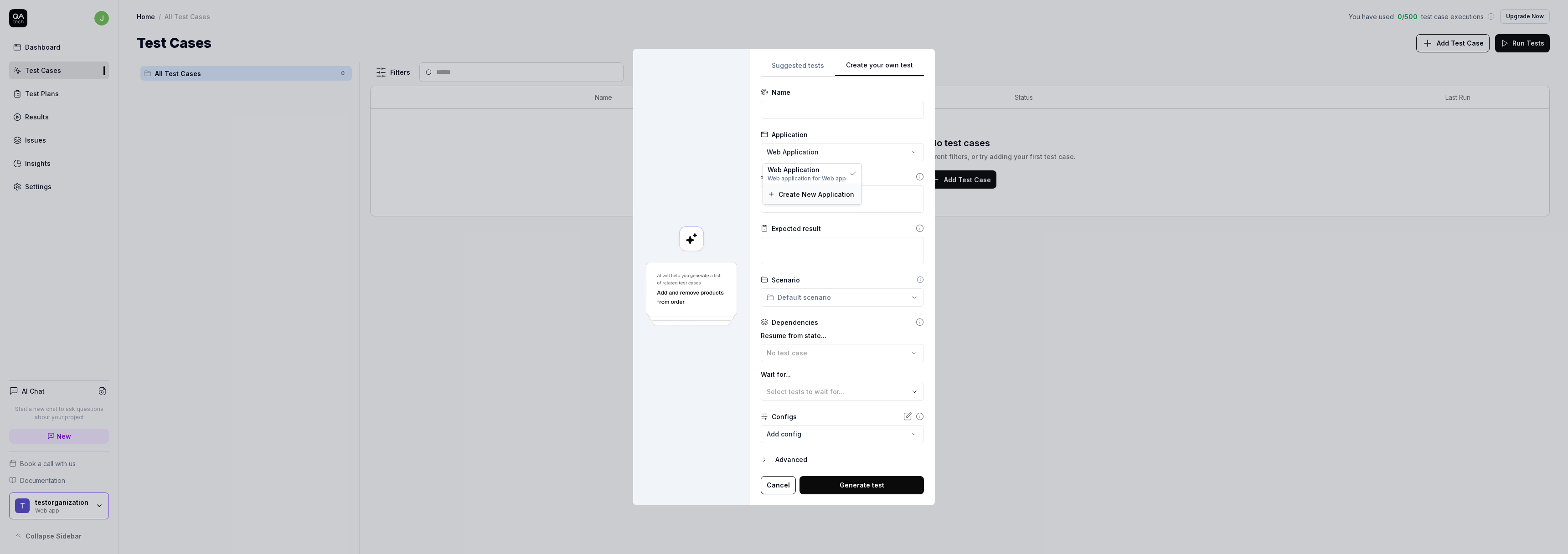
click at [811, 194] on span "Create New Application" at bounding box center [817, 194] width 75 height 9
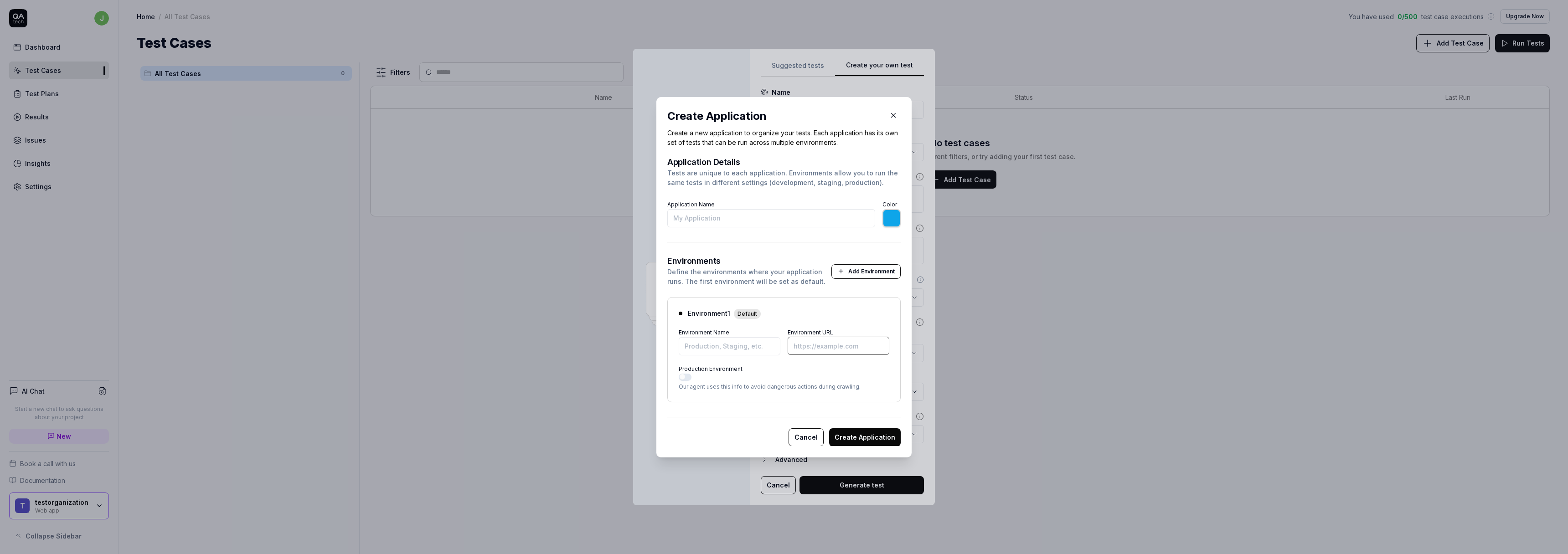
click at [819, 352] on input "Environment URL" at bounding box center [838, 346] width 102 height 18
click at [680, 382] on div "Our agent uses this info to avoid dangerous actions during crawling." at bounding box center [784, 382] width 210 height 17
click at [683, 379] on button "Production Environment" at bounding box center [685, 377] width 13 height 7
click at [684, 379] on button "Production Environment" at bounding box center [685, 377] width 13 height 7
click at [859, 260] on div "Environments Define the environments where your application runs. The first env…" at bounding box center [784, 271] width 234 height 29
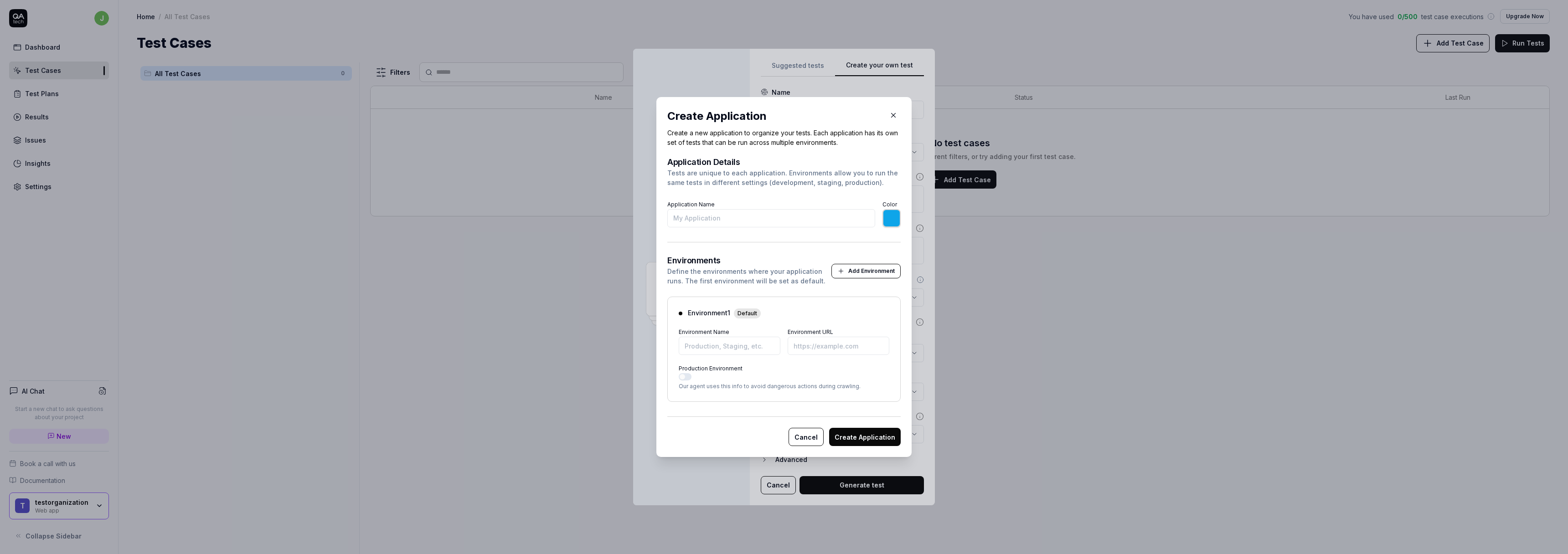
click at [857, 273] on button "Add Environment" at bounding box center [867, 271] width 70 height 15
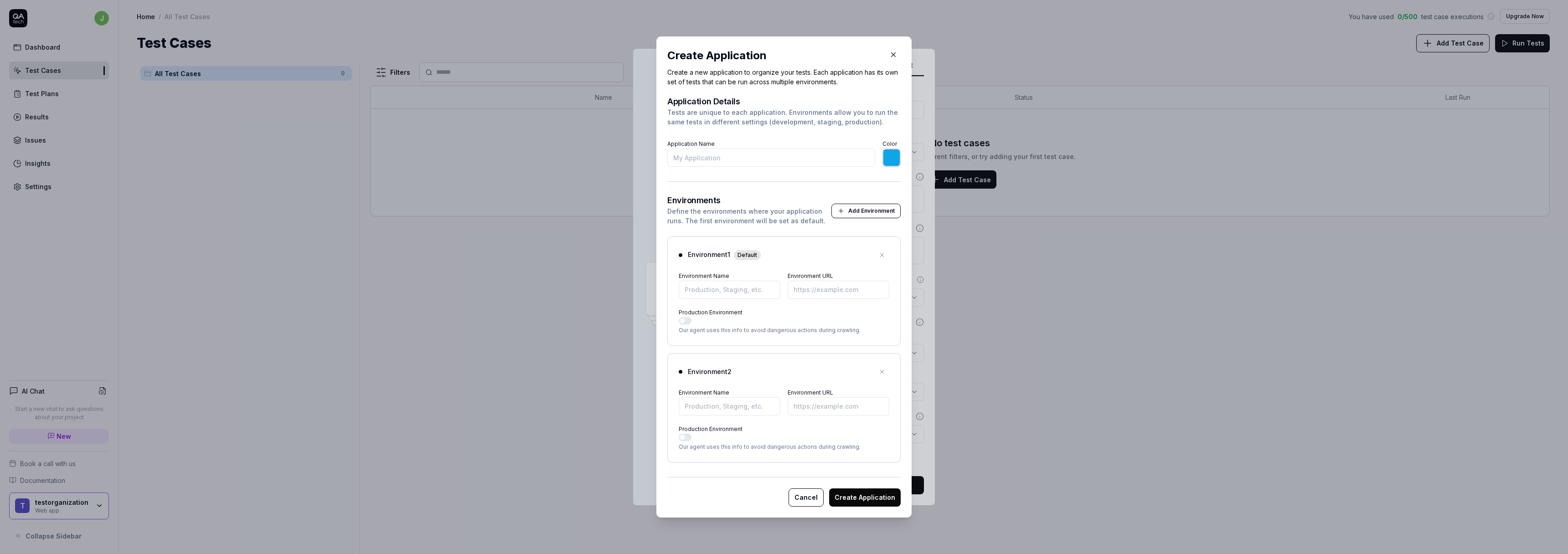
click at [878, 370] on icon "button" at bounding box center [882, 372] width 7 height 7
type input "*******"
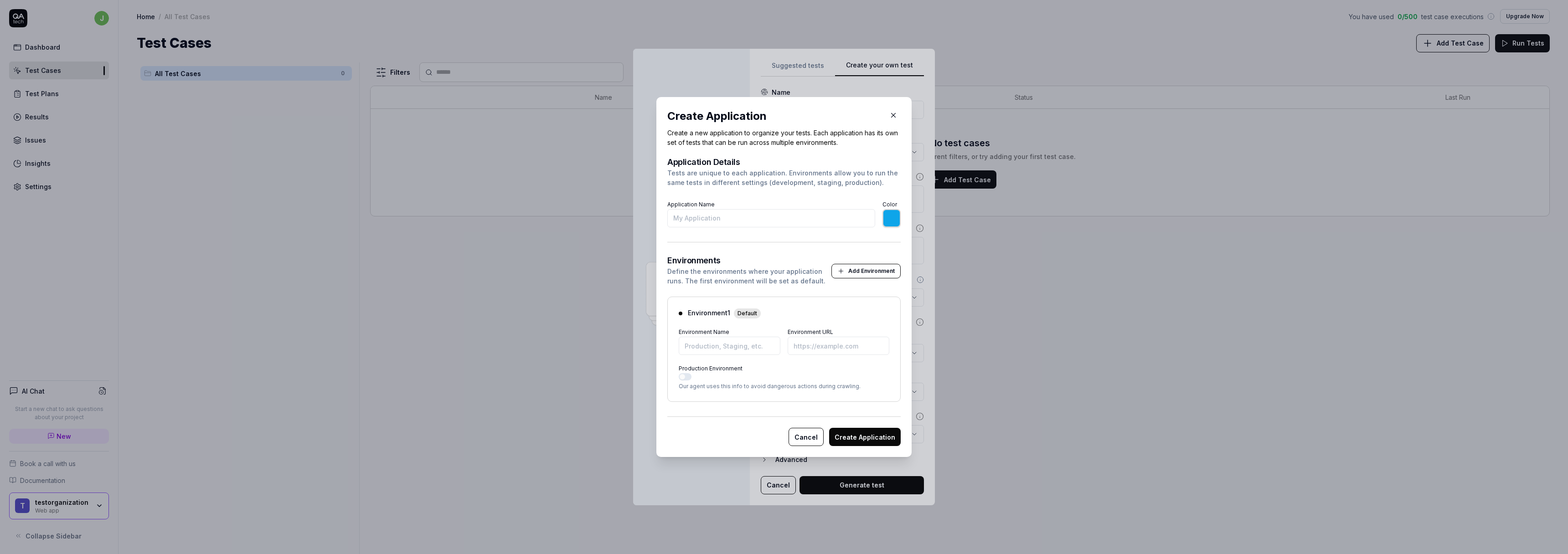
click at [889, 117] on icon "button" at bounding box center [893, 115] width 8 height 8
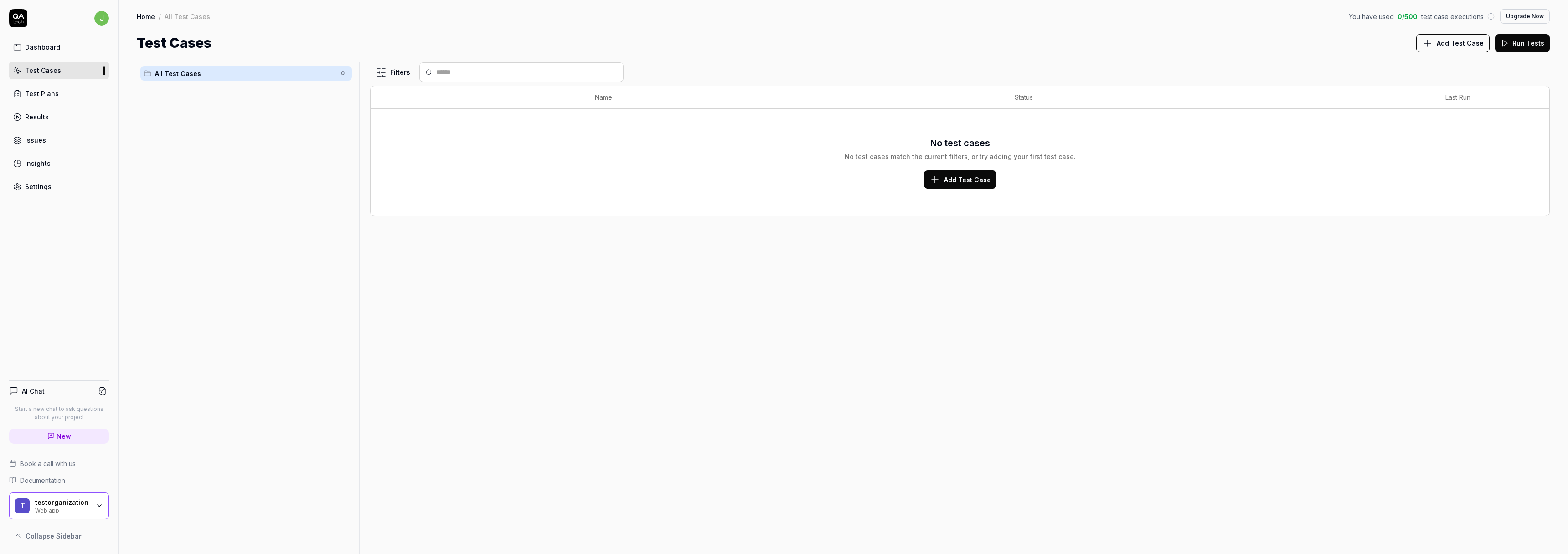
click at [244, 148] on div "All Test Cases 0" at bounding box center [247, 302] width 219 height 481
click at [51, 102] on link "Test Plans" at bounding box center [59, 94] width 100 height 18
